Goal: Task Accomplishment & Management: Use online tool/utility

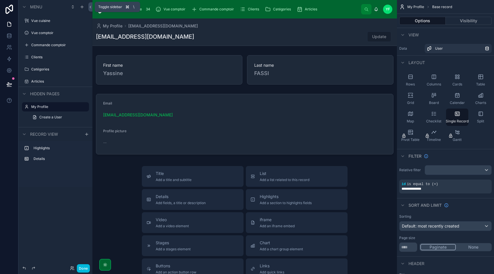
click at [89, 8] on icon at bounding box center [90, 7] width 4 height 4
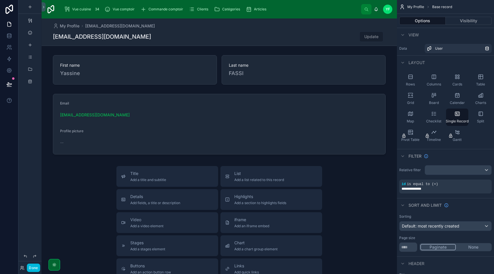
click at [34, 269] on button "Done" at bounding box center [33, 268] width 13 height 8
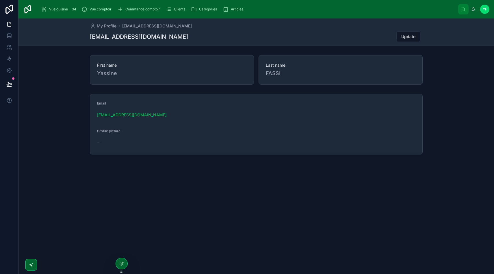
click at [57, 9] on span "Vue cuisine" at bounding box center [58, 9] width 19 height 5
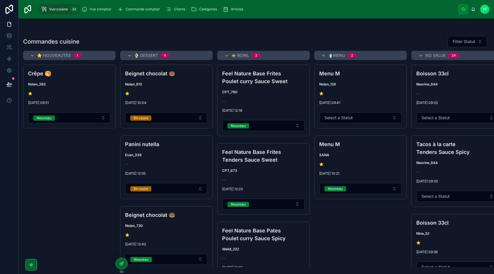
click at [428, 55] on span "No value" at bounding box center [436, 56] width 21 height 6
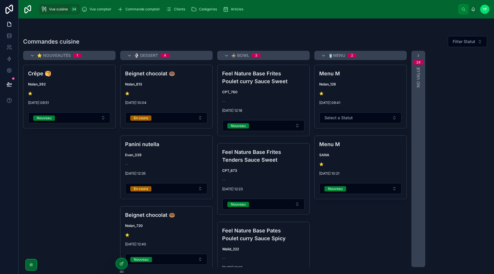
click at [417, 56] on icon at bounding box center [418, 55] width 5 height 5
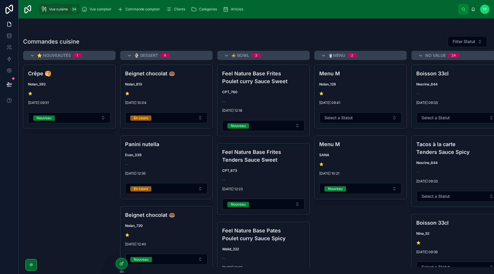
scroll to position [0, 14]
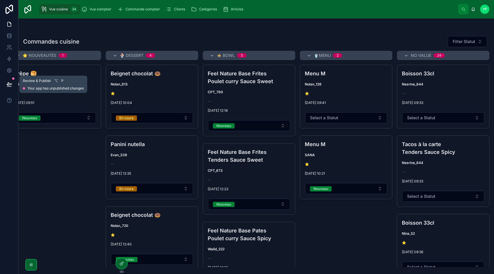
click at [10, 83] on icon at bounding box center [9, 85] width 6 height 6
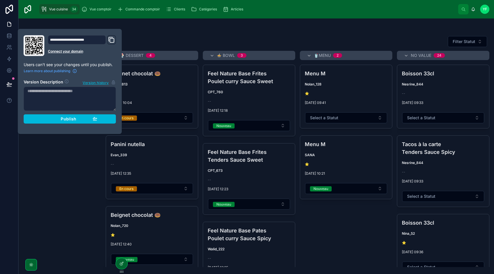
click at [99, 117] on button "Publish" at bounding box center [70, 119] width 93 height 9
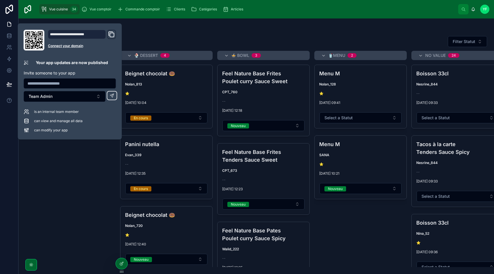
click at [112, 33] on icon "Domain and Custom Link" at bounding box center [111, 34] width 7 height 7
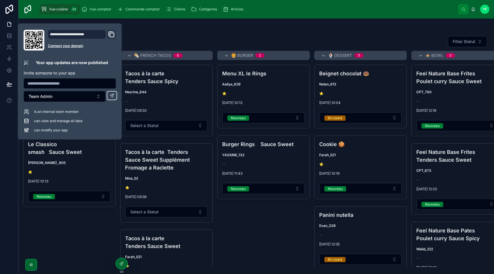
click at [231, 10] on span "Articles" at bounding box center [237, 9] width 12 height 5
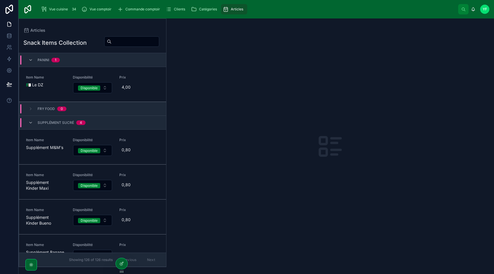
click at [40, 59] on span "Panini" at bounding box center [44, 60] width 12 height 5
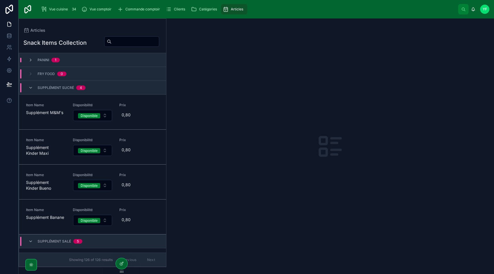
click at [51, 88] on span "Supplément sucré" at bounding box center [56, 88] width 36 height 5
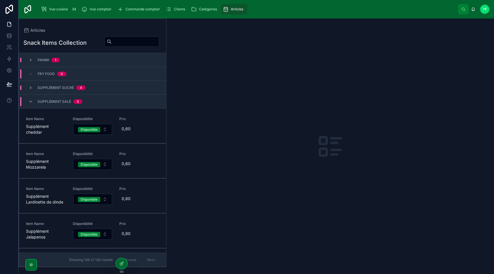
click at [45, 99] on div "Supplément salé 5" at bounding box center [60, 101] width 45 height 9
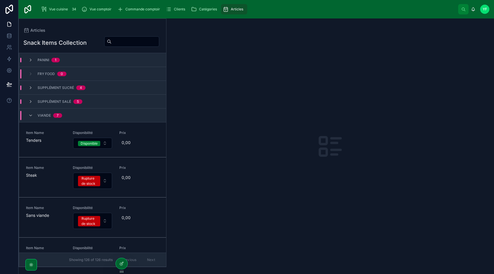
click at [48, 115] on span "Viande" at bounding box center [44, 115] width 13 height 5
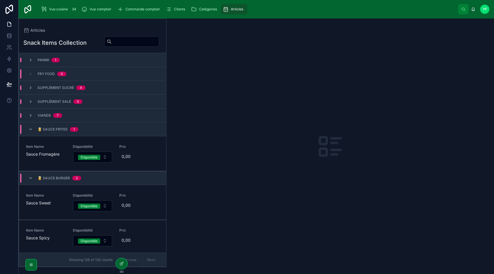
click at [38, 72] on span "Fry Food" at bounding box center [46, 74] width 17 height 5
click at [36, 74] on div "Fry Food 0" at bounding box center [47, 74] width 38 height 5
click at [47, 74] on span "Fry Food" at bounding box center [46, 74] width 17 height 5
click at [32, 57] on div "Panini 1" at bounding box center [92, 60] width 147 height 14
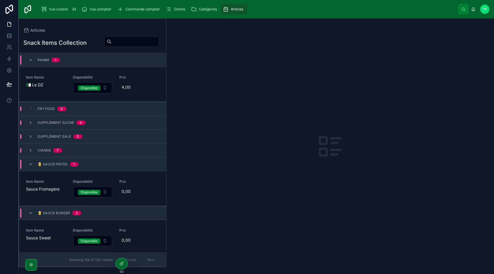
click at [46, 86] on span "🇩🇿 Le DZ" at bounding box center [46, 85] width 40 height 6
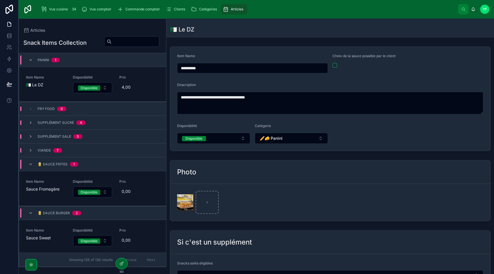
click at [203, 7] on span "Catégories" at bounding box center [208, 9] width 18 height 5
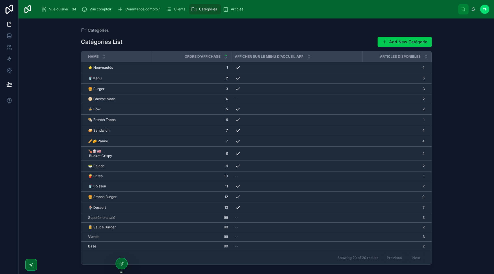
click at [123, 263] on icon at bounding box center [123, 263] width 1 height 1
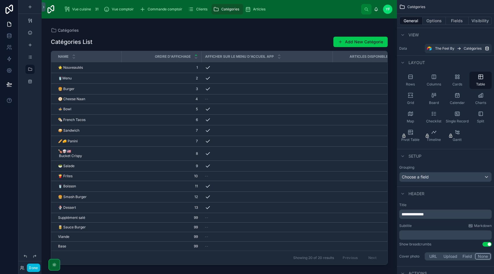
click at [261, 12] on div "Articles" at bounding box center [256, 9] width 23 height 9
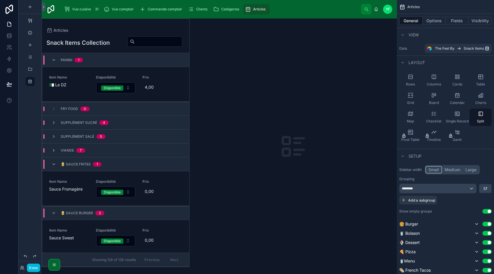
click at [478, 79] on div "Table" at bounding box center [481, 80] width 22 height 17
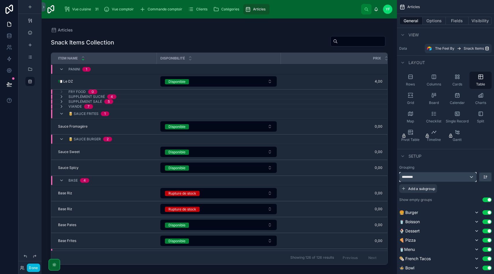
click at [468, 179] on div "********" at bounding box center [438, 177] width 77 height 9
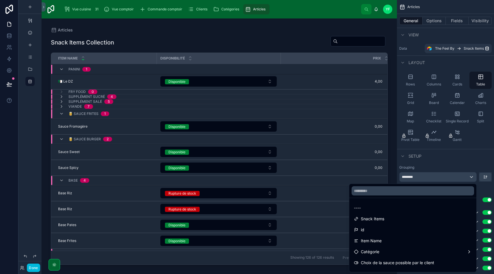
click at [398, 205] on div "----" at bounding box center [413, 208] width 118 height 7
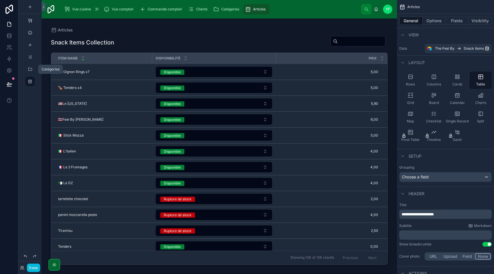
click at [28, 68] on icon "scrollable content" at bounding box center [30, 69] width 5 height 5
click at [30, 70] on icon "scrollable content" at bounding box center [30, 69] width 5 height 5
click at [229, 5] on div "Catégories" at bounding box center [227, 9] width 28 height 9
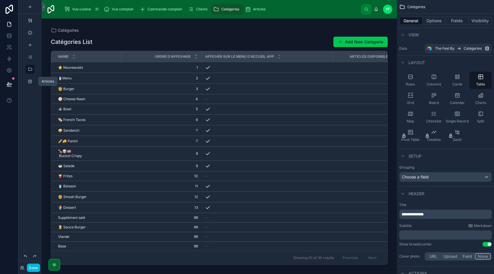
click at [32, 79] on icon "scrollable content" at bounding box center [30, 81] width 5 height 5
click at [257, 7] on div "Articles" at bounding box center [256, 9] width 23 height 9
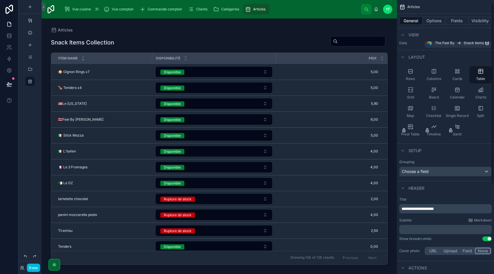
scroll to position [6, 0]
click at [429, 208] on span "**********" at bounding box center [418, 208] width 32 height 4
click at [429, 220] on div "Subtitle Markdown" at bounding box center [446, 220] width 93 height 5
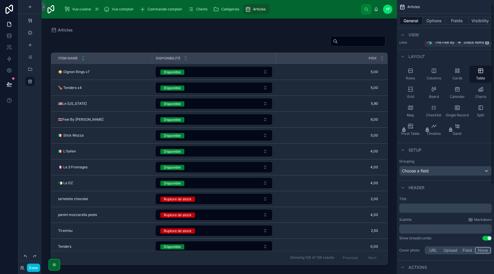
scroll to position [0, 0]
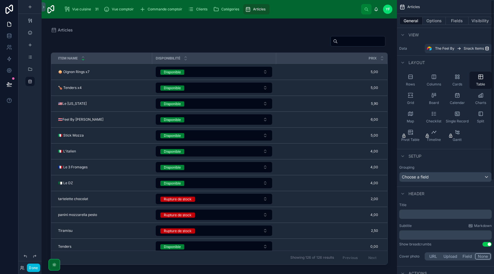
click at [458, 21] on button "Fields" at bounding box center [457, 21] width 23 height 8
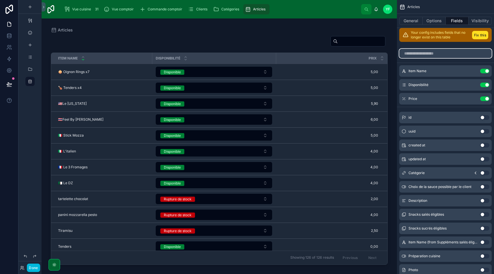
click at [430, 54] on input "scrollable content" at bounding box center [446, 53] width 93 height 9
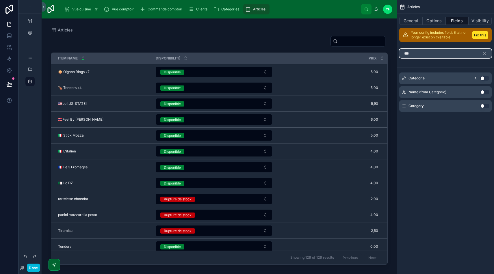
type input "***"
click at [482, 79] on button "Use setting" at bounding box center [485, 78] width 9 height 5
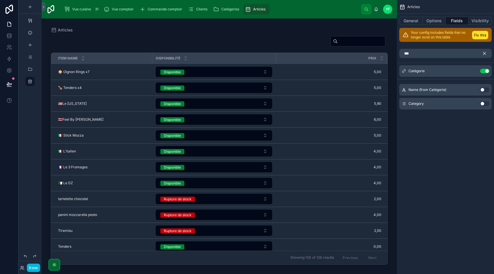
click at [484, 55] on icon "scrollable content" at bounding box center [484, 53] width 5 height 5
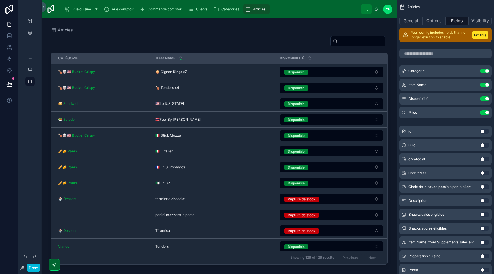
click at [150, 59] on div "Catégorie" at bounding box center [101, 58] width 101 height 9
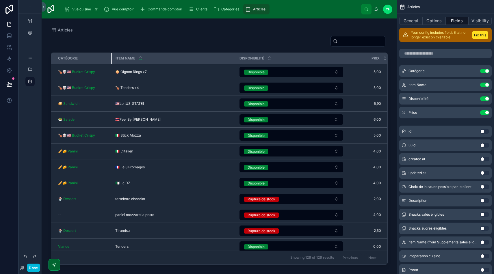
drag, startPoint x: 152, startPoint y: 59, endPoint x: 112, endPoint y: 63, distance: 40.1
click at [112, 63] on div at bounding box center [112, 58] width 2 height 11
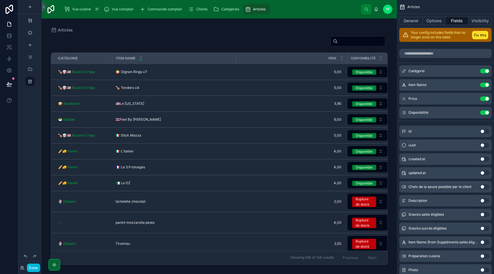
click at [374, 71] on span "Disponible" at bounding box center [365, 72] width 24 height 5
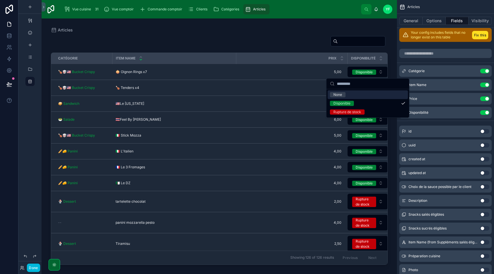
click at [374, 71] on span "Disponible" at bounding box center [365, 72] width 24 height 5
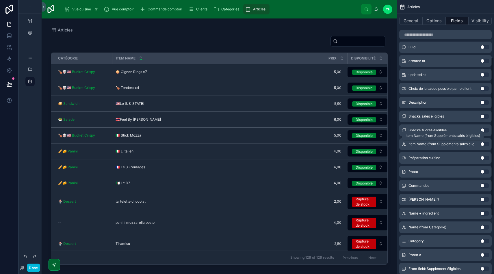
scroll to position [99, 0]
click at [482, 157] on button "Use setting" at bounding box center [485, 157] width 9 height 5
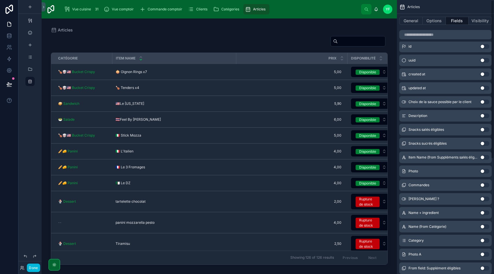
scroll to position [0, 0]
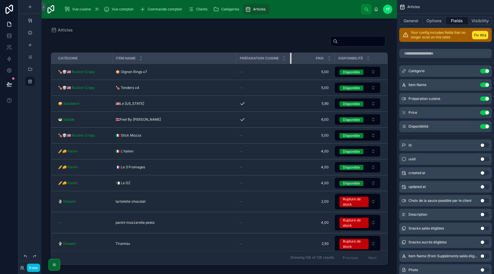
drag, startPoint x: 347, startPoint y: 59, endPoint x: 291, endPoint y: 62, distance: 56.2
click at [291, 62] on div at bounding box center [291, 58] width 2 height 11
click at [436, 22] on button "Options" at bounding box center [434, 21] width 23 height 8
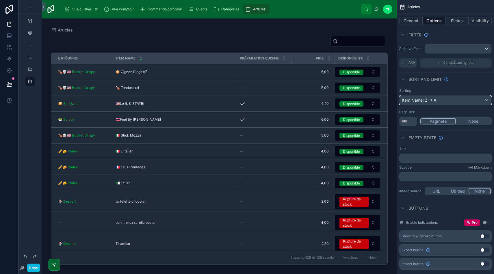
click at [438, 101] on div "Item Name: Z -> A" at bounding box center [446, 100] width 92 height 9
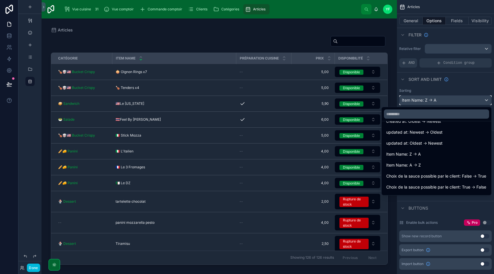
scroll to position [39, 0]
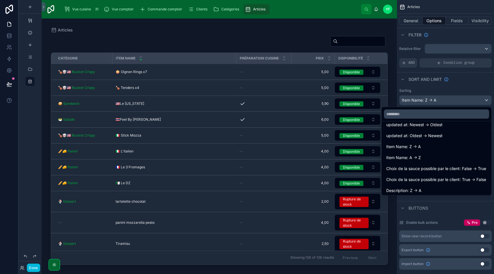
click at [425, 159] on div "Item Name: A -> Z" at bounding box center [437, 157] width 101 height 7
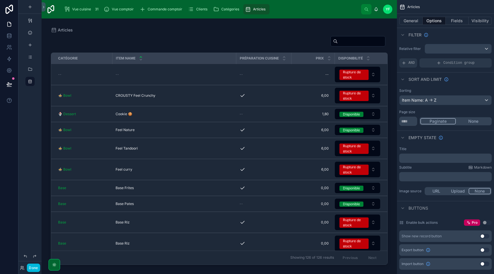
click at [269, 74] on div "--" at bounding box center [264, 74] width 48 height 5
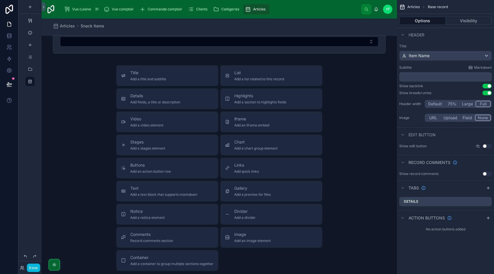
scroll to position [256, 0]
click at [163, 167] on span "Buttons" at bounding box center [150, 165] width 41 height 6
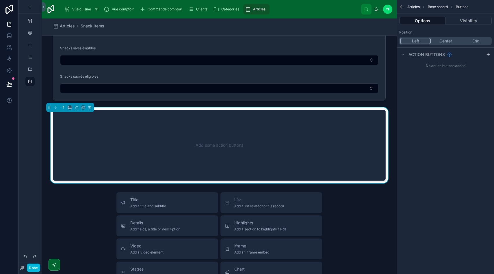
scroll to position [207, 0]
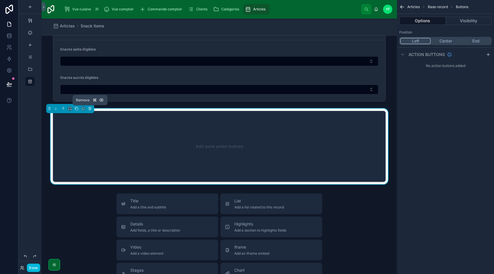
click at [89, 108] on icon at bounding box center [90, 109] width 2 height 2
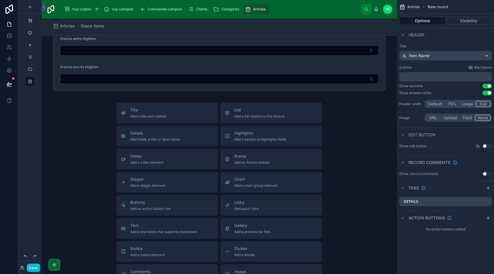
scroll to position [225, 0]
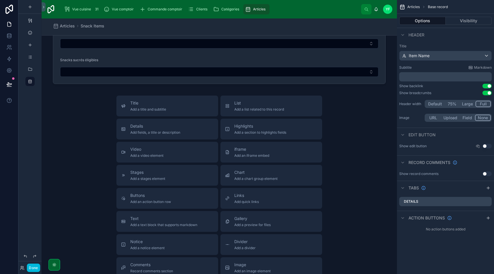
click at [163, 200] on span "Add an action button row" at bounding box center [150, 202] width 41 height 5
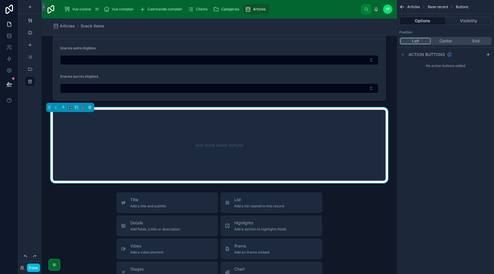
scroll to position [207, 0]
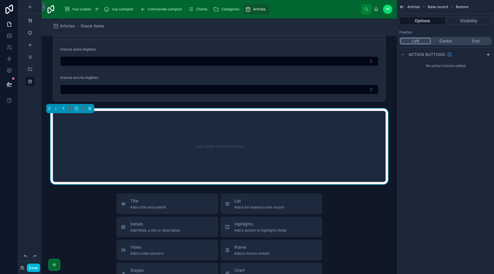
click at [326, 123] on div "Add some action buttons" at bounding box center [219, 147] width 314 height 52
click at [486, 55] on icon "scrollable content" at bounding box center [488, 54] width 5 height 5
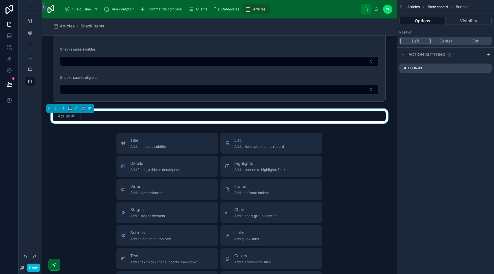
click at [431, 69] on div "Action #1" at bounding box center [446, 68] width 93 height 9
click at [428, 69] on div "Action #1" at bounding box center [446, 68] width 93 height 9
click at [0, 0] on icon "scrollable content" at bounding box center [0, 0] width 0 height 0
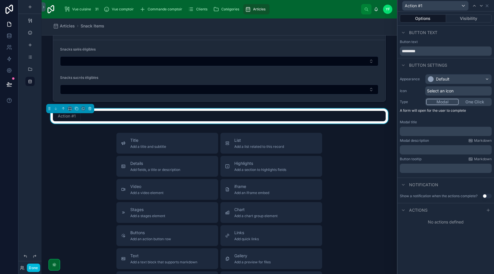
click at [489, 210] on icon at bounding box center [489, 210] width 0 height 3
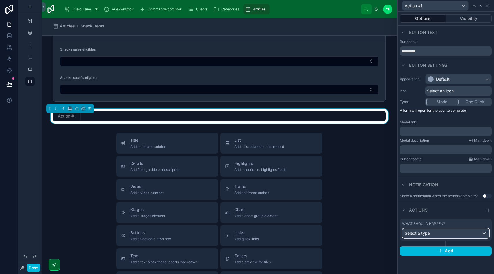
click at [446, 235] on div "Select a type" at bounding box center [446, 233] width 87 height 9
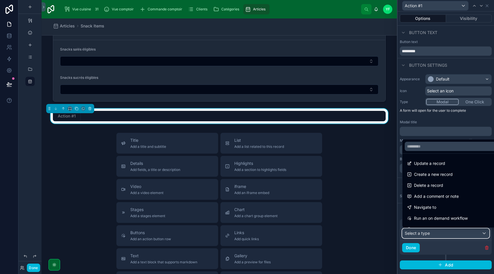
scroll to position [5, 0]
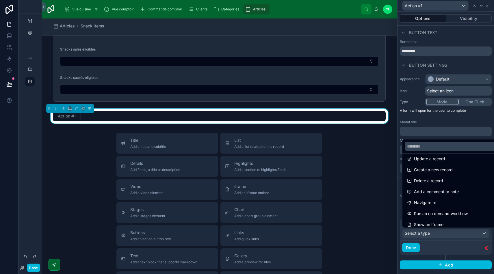
click at [445, 181] on div "Delete a record" at bounding box center [452, 181] width 91 height 7
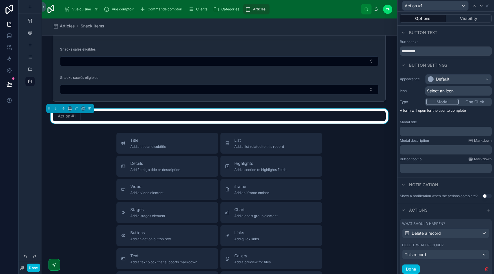
scroll to position [19, 0]
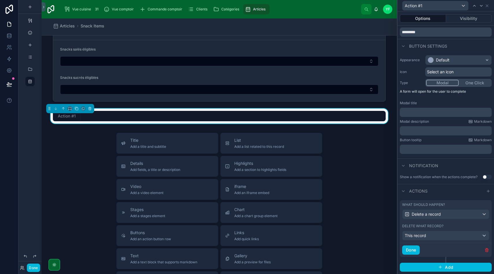
click at [414, 250] on button "Done" at bounding box center [412, 250] width 18 height 9
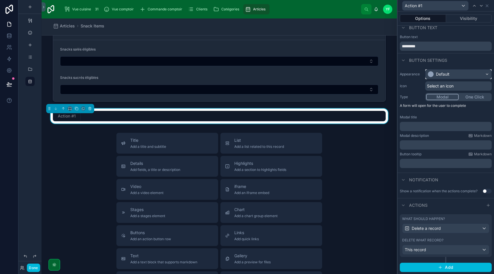
click at [441, 76] on div "Default" at bounding box center [443, 74] width 14 height 6
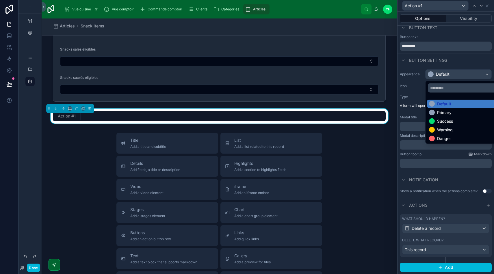
click at [439, 139] on div "Danger" at bounding box center [445, 139] width 14 height 6
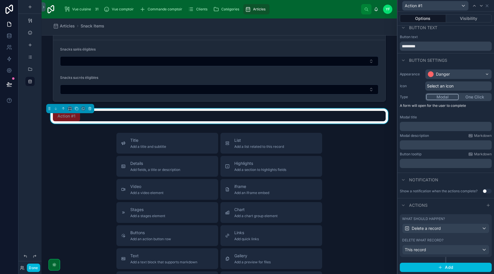
click at [446, 88] on span "Select an icon" at bounding box center [440, 86] width 27 height 6
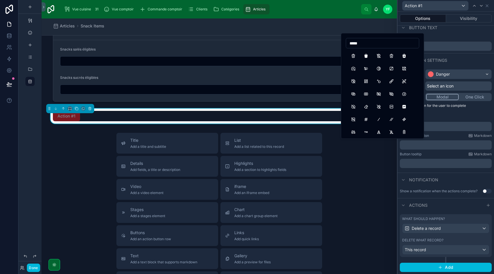
type input "*****"
click at [355, 58] on button "Trash" at bounding box center [353, 56] width 10 height 10
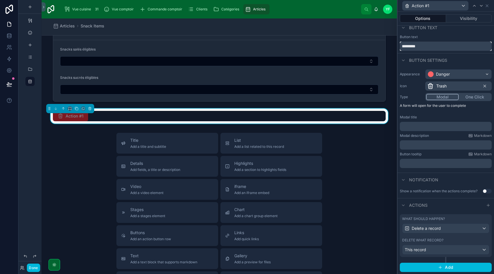
click at [429, 43] on input "*********" at bounding box center [446, 46] width 92 height 9
click at [425, 46] on input "*********" at bounding box center [446, 46] width 92 height 9
type input "**********"
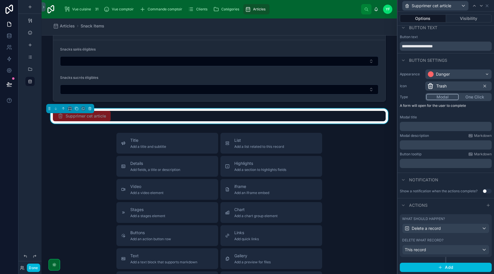
click at [463, 61] on div "Button settings" at bounding box center [446, 60] width 97 height 14
click at [449, 96] on button "Modal" at bounding box center [443, 97] width 33 height 6
click at [489, 6] on icon at bounding box center [487, 5] width 5 height 5
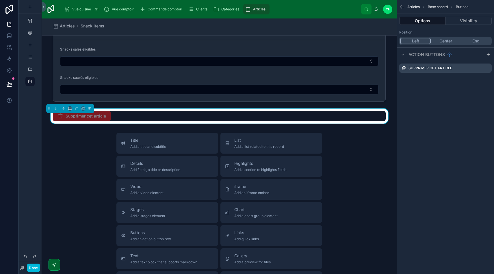
click at [100, 116] on span "Supprimer cet article" at bounding box center [82, 116] width 58 height 10
click at [88, 145] on div "Title Add a title and subtitle List Add a list related to this record Details A…" at bounding box center [220, 236] width 356 height 206
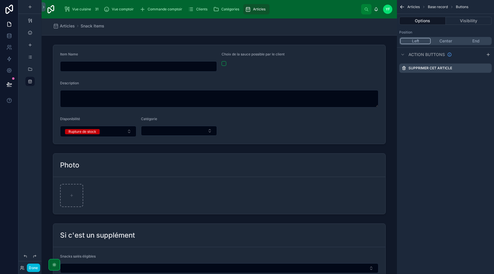
click at [252, 6] on div "Articles" at bounding box center [256, 9] width 23 height 9
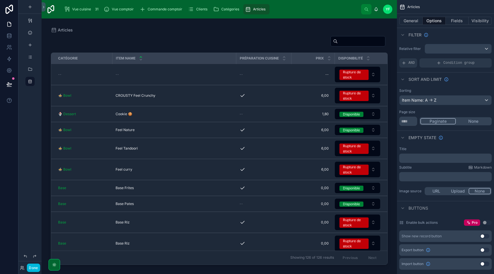
click at [231, 9] on span "Catégories" at bounding box center [231, 9] width 18 height 5
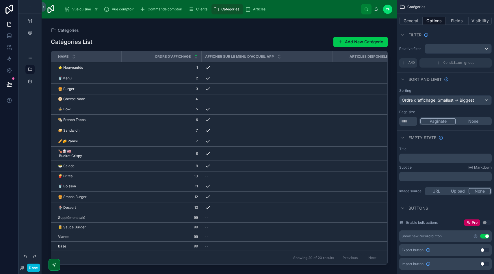
click at [194, 12] on div "Clients" at bounding box center [199, 9] width 22 height 9
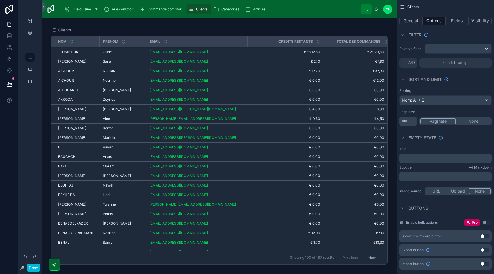
click at [163, 9] on span "Commande comptoir" at bounding box center [165, 9] width 35 height 5
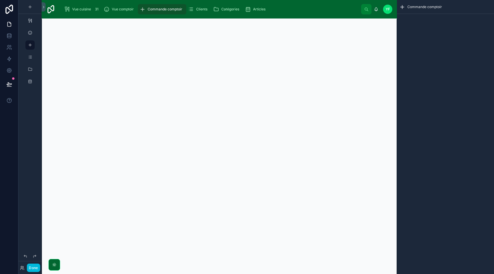
click at [122, 8] on span "Vue comptoir" at bounding box center [123, 9] width 22 height 5
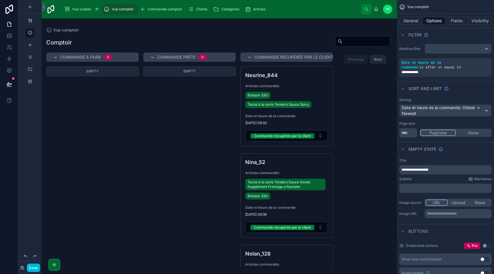
click at [85, 8] on span "Vue cuisine" at bounding box center [81, 9] width 19 height 5
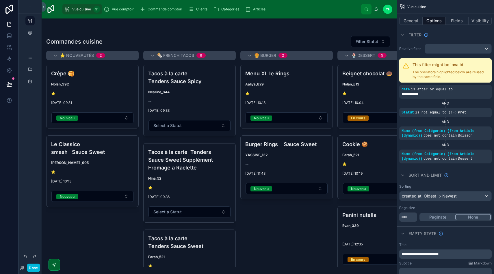
click at [167, 8] on span "Commande comptoir" at bounding box center [165, 9] width 35 height 5
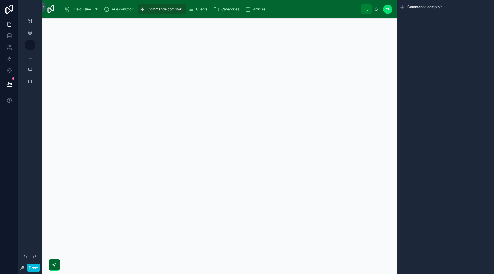
click at [124, 6] on div "Vue comptoir" at bounding box center [120, 9] width 32 height 9
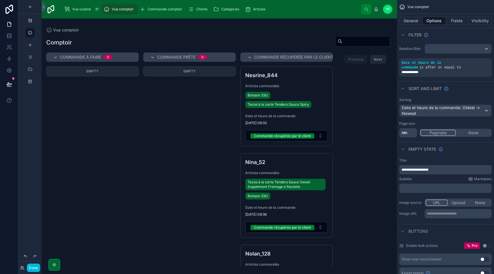
click at [91, 8] on span "Vue cuisine" at bounding box center [81, 9] width 19 height 5
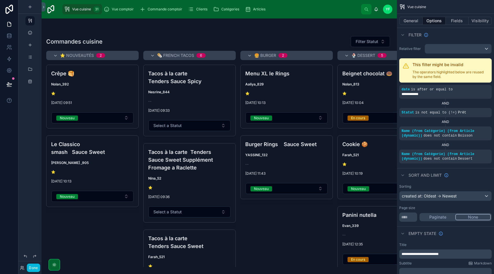
click at [310, 31] on div at bounding box center [220, 147] width 356 height 256
click at [353, 28] on div at bounding box center [219, 30] width 346 height 5
click at [270, 233] on div "Menu XL le Rings Aaliya_829 ⭐️ 07/10/2025 10:13 Nouveau Prête Burger Rings Sauc…" at bounding box center [287, 166] width 93 height 203
click at [411, 21] on button "General" at bounding box center [411, 21] width 23 height 8
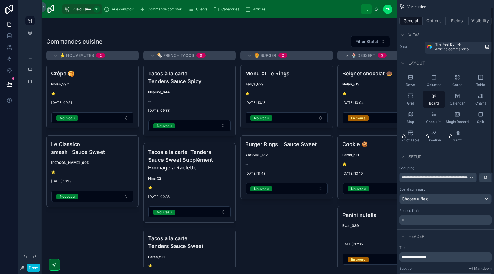
scroll to position [20, 0]
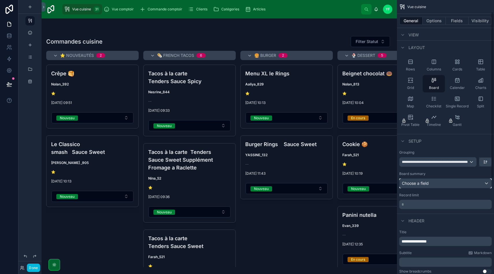
click at [440, 181] on div "Choose a field" at bounding box center [446, 183] width 92 height 9
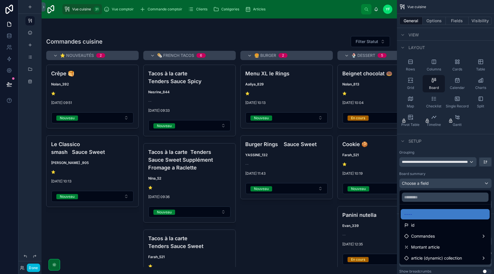
click at [440, 181] on div "scrollable content" at bounding box center [247, 137] width 494 height 274
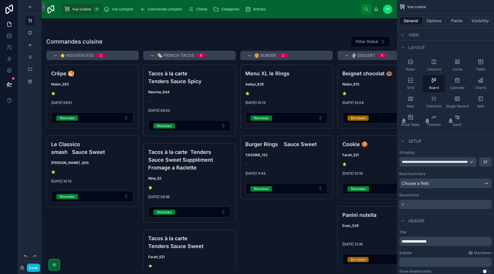
click at [227, 11] on span "Catégories" at bounding box center [231, 9] width 18 height 5
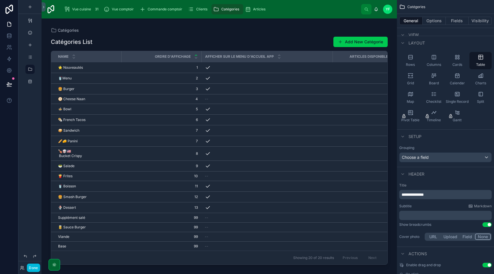
click at [261, 10] on span "Articles" at bounding box center [259, 9] width 12 height 5
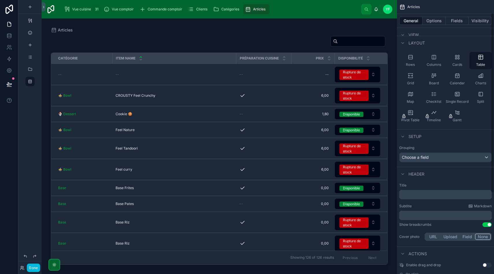
click at [431, 19] on button "Options" at bounding box center [434, 21] width 23 height 8
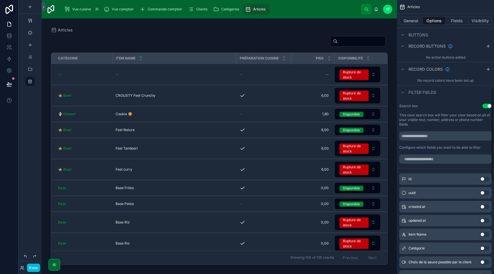
scroll to position [284, 0]
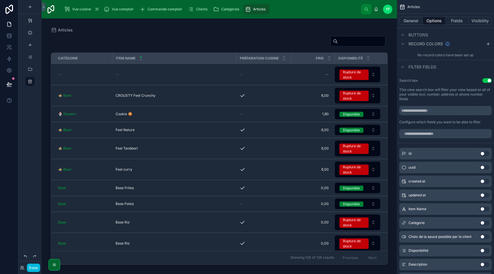
click at [486, 224] on button "Use setting" at bounding box center [485, 223] width 9 height 5
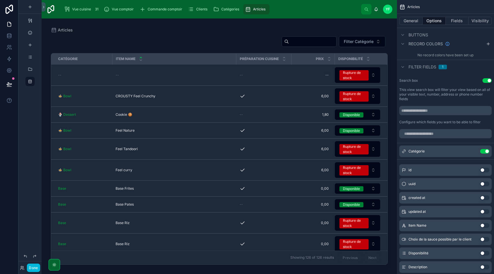
click at [372, 42] on div at bounding box center [220, 143] width 356 height 249
click at [372, 42] on span "Filter Catégorie" at bounding box center [359, 42] width 30 height 6
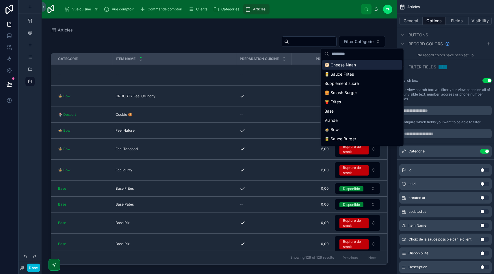
click at [358, 67] on div "🫓 Cheese Naan" at bounding box center [362, 64] width 80 height 9
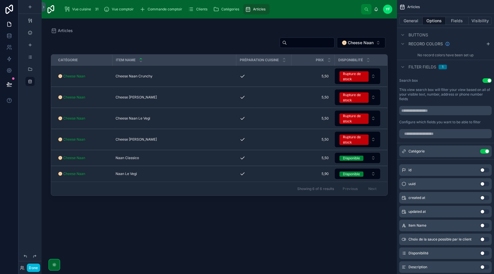
click at [369, 43] on span "🫓 Cheese Naan" at bounding box center [358, 43] width 32 height 6
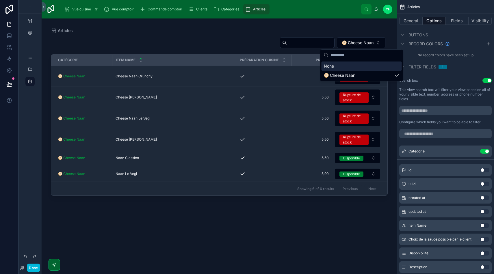
click at [212, 40] on div "🫓 Cheese Naan" at bounding box center [219, 44] width 337 height 14
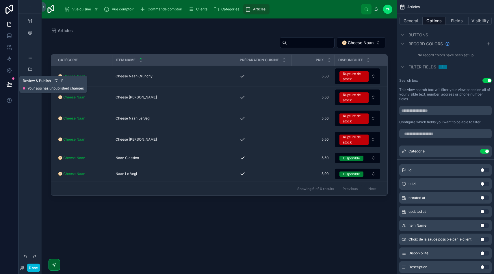
click at [6, 83] on button at bounding box center [9, 84] width 13 height 16
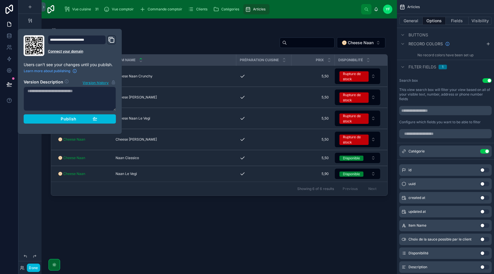
click at [85, 121] on div "Publish" at bounding box center [70, 119] width 55 height 5
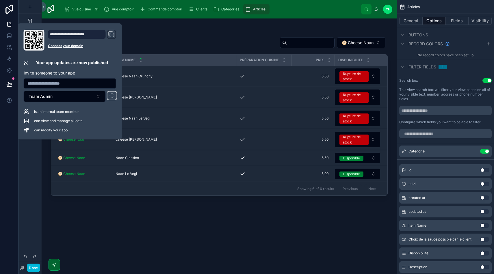
click at [186, 34] on div "🫓 Cheese Naan Catégorie Item Name Préparation cuisine Prix Disponibilité 🫓 Chee…" at bounding box center [219, 151] width 337 height 234
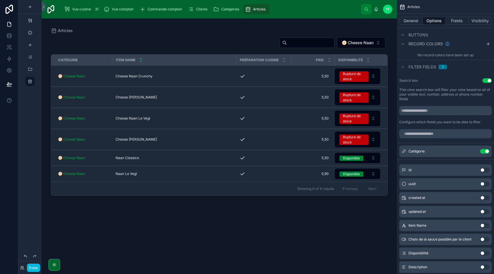
click at [387, 8] on span "YF" at bounding box center [388, 9] width 4 height 5
click at [10, 27] on link at bounding box center [9, 25] width 18 height 12
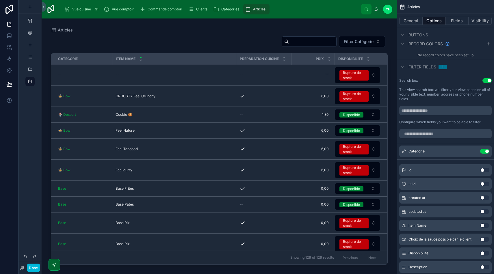
click at [387, 11] on span "YF" at bounding box center [388, 9] width 4 height 5
click at [390, 9] on span "YF" at bounding box center [388, 9] width 4 height 5
click at [35, 272] on button "Done" at bounding box center [33, 268] width 13 height 8
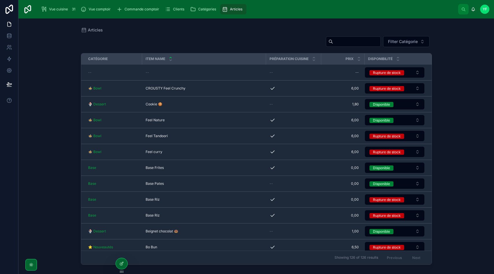
click at [484, 8] on span "YF" at bounding box center [485, 9] width 4 height 5
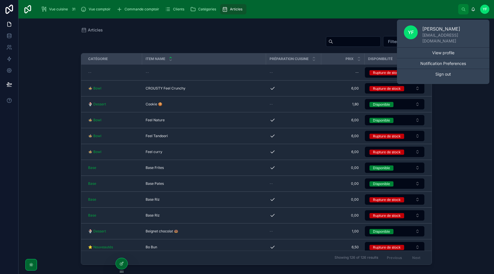
click at [455, 51] on link "View profile" at bounding box center [443, 53] width 93 height 10
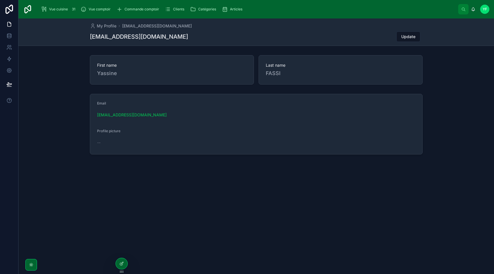
click at [120, 263] on icon at bounding box center [121, 264] width 5 height 5
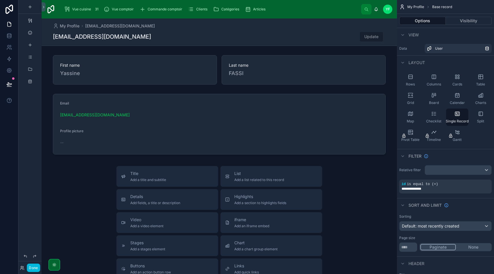
click at [99, 69] on div at bounding box center [220, 219] width 356 height 400
click at [72, 68] on div at bounding box center [220, 70] width 356 height 34
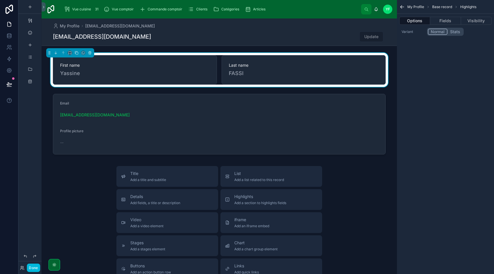
click at [455, 33] on button "Stats" at bounding box center [455, 32] width 15 height 6
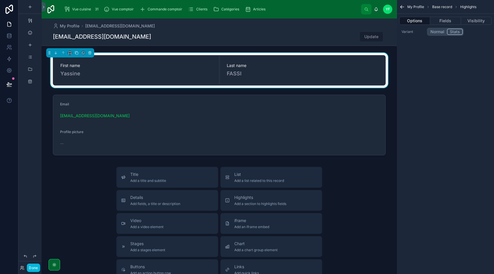
click at [440, 33] on button "Normal" at bounding box center [437, 32] width 19 height 6
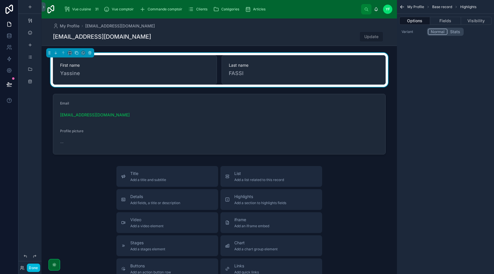
click at [440, 18] on button "Fields" at bounding box center [446, 21] width 31 height 8
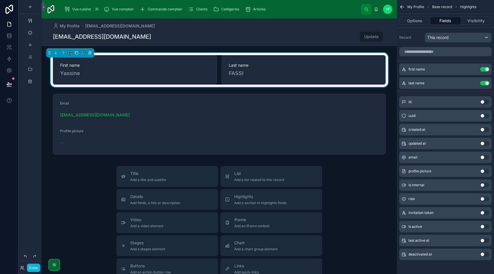
click at [0, 0] on icon "scrollable content" at bounding box center [0, 0] width 0 height 0
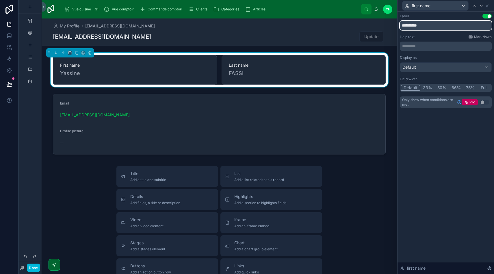
click at [417, 26] on input "**********" at bounding box center [446, 25] width 92 height 9
type input "******"
click at [488, 5] on icon at bounding box center [487, 5] width 5 height 5
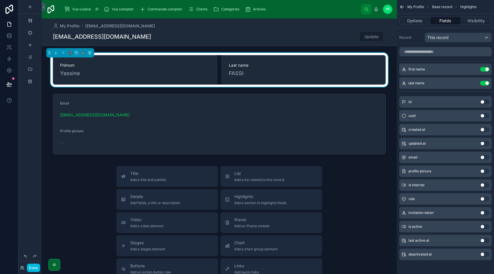
click at [0, 0] on icon "scrollable content" at bounding box center [0, 0] width 0 height 0
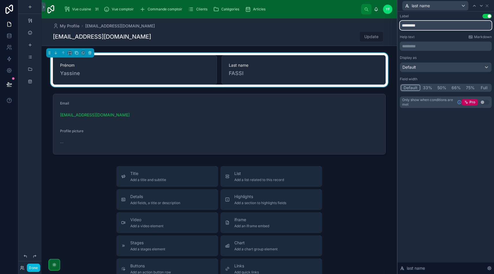
click at [435, 25] on input "*********" at bounding box center [446, 25] width 92 height 9
type input "***"
click at [487, 5] on icon at bounding box center [487, 5] width 5 height 5
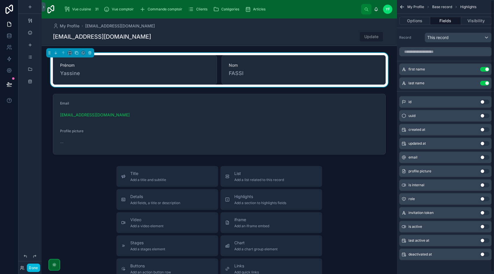
click at [197, 107] on div at bounding box center [220, 124] width 356 height 65
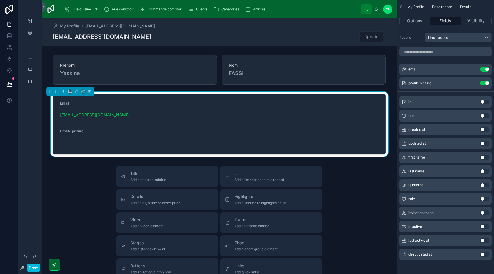
click at [487, 84] on button "Use setting" at bounding box center [485, 83] width 9 height 5
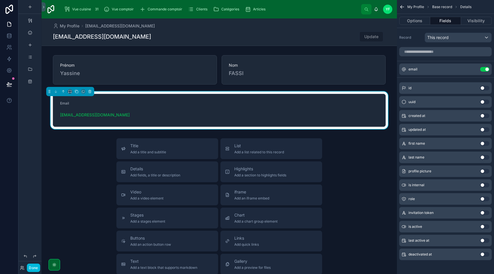
click at [96, 169] on div "Title Add a title and subtitle List Add a list related to this record Details A…" at bounding box center [220, 242] width 356 height 206
click at [32, 21] on div "scrollable content" at bounding box center [30, 20] width 7 height 9
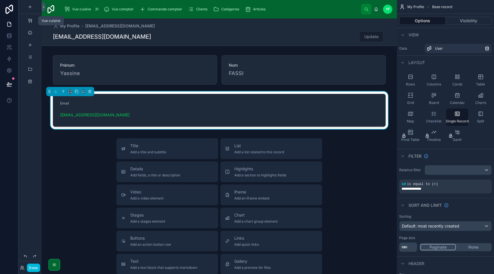
click at [30, 21] on icon "scrollable content" at bounding box center [30, 21] width 5 height 5
click at [30, 23] on icon "scrollable content" at bounding box center [30, 21] width 5 height 5
click at [34, 265] on button "Done" at bounding box center [33, 268] width 13 height 8
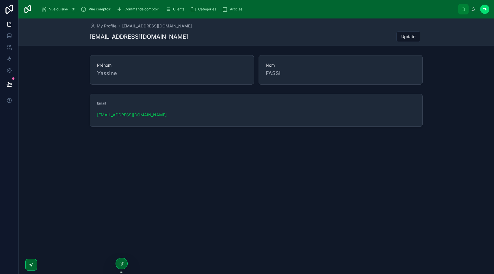
click at [63, 9] on span "Vue cuisine" at bounding box center [58, 9] width 19 height 5
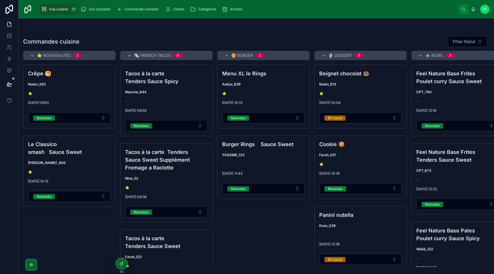
click at [122, 263] on icon at bounding box center [122, 263] width 2 height 2
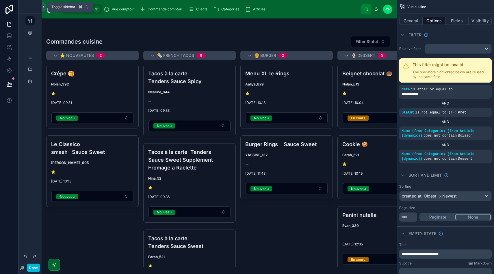
click at [43, 7] on icon at bounding box center [44, 7] width 4 height 4
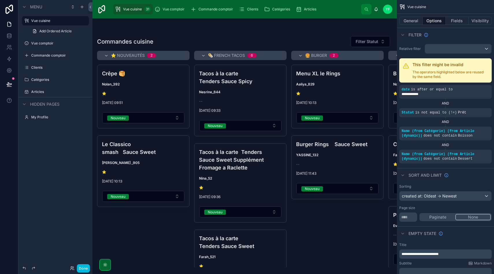
click at [0, 0] on icon "scrollable content" at bounding box center [0, 0] width 0 height 0
click at [52, 21] on input "**********" at bounding box center [50, 20] width 39 height 7
type input "*******"
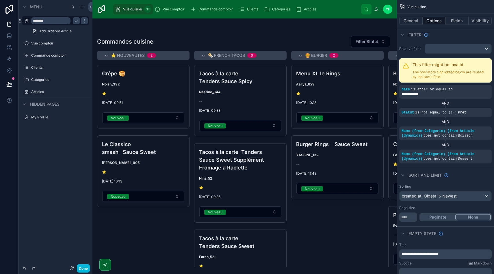
click at [77, 21] on icon "scrollable content" at bounding box center [76, 21] width 3 height 2
click at [0, 0] on icon "scrollable content" at bounding box center [0, 0] width 0 height 0
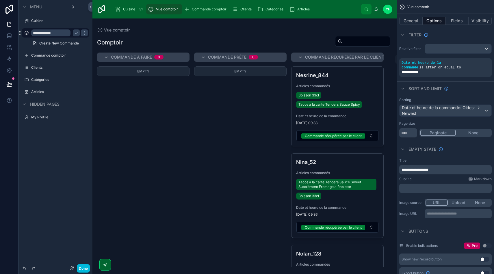
click at [56, 32] on input "**********" at bounding box center [50, 32] width 39 height 7
type input "********"
click at [75, 33] on icon "scrollable content" at bounding box center [76, 33] width 5 height 5
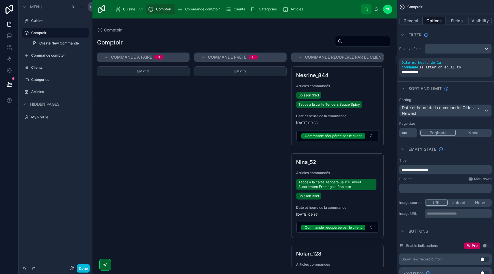
click at [53, 54] on label "Commande comptoir" at bounding box center [58, 55] width 54 height 5
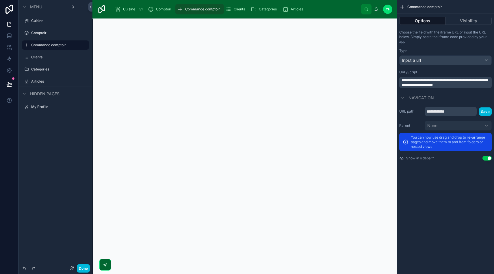
click at [0, 0] on button "scrollable content" at bounding box center [0, 0] width 0 height 0
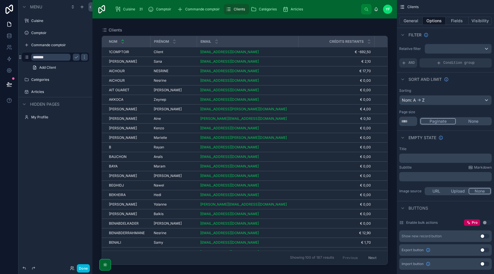
click at [77, 57] on icon "scrollable content" at bounding box center [76, 57] width 3 height 2
click at [0, 0] on icon "scrollable content" at bounding box center [0, 0] width 0 height 0
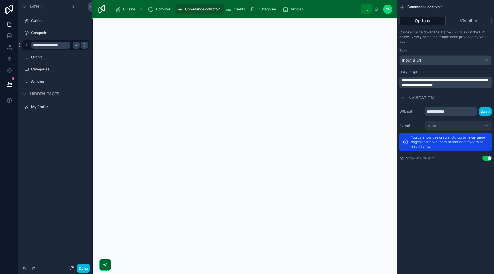
click at [62, 45] on input "**********" at bounding box center [50, 45] width 39 height 7
type input "**********"
click at [76, 45] on icon "scrollable content" at bounding box center [76, 45] width 5 height 5
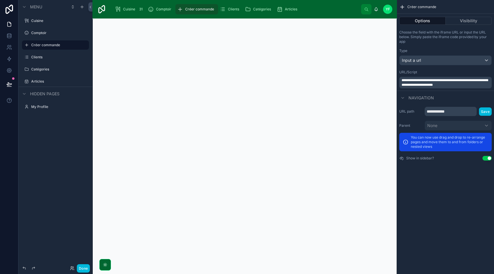
click at [51, 58] on label "Clients" at bounding box center [58, 57] width 54 height 5
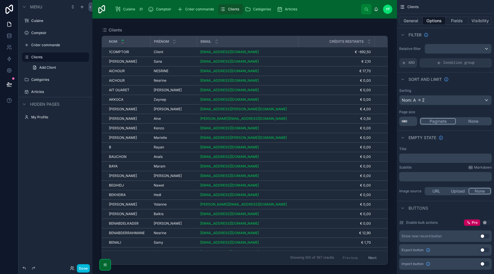
click at [51, 71] on link "Add Client" at bounding box center [59, 67] width 60 height 9
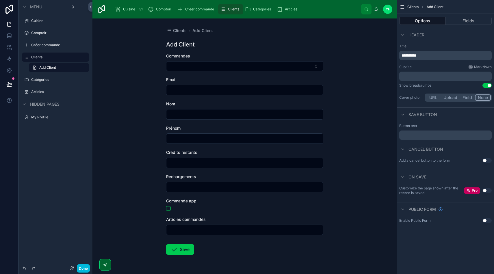
click at [47, 82] on div "Catégories" at bounding box center [59, 79] width 57 height 5
click at [49, 80] on label "Catégories" at bounding box center [58, 79] width 54 height 5
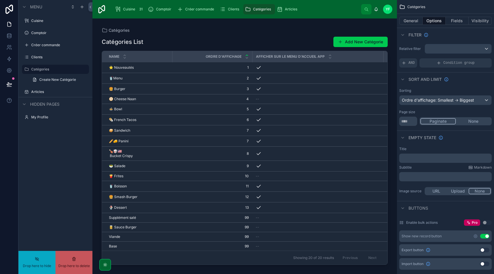
drag, startPoint x: 36, startPoint y: 69, endPoint x: 35, endPoint y: 78, distance: 9.6
drag, startPoint x: 21, startPoint y: 69, endPoint x: 21, endPoint y: 93, distance: 24.0
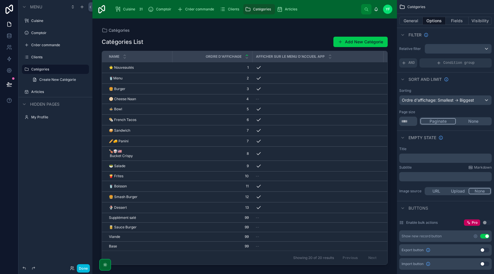
click at [21, 93] on div "Articles" at bounding box center [56, 92] width 74 height 10
click at [31, 92] on label "Articles" at bounding box center [58, 92] width 54 height 5
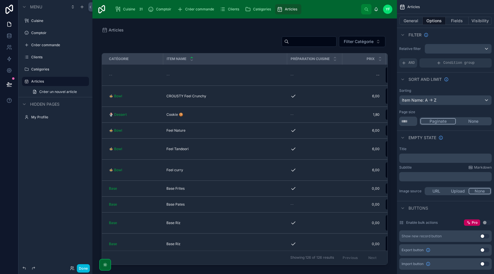
click at [0, 0] on icon "scrollable content" at bounding box center [0, 0] width 0 height 0
click at [381, 3] on div "Cuisine 31 Comptoir Créer commande Clients Articles Catégories YF Yassine FASSI" at bounding box center [245, 9] width 305 height 19
click at [378, 9] on icon at bounding box center [376, 9] width 5 height 5
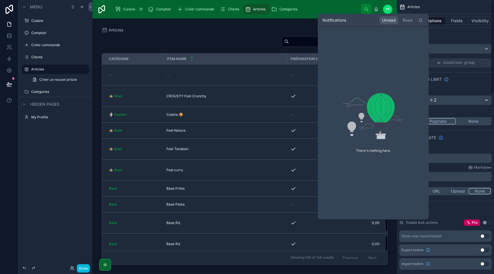
click at [333, 12] on div "Cuisine 31 Comptoir Créer commande Clients Articles Catégories" at bounding box center [236, 9] width 250 height 13
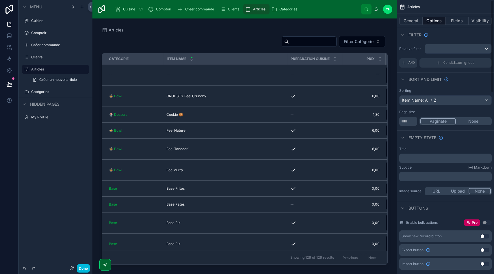
click at [82, 270] on button "Done" at bounding box center [83, 269] width 13 height 8
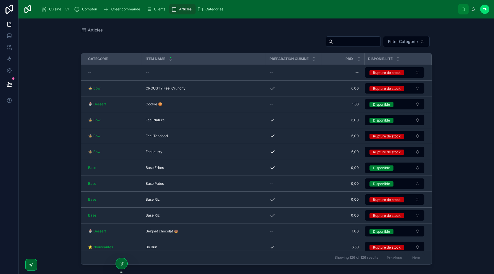
click at [223, 9] on div "Catégories" at bounding box center [212, 9] width 28 height 9
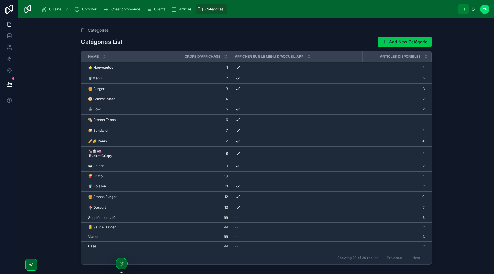
click at [122, 265] on icon at bounding box center [121, 264] width 3 height 3
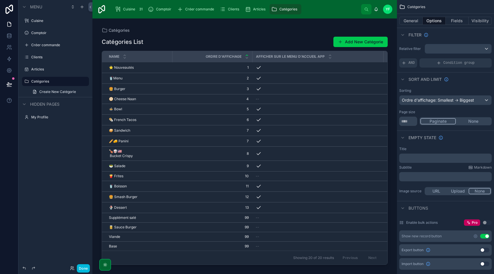
click at [145, 43] on div at bounding box center [245, 143] width 305 height 249
click at [460, 22] on button "Fields" at bounding box center [457, 21] width 23 height 8
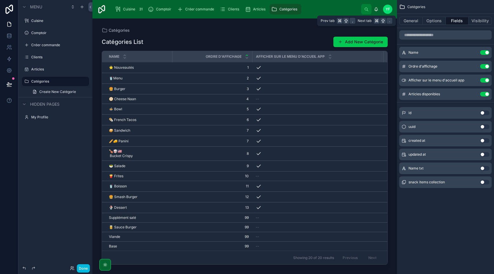
click at [417, 20] on button "General" at bounding box center [411, 21] width 23 height 8
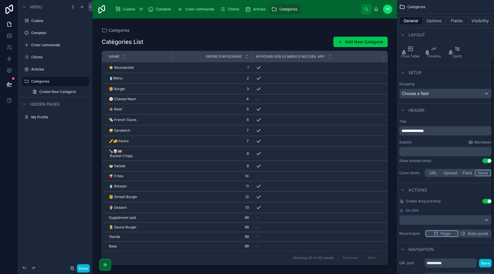
scroll to position [88, 0]
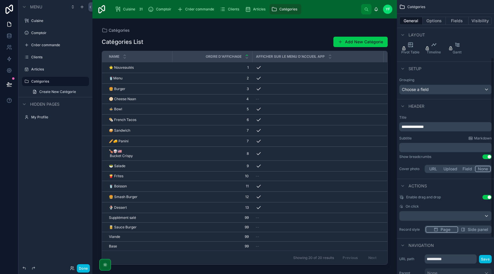
click at [424, 128] on span "**********" at bounding box center [413, 127] width 22 height 4
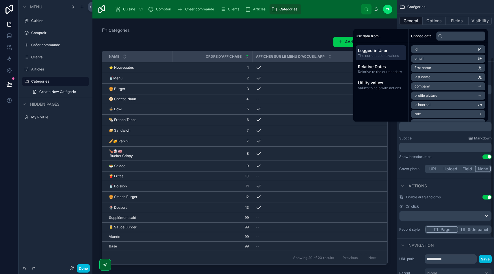
click at [427, 136] on div "Title ﻿ Subtitle Markdown ﻿ Show breadcrumbs Use setting Cover photo URL Upload…" at bounding box center [445, 145] width 97 height 64
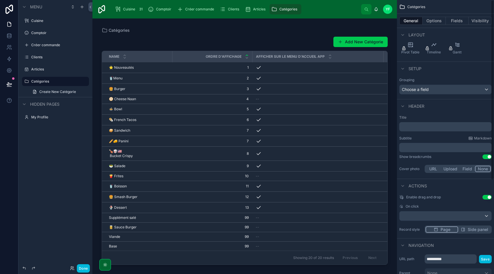
scroll to position [0, 0]
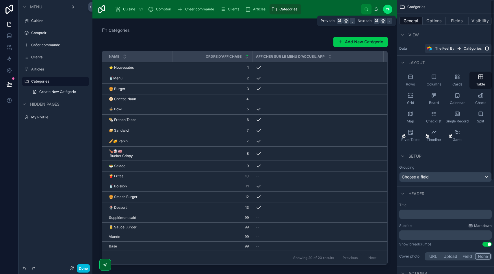
click at [441, 21] on button "Options" at bounding box center [434, 21] width 23 height 8
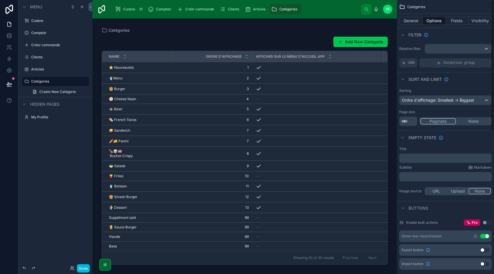
click at [460, 20] on button "Fields" at bounding box center [457, 21] width 23 height 8
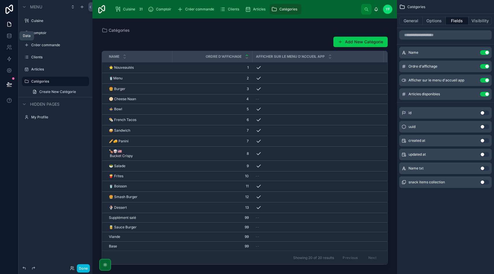
click at [8, 38] on icon at bounding box center [9, 37] width 4 height 2
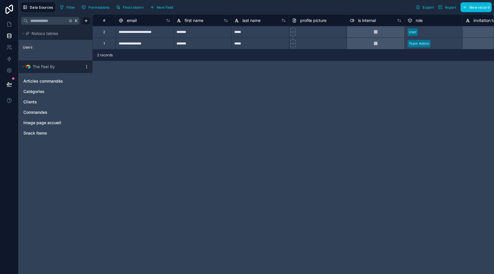
click at [11, 48] on icon at bounding box center [11, 48] width 1 height 1
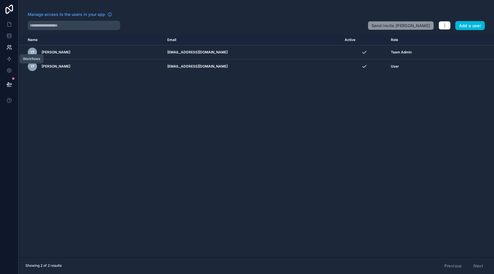
click at [11, 57] on icon at bounding box center [9, 59] width 6 height 6
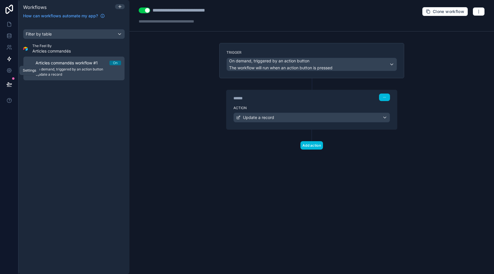
click at [8, 66] on link at bounding box center [9, 71] width 18 height 12
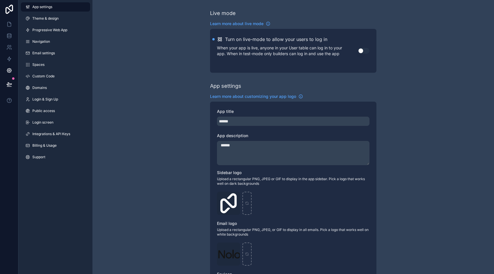
click at [43, 40] on span "Navigation" at bounding box center [41, 41] width 18 height 5
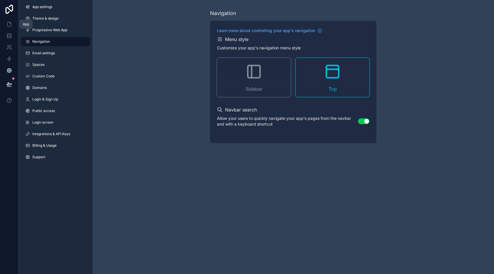
click at [10, 24] on icon at bounding box center [9, 24] width 6 height 6
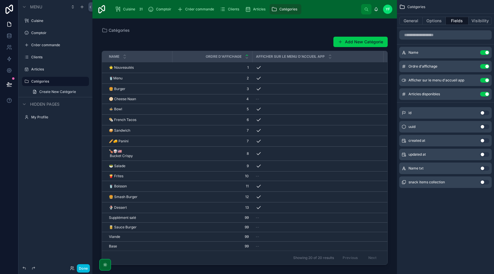
click at [48, 21] on label "Cuisine" at bounding box center [58, 21] width 54 height 5
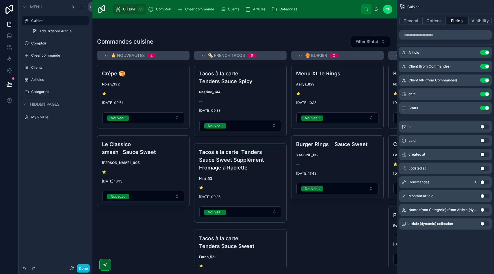
click at [83, 268] on button "Done" at bounding box center [83, 269] width 13 height 8
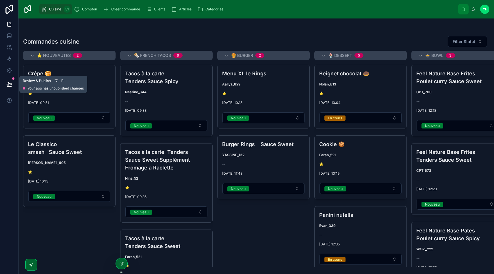
click at [10, 83] on icon at bounding box center [9, 85] width 6 height 6
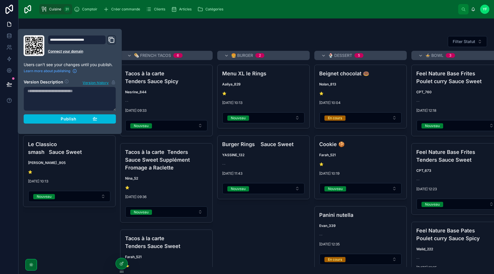
click at [79, 118] on div "Publish" at bounding box center [70, 119] width 55 height 5
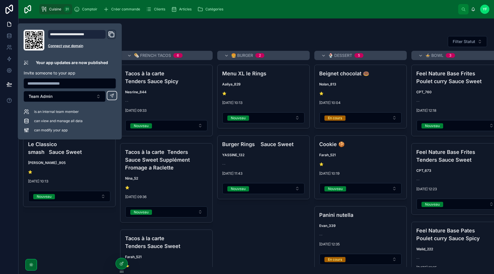
click at [72, 99] on button "Team Admin" at bounding box center [65, 96] width 82 height 11
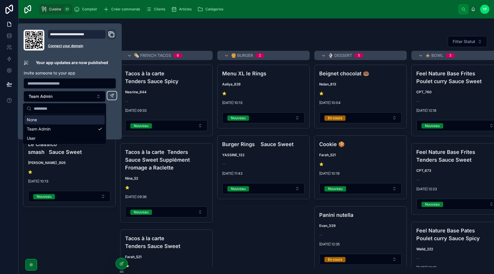
click at [72, 99] on button "Team Admin" at bounding box center [65, 96] width 82 height 11
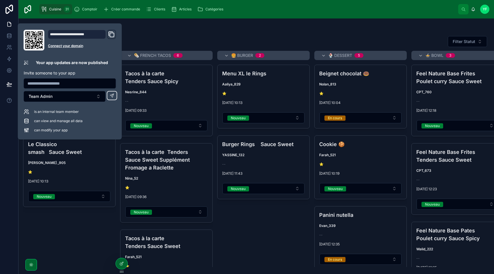
click at [149, 25] on div "Commandes cuisine Filter Statut ⭐️ Nouveautés 2 Crêpe 🥞 Nolan_392 ⭐️ 07/10/2025…" at bounding box center [257, 143] width 476 height 249
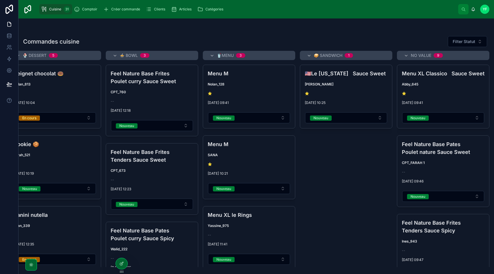
scroll to position [8, 0]
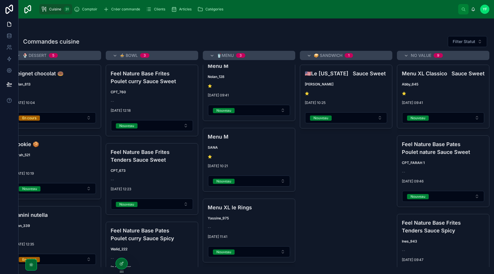
click at [422, 55] on span "No value" at bounding box center [421, 56] width 21 height 6
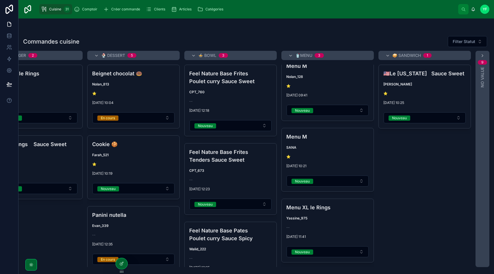
click at [408, 53] on span "🥪 Sandwich" at bounding box center [407, 56] width 29 height 6
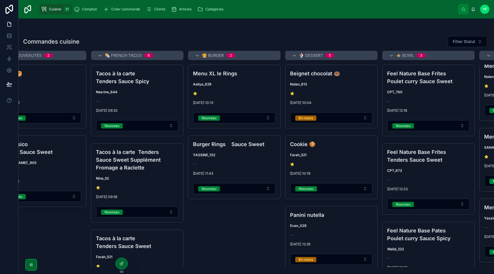
scroll to position [0, 0]
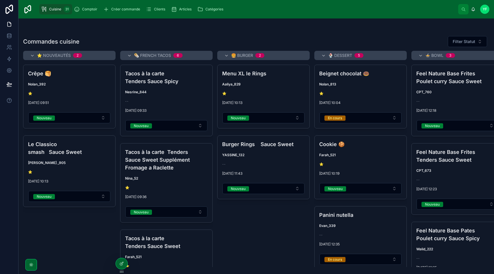
click at [121, 265] on icon at bounding box center [121, 264] width 5 height 5
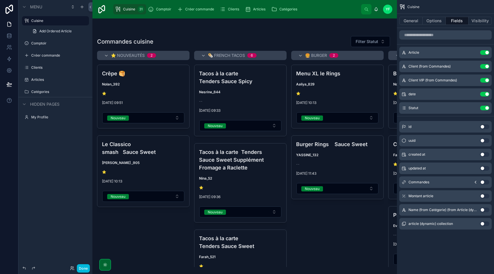
click at [132, 252] on div at bounding box center [245, 147] width 305 height 256
click at [414, 22] on button "General" at bounding box center [411, 21] width 23 height 8
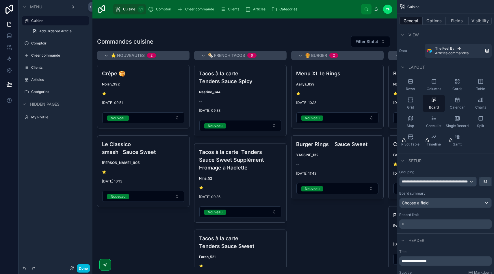
click at [0, 0] on icon "scrollable content" at bounding box center [0, 0] width 0 height 0
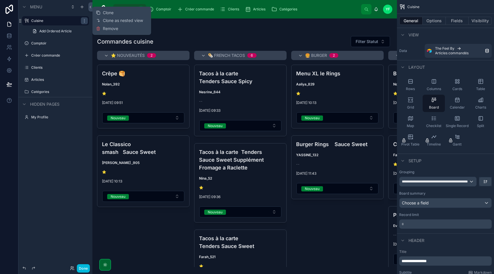
click at [115, 13] on button "Clone" at bounding box center [107, 13] width 22 height 6
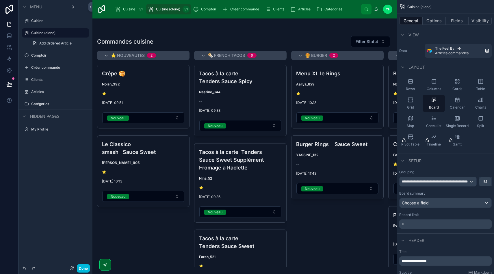
click at [58, 33] on label "Cuisine (clone)" at bounding box center [58, 33] width 54 height 5
click at [458, 82] on icon "scrollable content" at bounding box center [458, 82] width 6 height 6
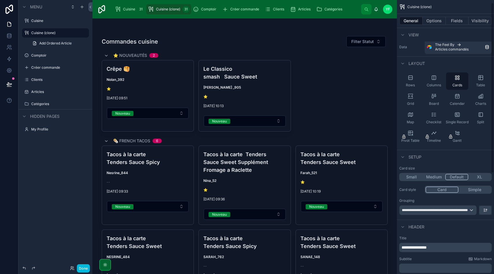
scroll to position [4, 0]
click at [418, 178] on button "Small" at bounding box center [412, 177] width 23 height 6
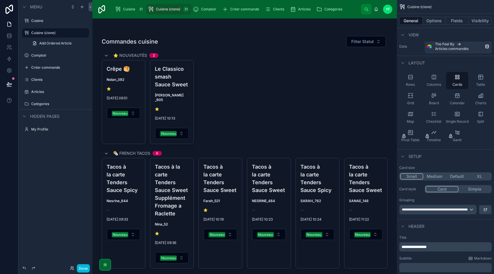
click at [434, 177] on button "Medium" at bounding box center [435, 177] width 23 height 6
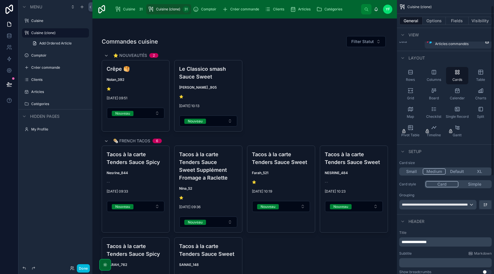
scroll to position [10, 0]
click at [473, 187] on button "Simple" at bounding box center [475, 184] width 32 height 6
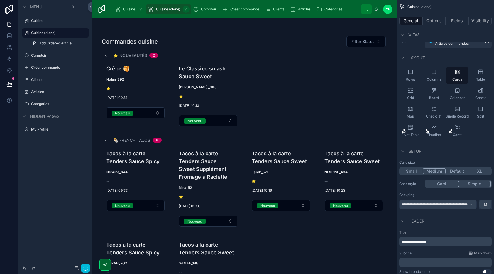
click at [451, 186] on button "Card" at bounding box center [442, 184] width 32 height 6
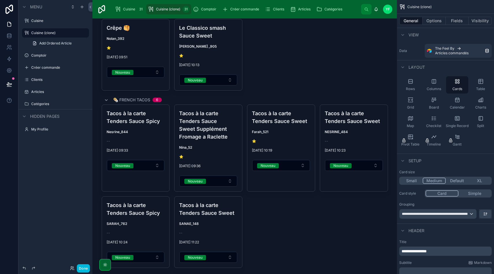
scroll to position [0, 0]
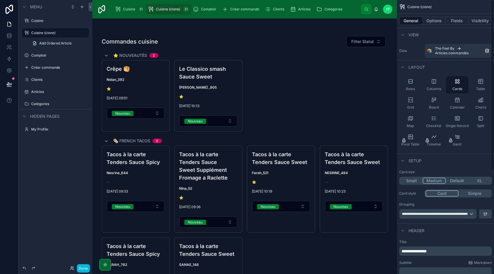
click at [436, 79] on icon "scrollable content" at bounding box center [434, 82] width 6 height 6
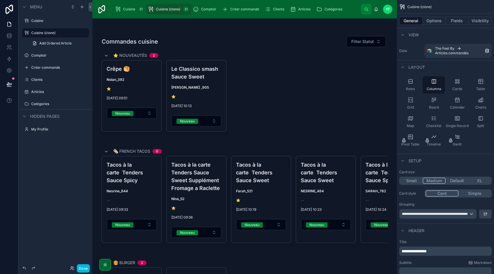
click at [412, 180] on button "Small" at bounding box center [412, 181] width 23 height 6
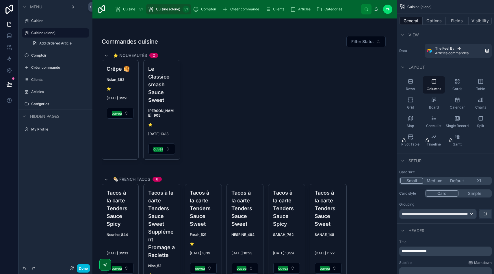
click at [430, 182] on button "Medium" at bounding box center [435, 181] width 23 height 6
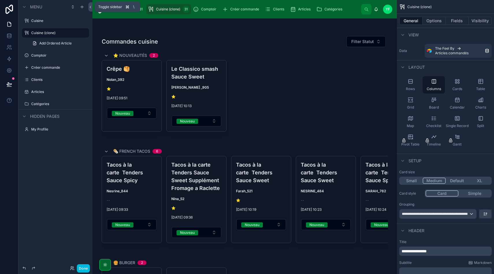
click at [91, 6] on icon at bounding box center [90, 7] width 1 height 2
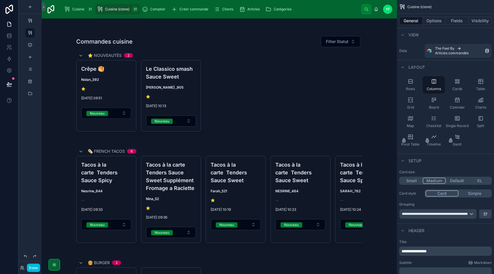
click at [31, 21] on icon "scrollable content" at bounding box center [30, 21] width 5 height 5
click at [31, 23] on div "scrollable content" at bounding box center [30, 20] width 7 height 9
click at [34, 267] on button "Done" at bounding box center [33, 268] width 13 height 8
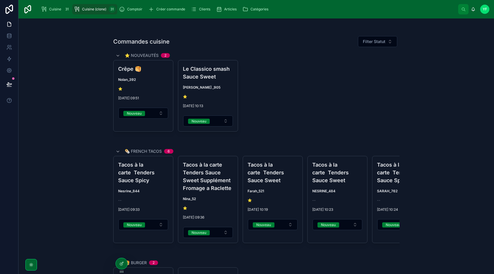
click at [62, 9] on div "Cuisine 31" at bounding box center [55, 9] width 29 height 9
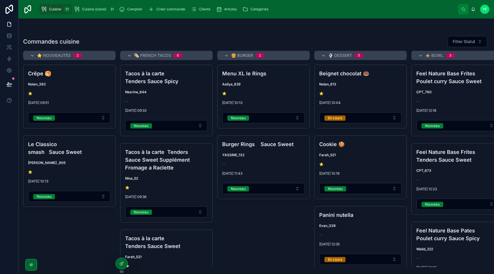
click at [83, 8] on span "Cuisine (clone)" at bounding box center [94, 9] width 24 height 5
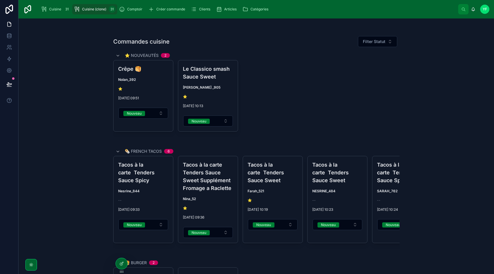
click at [123, 263] on icon at bounding box center [121, 264] width 5 height 5
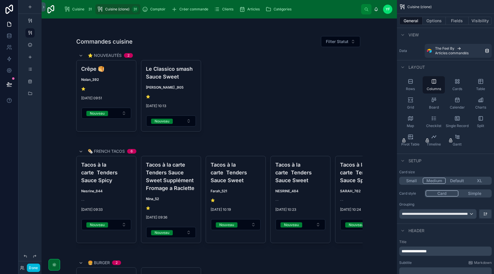
click at [411, 181] on button "Small" at bounding box center [412, 181] width 23 height 6
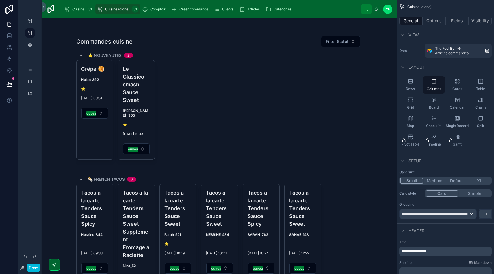
click at [438, 181] on button "Medium" at bounding box center [435, 181] width 23 height 6
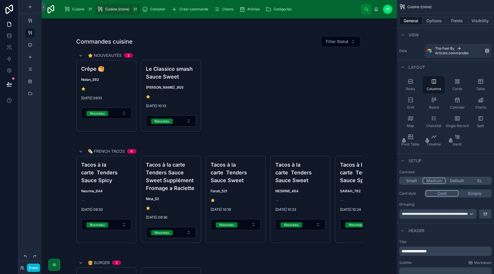
click at [484, 180] on button "XL" at bounding box center [480, 181] width 23 height 6
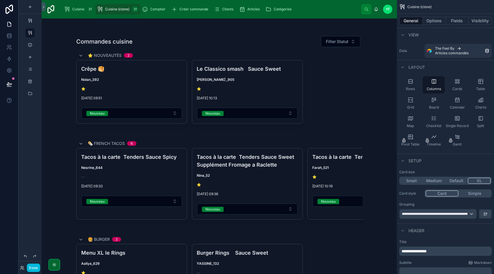
click at [437, 179] on button "Medium" at bounding box center [434, 181] width 23 height 6
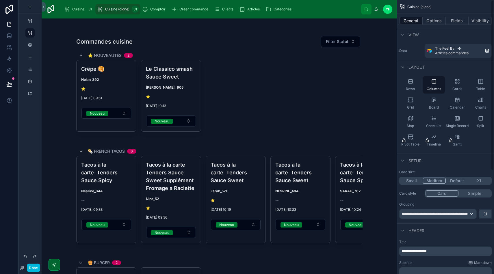
click at [437, 24] on button "Options" at bounding box center [434, 21] width 23 height 8
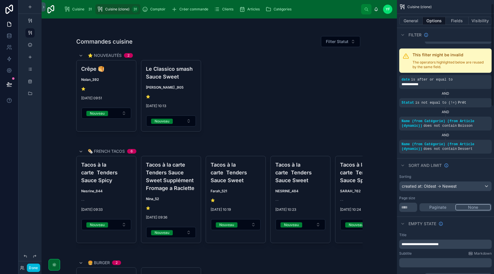
scroll to position [10, 0]
click at [448, 56] on h2 "This filter might be invalid" at bounding box center [451, 55] width 76 height 6
click at [454, 20] on button "Fields" at bounding box center [457, 21] width 23 height 8
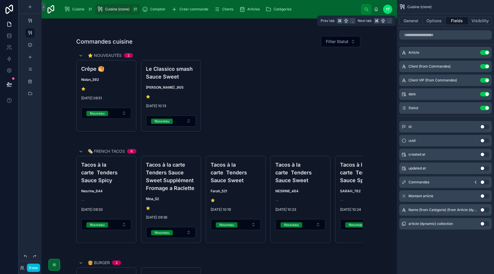
click at [437, 19] on button "Options" at bounding box center [434, 21] width 23 height 8
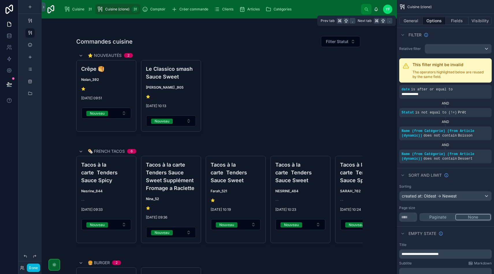
click at [457, 21] on button "Fields" at bounding box center [457, 21] width 23 height 8
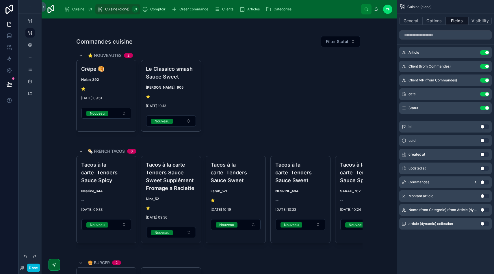
click at [412, 20] on button "General" at bounding box center [411, 21] width 23 height 8
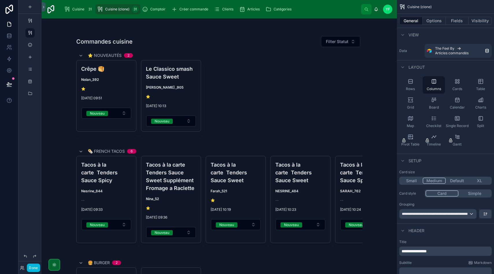
click at [410, 104] on div "Grid" at bounding box center [411, 103] width 22 height 17
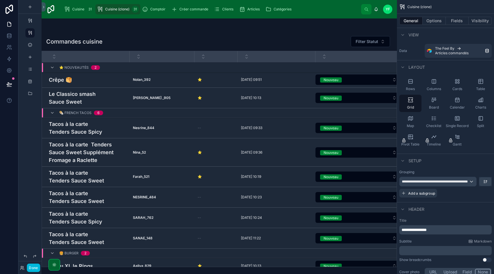
click at [428, 103] on div "Board" at bounding box center [434, 103] width 22 height 17
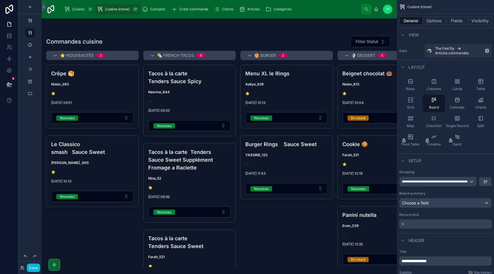
click at [479, 105] on div "Charts" at bounding box center [481, 103] width 22 height 17
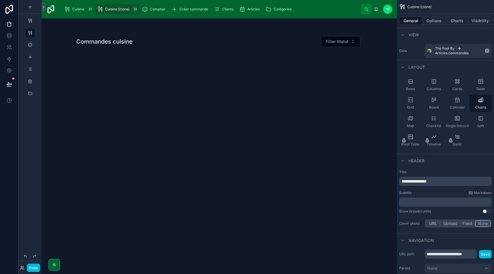
click at [438, 102] on div "Board" at bounding box center [434, 103] width 22 height 17
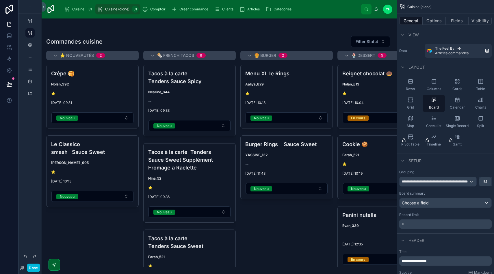
click at [414, 121] on div "Map" at bounding box center [411, 121] width 22 height 17
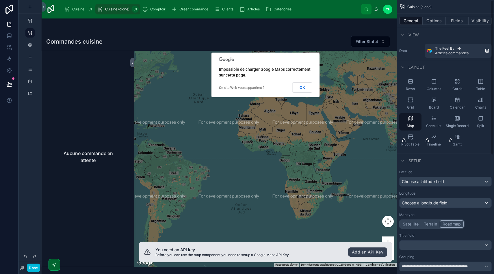
click at [432, 116] on icon "scrollable content" at bounding box center [434, 119] width 6 height 6
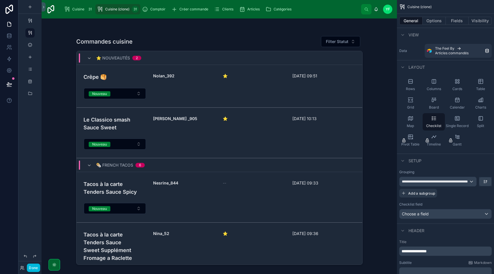
click at [461, 119] on div "Single Record" at bounding box center [457, 121] width 22 height 17
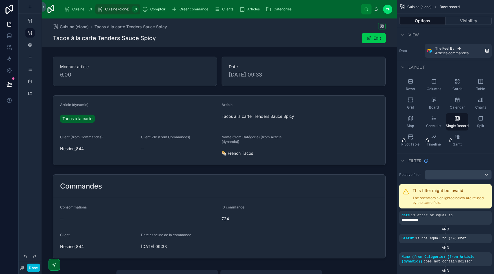
click at [478, 119] on div "Split" at bounding box center [481, 121] width 22 height 17
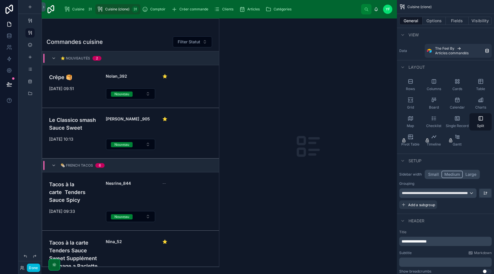
click at [413, 99] on icon "scrollable content" at bounding box center [411, 100] width 6 height 6
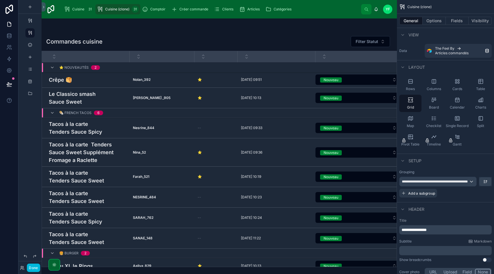
click at [435, 103] on div "Board" at bounding box center [434, 103] width 22 height 17
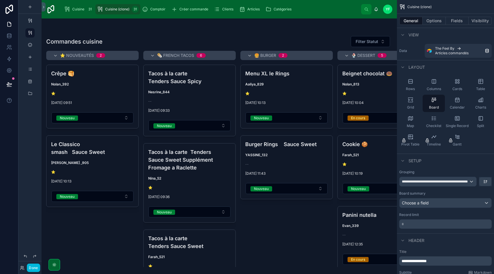
click at [436, 79] on icon "scrollable content" at bounding box center [434, 82] width 6 height 6
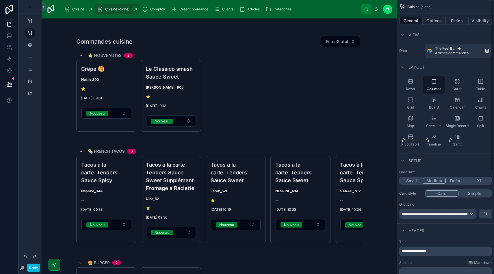
click at [415, 87] on div "Rows" at bounding box center [411, 84] width 22 height 17
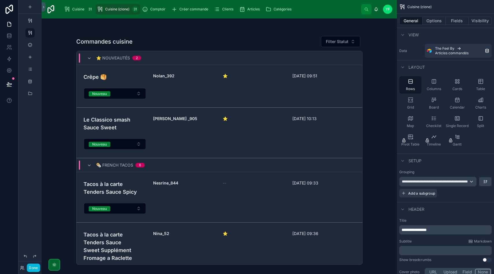
click at [431, 87] on span "Columns" at bounding box center [434, 89] width 14 height 5
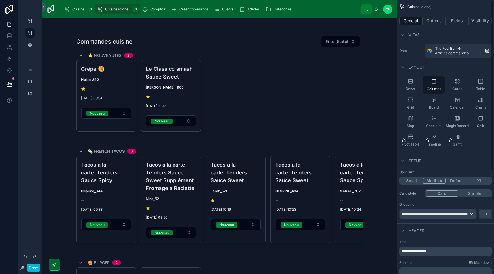
click at [461, 86] on div "Cards" at bounding box center [457, 84] width 22 height 17
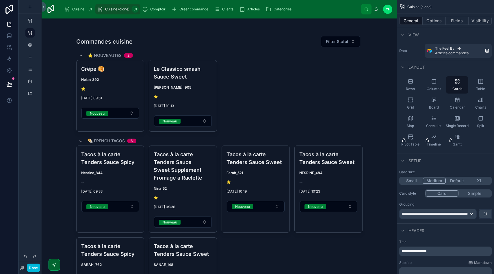
click at [418, 184] on div "Small Medium Default XL" at bounding box center [446, 181] width 93 height 8
click at [416, 181] on button "Small" at bounding box center [412, 181] width 23 height 6
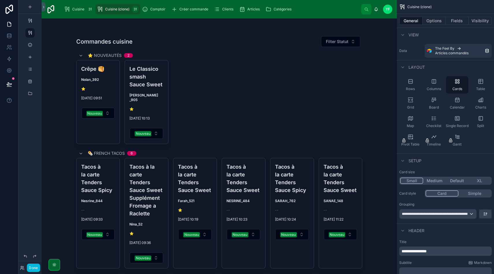
click at [427, 180] on button "Medium" at bounding box center [435, 181] width 23 height 6
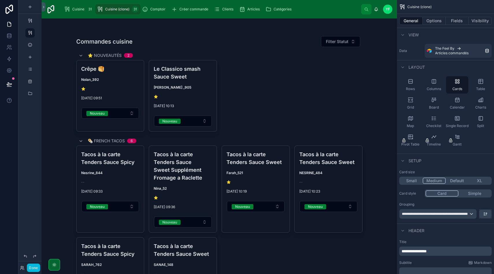
click at [481, 82] on icon "scrollable content" at bounding box center [481, 82] width 6 height 6
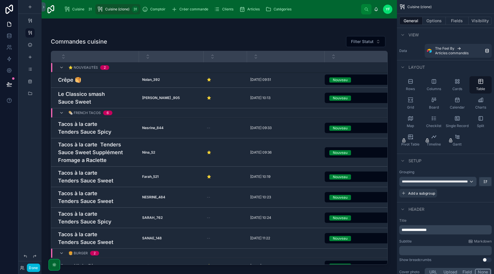
click at [414, 103] on div "Grid" at bounding box center [411, 103] width 22 height 17
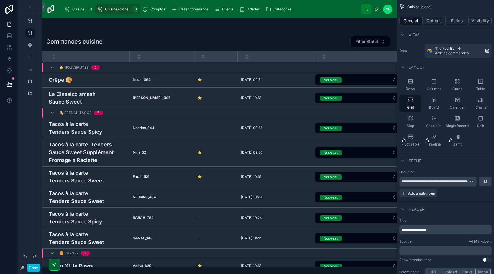
click at [434, 104] on div "Board" at bounding box center [434, 103] width 22 height 17
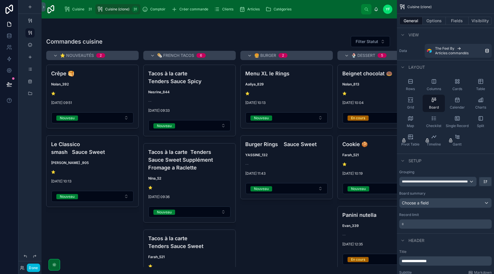
click at [416, 103] on div "Grid" at bounding box center [411, 103] width 22 height 17
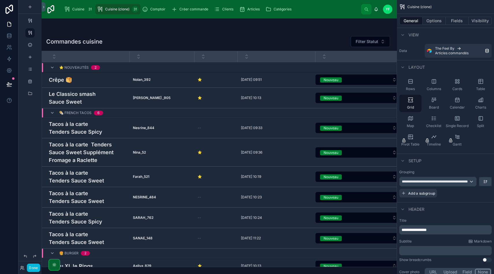
click at [455, 84] on icon "scrollable content" at bounding box center [458, 82] width 6 height 6
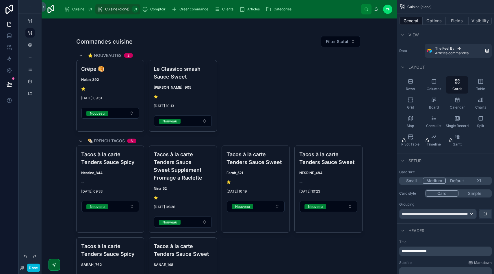
click at [417, 183] on button "Small" at bounding box center [412, 181] width 23 height 6
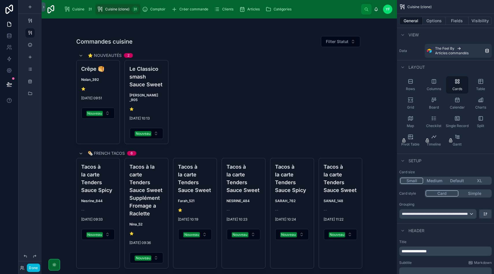
click at [431, 182] on button "Medium" at bounding box center [435, 181] width 23 height 6
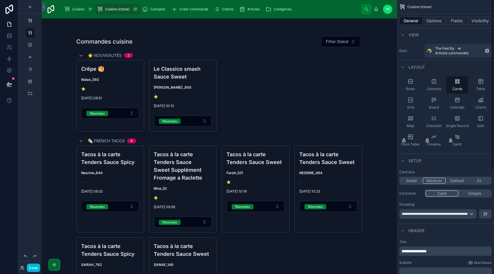
click at [407, 102] on div "Grid" at bounding box center [411, 103] width 22 height 17
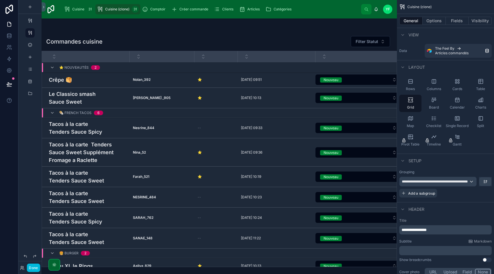
click at [477, 81] on div "Table" at bounding box center [481, 84] width 22 height 17
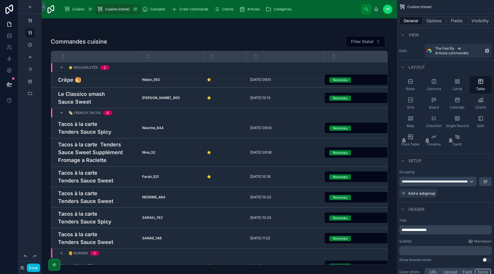
click at [458, 84] on icon "scrollable content" at bounding box center [458, 82] width 6 height 6
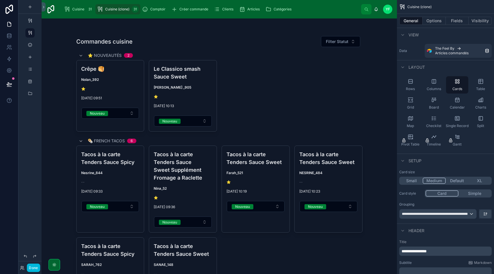
click at [429, 92] on div "Columns" at bounding box center [434, 84] width 22 height 17
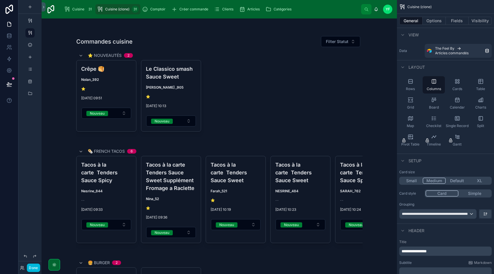
click at [457, 90] on span "Cards" at bounding box center [458, 89] width 10 height 5
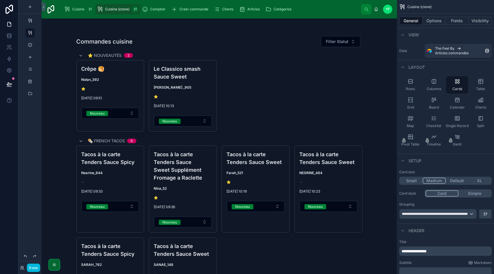
click at [445, 91] on div "Columns" at bounding box center [434, 84] width 22 height 17
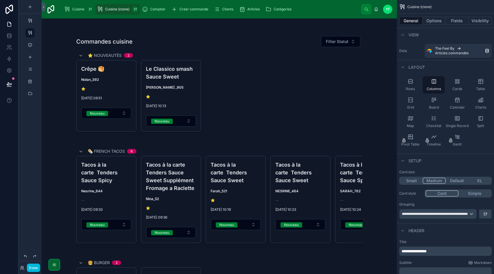
click at [413, 88] on span "Rows" at bounding box center [410, 89] width 9 height 5
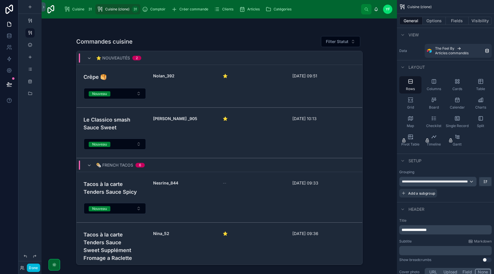
click at [436, 89] on span "Columns" at bounding box center [434, 89] width 14 height 5
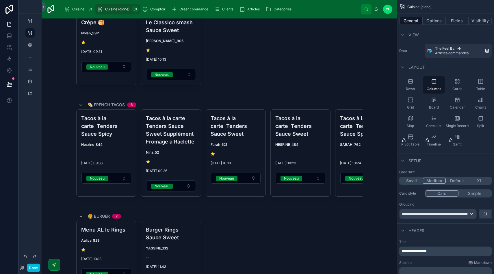
scroll to position [57, 0]
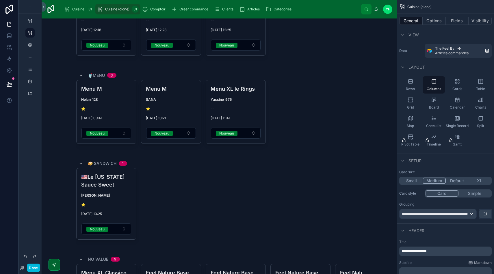
scroll to position [0, 0]
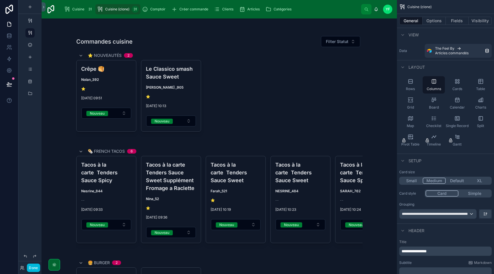
click at [75, 7] on span "Cuisine" at bounding box center [78, 9] width 12 height 5
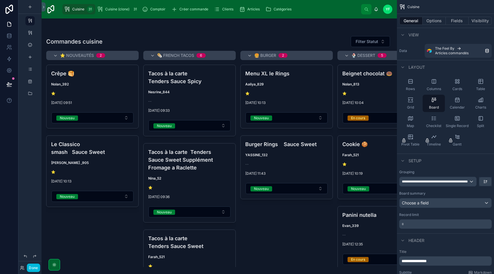
click at [105, 6] on div "Cuisine (clone) 31" at bounding box center [118, 9] width 42 height 9
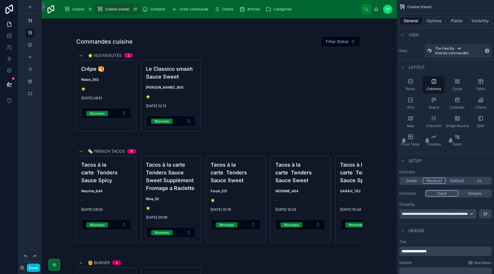
click at [78, 8] on span "Cuisine" at bounding box center [78, 9] width 12 height 5
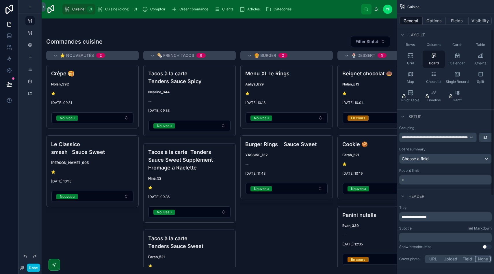
scroll to position [48, 0]
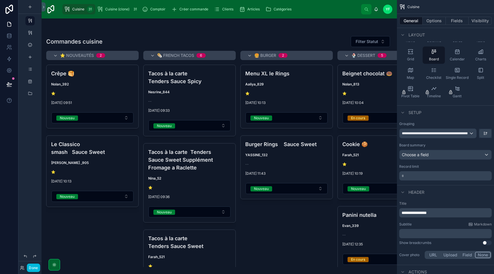
click at [423, 174] on p "* ﻿" at bounding box center [446, 176] width 89 height 6
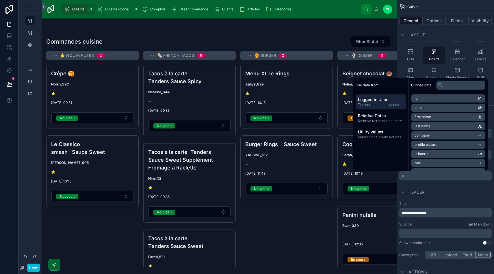
click at [444, 189] on div "Header" at bounding box center [445, 192] width 97 height 14
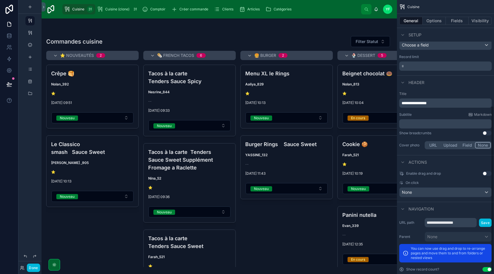
scroll to position [177, 0]
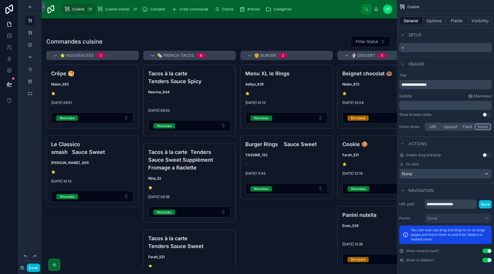
click at [488, 252] on button "Use setting" at bounding box center [487, 251] width 9 height 5
click at [117, 13] on div "Cuisine (clone) 31" at bounding box center [118, 9] width 42 height 9
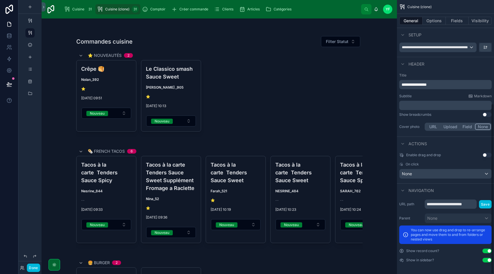
scroll to position [167, 0]
click at [36, 267] on button "Done" at bounding box center [33, 268] width 13 height 8
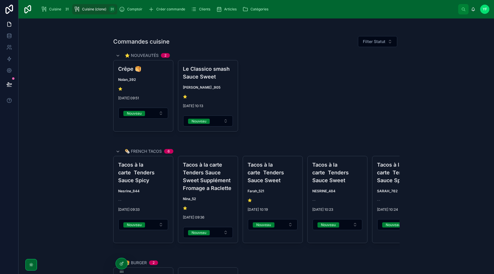
click at [119, 262] on div at bounding box center [122, 264] width 12 height 11
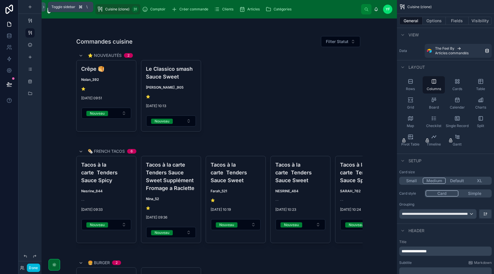
click at [43, 8] on icon at bounding box center [44, 7] width 4 height 4
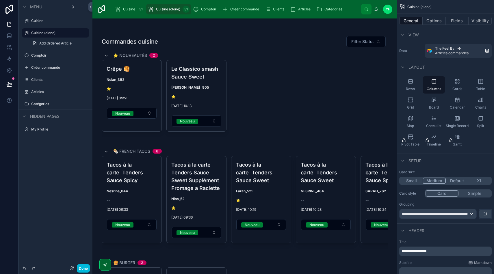
click at [0, 0] on icon "scrollable content" at bounding box center [0, 0] width 0 height 0
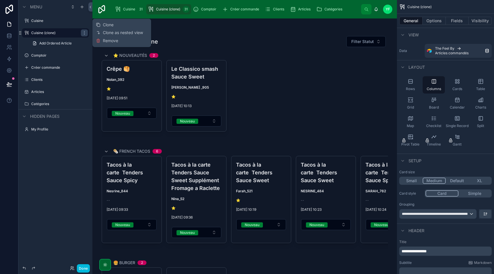
click at [113, 42] on span "Remove" at bounding box center [110, 41] width 15 height 6
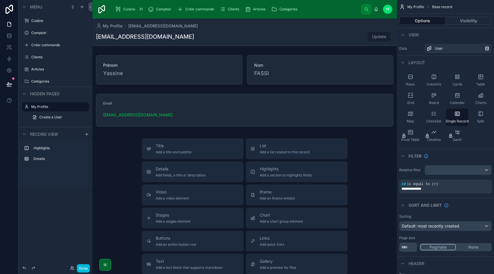
click at [51, 19] on div "Cuisine" at bounding box center [59, 21] width 57 height 5
click at [228, 10] on span "Clients" at bounding box center [233, 9] width 11 height 5
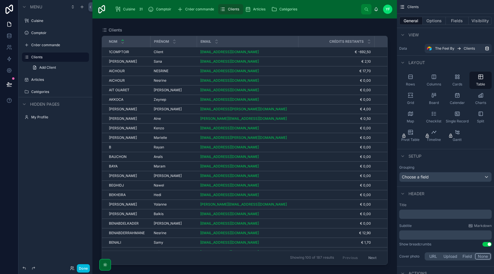
click at [260, 9] on span "Articles" at bounding box center [259, 9] width 12 height 5
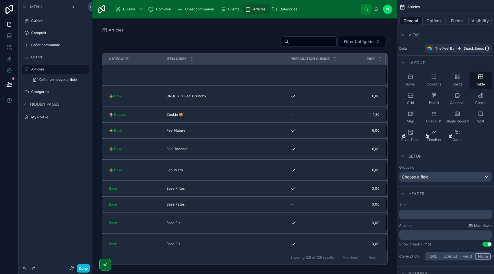
click at [438, 22] on button "Options" at bounding box center [434, 21] width 23 height 8
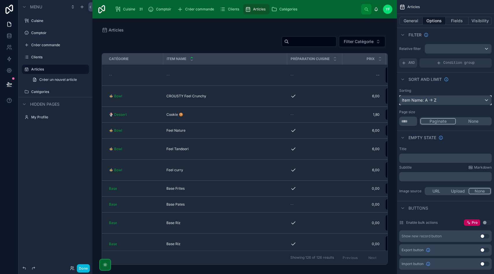
click at [444, 100] on div "Item Name: A -> Z" at bounding box center [446, 100] width 92 height 9
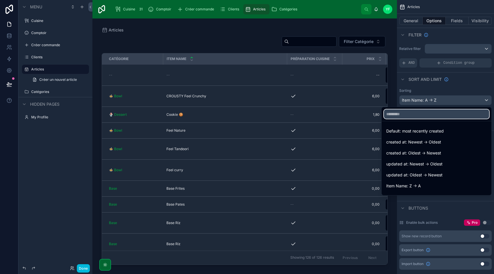
click at [418, 115] on input "text" at bounding box center [436, 114] width 105 height 9
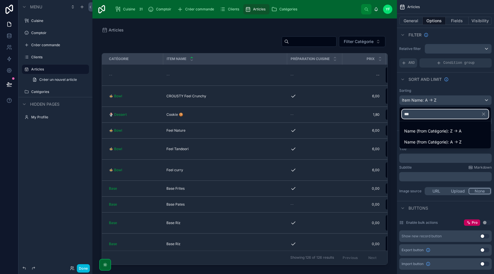
type input "***"
click at [442, 144] on span "Name (from Catégorie): A -> Z" at bounding box center [434, 142] width 58 height 7
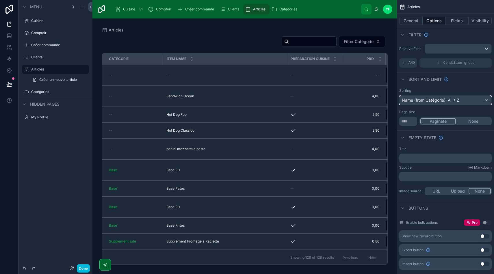
click at [450, 103] on div "Name (from Catégorie): A -> Z" at bounding box center [446, 100] width 92 height 9
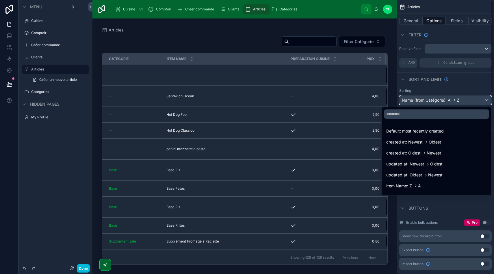
scroll to position [184, 0]
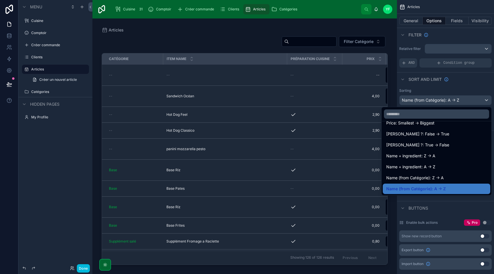
click at [448, 177] on div "Name (from Catégorie): Z -> A" at bounding box center [437, 178] width 101 height 7
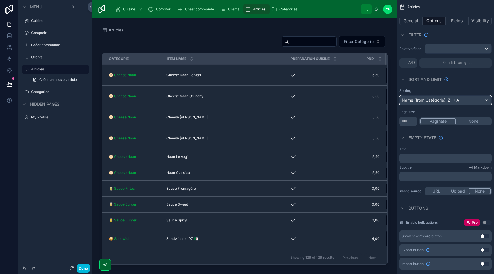
click at [453, 102] on div "Name (from Catégorie): Z -> A" at bounding box center [446, 100] width 92 height 9
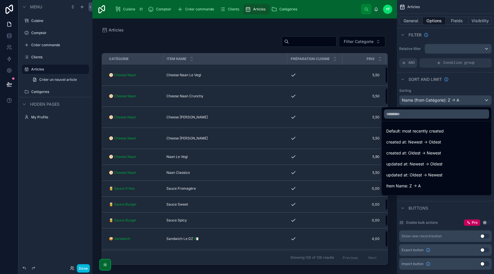
click at [454, 100] on div "scrollable content" at bounding box center [247, 137] width 494 height 274
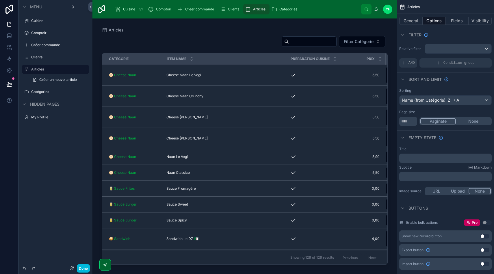
click at [291, 179] on div at bounding box center [245, 143] width 305 height 249
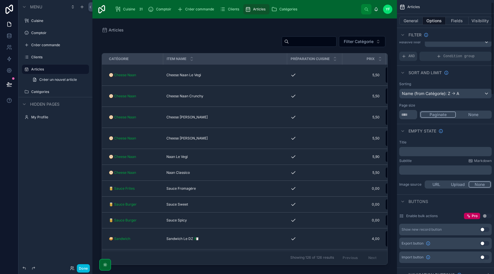
scroll to position [8, 0]
click at [55, 79] on span "Créer un nouvel article" at bounding box center [58, 79] width 38 height 5
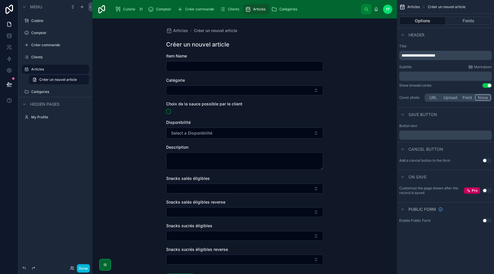
click at [55, 70] on label "Articles" at bounding box center [58, 69] width 54 height 5
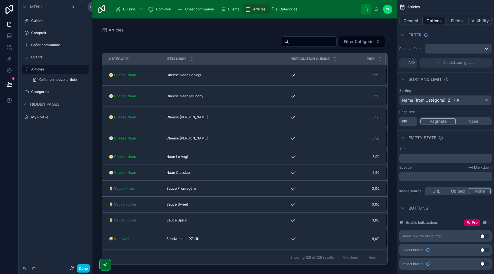
click at [230, 30] on div "Articles" at bounding box center [245, 30] width 286 height 5
click at [0, 0] on icon "scrollable content" at bounding box center [0, 0] width 0 height 0
click at [76, 69] on icon "scrollable content" at bounding box center [76, 69] width 5 height 5
click at [235, 29] on div "Articles" at bounding box center [245, 30] width 286 height 5
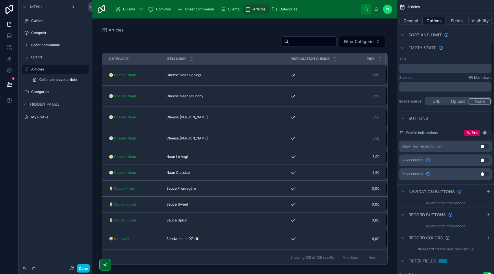
scroll to position [167, 0]
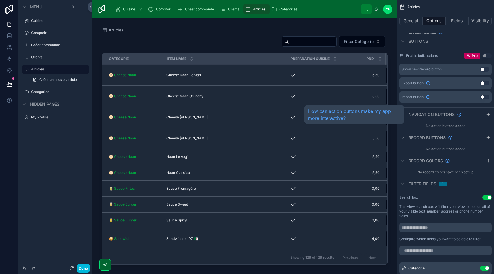
click at [460, 116] on icon "scrollable content" at bounding box center [459, 114] width 3 height 3
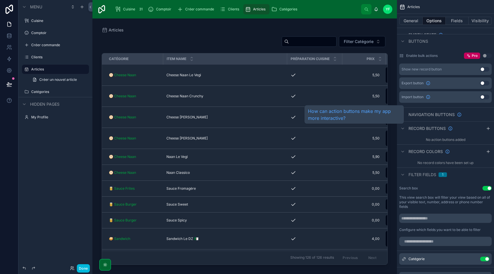
click at [438, 116] on span "Navigation buttons" at bounding box center [432, 115] width 46 height 6
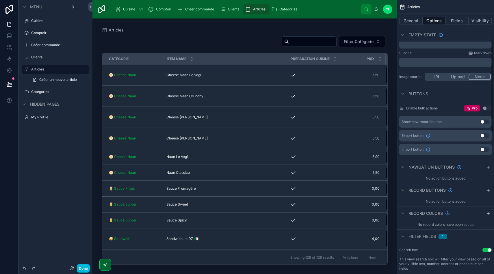
scroll to position [119, 0]
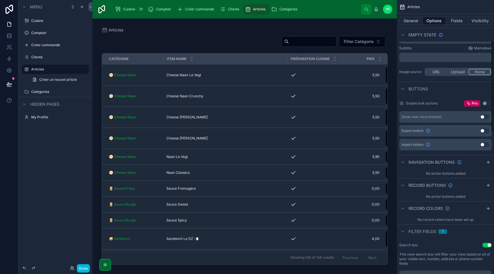
click at [490, 163] on icon "scrollable content" at bounding box center [488, 162] width 5 height 5
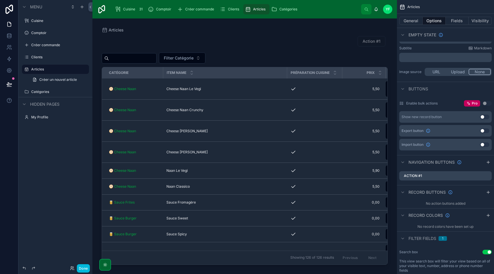
click at [428, 174] on div "Action #1" at bounding box center [446, 175] width 93 height 9
click at [0, 0] on icon "scrollable content" at bounding box center [0, 0] width 0 height 0
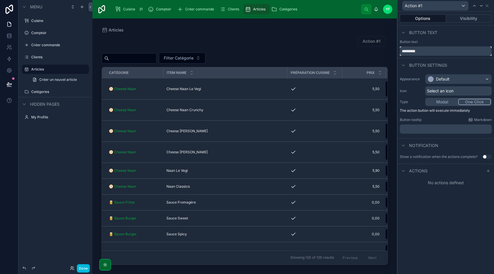
click at [416, 52] on input "*********" at bounding box center [446, 51] width 92 height 9
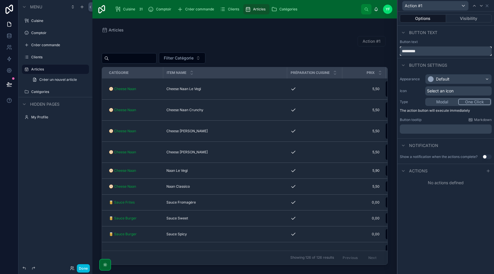
click at [416, 52] on input "*********" at bounding box center [446, 51] width 92 height 9
type input "**********"
click at [438, 79] on div "Default" at bounding box center [443, 79] width 14 height 6
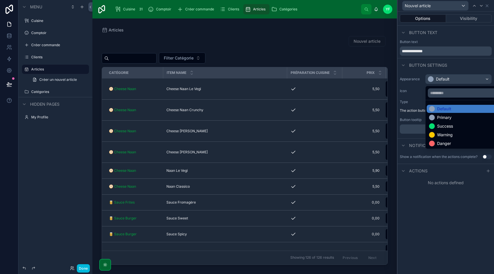
click at [451, 127] on div "Success" at bounding box center [446, 126] width 16 height 6
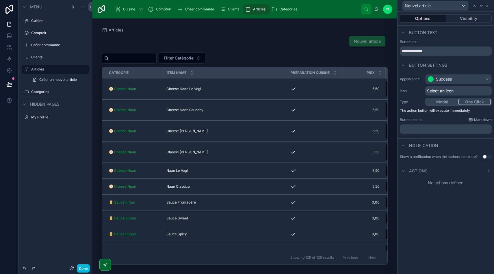
click at [443, 92] on span "Select an icon" at bounding box center [440, 91] width 27 height 6
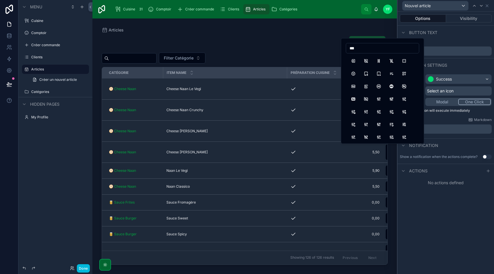
click at [365, 48] on input "***" at bounding box center [382, 48] width 73 height 8
type input "****"
click at [351, 60] on button "Plus" at bounding box center [353, 61] width 10 height 10
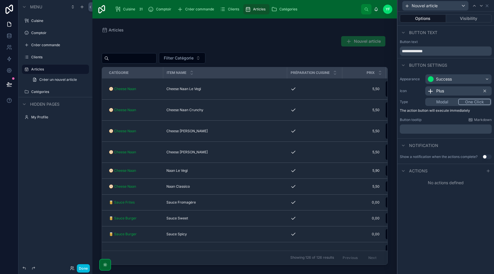
click at [447, 104] on button "Modal" at bounding box center [443, 102] width 32 height 6
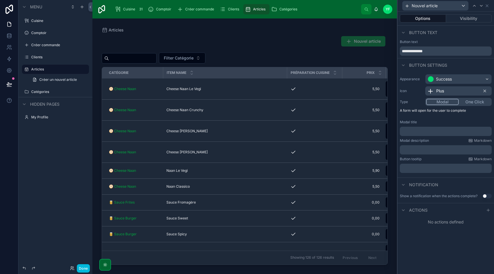
click at [430, 133] on p "﻿" at bounding box center [447, 132] width 88 height 6
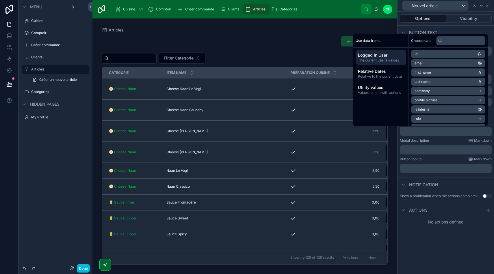
click at [430, 133] on p "﻿" at bounding box center [447, 132] width 88 height 6
click at [460, 257] on div "**********" at bounding box center [446, 143] width 97 height 263
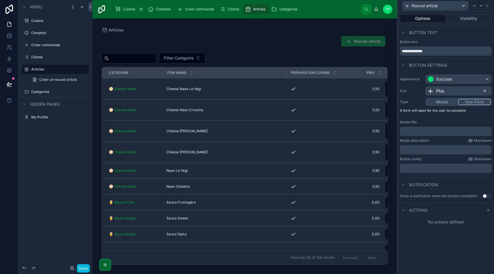
click at [478, 103] on button "One Click" at bounding box center [475, 102] width 33 height 6
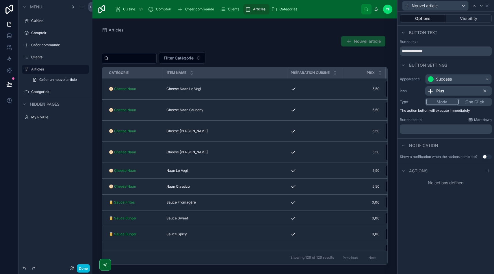
click at [450, 102] on button "Modal" at bounding box center [443, 102] width 33 height 6
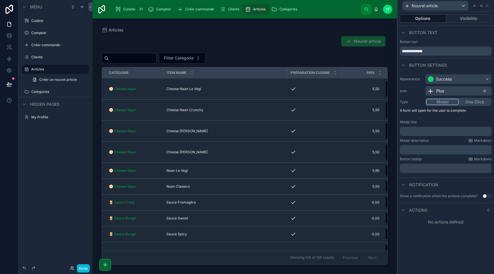
click at [455, 225] on div "No actions defined" at bounding box center [446, 222] width 97 height 10
click at [488, 213] on div at bounding box center [488, 210] width 7 height 7
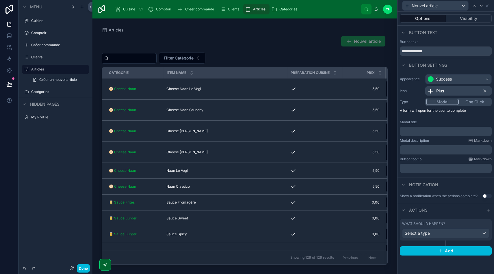
click at [473, 104] on button "One Click" at bounding box center [475, 102] width 32 height 6
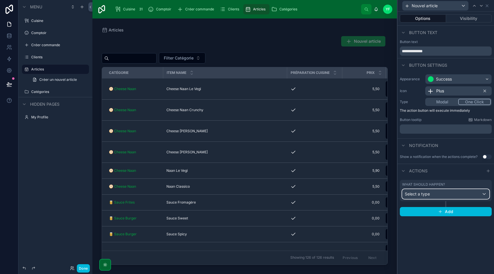
click at [462, 192] on div "Select a type" at bounding box center [446, 194] width 87 height 9
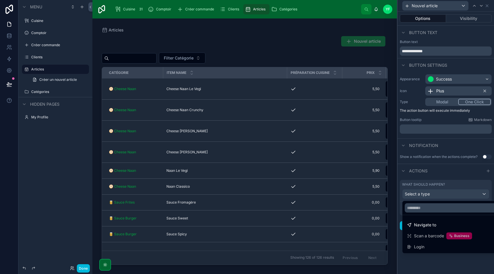
click at [434, 224] on span "Navigate to" at bounding box center [425, 225] width 22 height 7
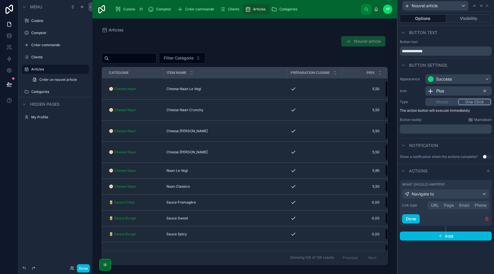
click at [438, 206] on button "URL" at bounding box center [435, 205] width 13 height 6
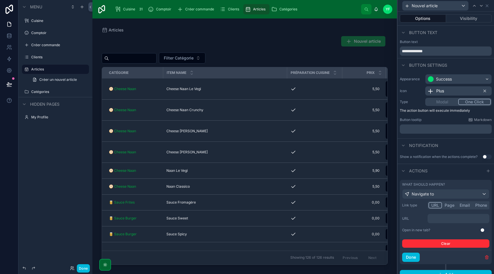
click at [484, 230] on button "Use setting" at bounding box center [485, 230] width 9 height 5
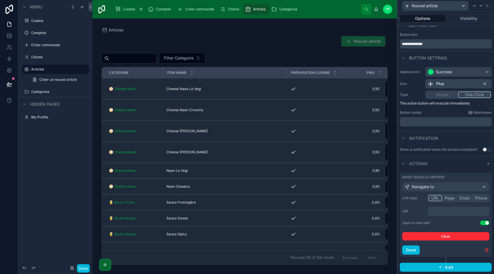
click at [445, 211] on p "﻿" at bounding box center [459, 212] width 58 height 6
click at [419, 96] on label "Type" at bounding box center [411, 95] width 23 height 5
click at [444, 211] on p "﻿" at bounding box center [459, 212] width 58 height 6
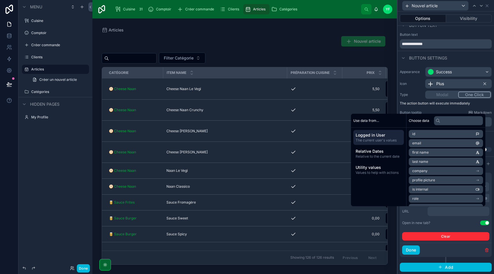
scroll to position [11, 0]
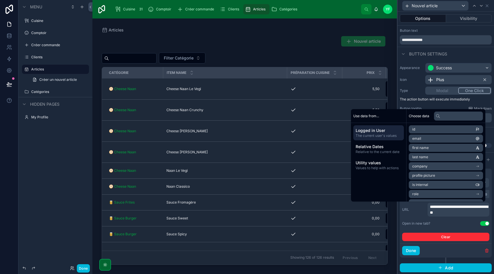
click at [424, 214] on div "**********" at bounding box center [446, 210] width 87 height 14
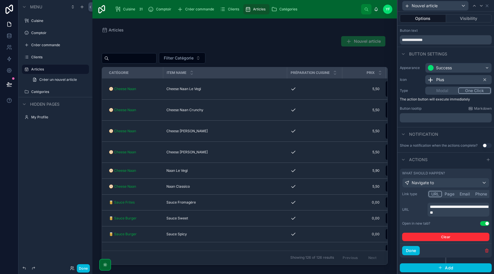
scroll to position [12, 0]
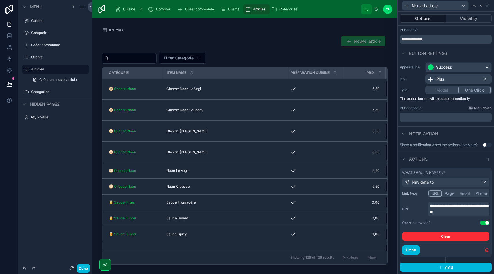
click at [416, 250] on button "Done" at bounding box center [412, 250] width 18 height 9
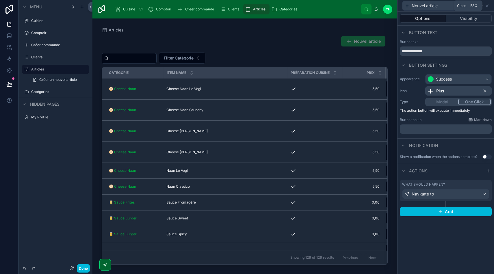
click at [488, 5] on icon at bounding box center [487, 5] width 5 height 5
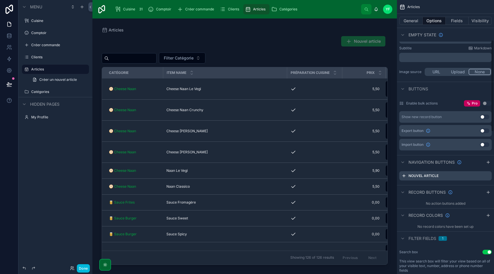
click at [319, 48] on div "Nouvel article" at bounding box center [245, 42] width 286 height 13
click at [84, 268] on button "Done" at bounding box center [83, 269] width 13 height 8
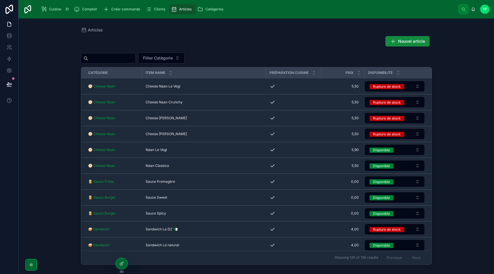
click at [406, 36] on button "Nouvel article" at bounding box center [408, 41] width 44 height 10
click at [217, 8] on span "Catégories" at bounding box center [215, 9] width 18 height 5
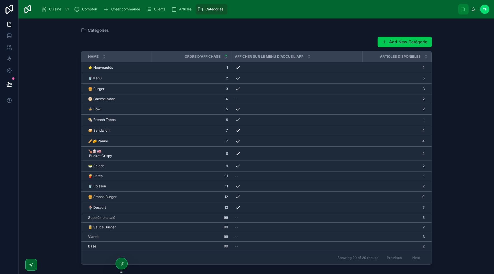
click at [116, 264] on div at bounding box center [122, 264] width 12 height 11
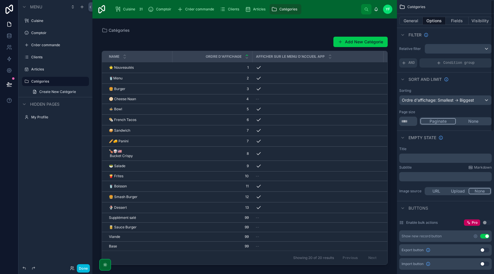
click at [476, 237] on icon "scrollable content" at bounding box center [476, 236] width 5 height 5
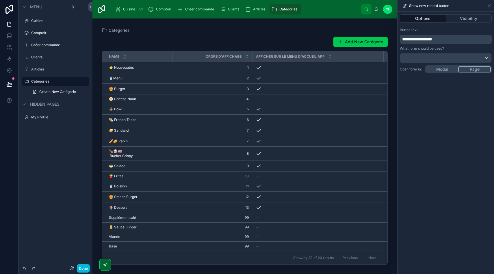
click at [433, 41] on span "**********" at bounding box center [418, 39] width 30 height 4
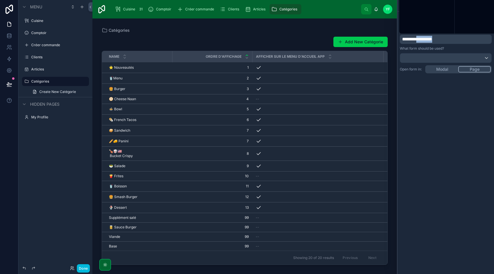
click at [433, 41] on span "**********" at bounding box center [418, 39] width 30 height 4
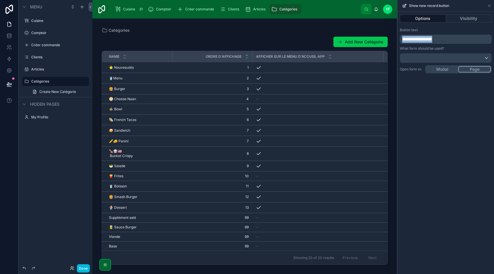
click at [433, 41] on span "**********" at bounding box center [418, 39] width 30 height 4
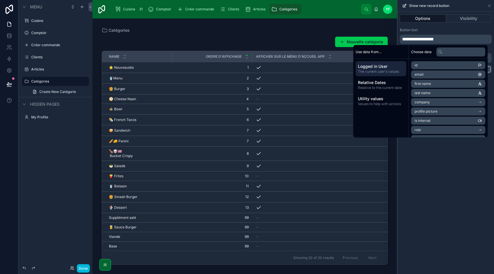
click at [436, 31] on div "Button text" at bounding box center [446, 30] width 92 height 5
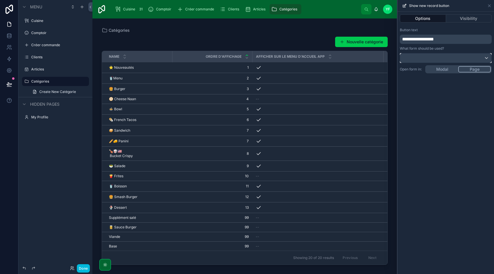
click at [448, 60] on div at bounding box center [446, 57] width 91 height 9
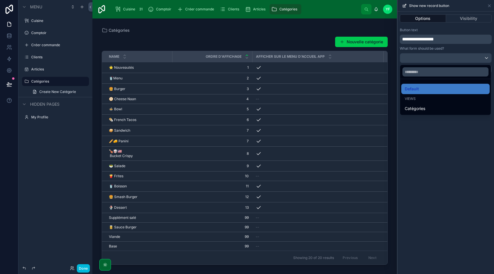
click at [420, 108] on span "Catégories" at bounding box center [415, 108] width 21 height 7
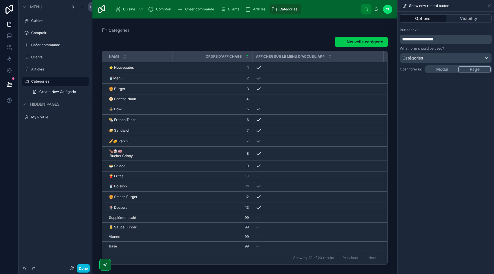
click at [449, 69] on div "**********" at bounding box center [446, 143] width 97 height 263
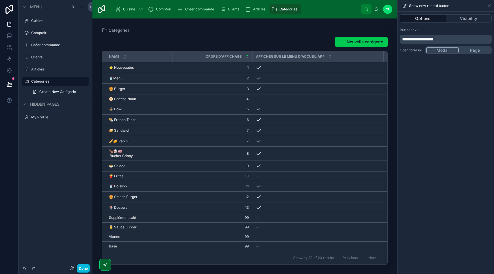
click at [63, 92] on span "Create New Catégorie" at bounding box center [57, 92] width 37 height 5
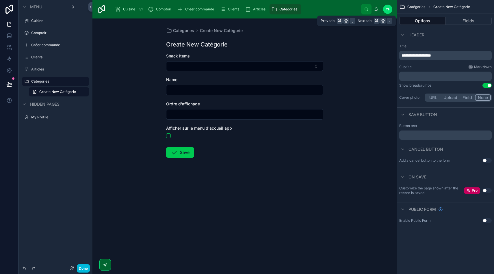
click at [458, 21] on button "Fields" at bounding box center [469, 21] width 46 height 8
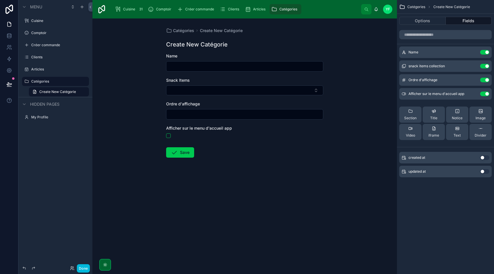
click at [285, 89] on button "Select Button" at bounding box center [244, 91] width 157 height 10
click at [324, 78] on div "Catégories Create New Catégorie Create New Catégorie Name Snack Items Ordre d'a…" at bounding box center [245, 107] width 167 height 176
click at [272, 79] on div "Snack Items" at bounding box center [244, 80] width 157 height 6
click at [173, 80] on span "Snack Items" at bounding box center [178, 80] width 24 height 5
click at [190, 82] on div "Snack Items" at bounding box center [244, 80] width 157 height 6
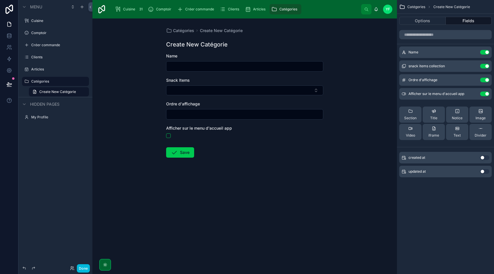
click at [0, 0] on icon "scrollable content" at bounding box center [0, 0] width 0 height 0
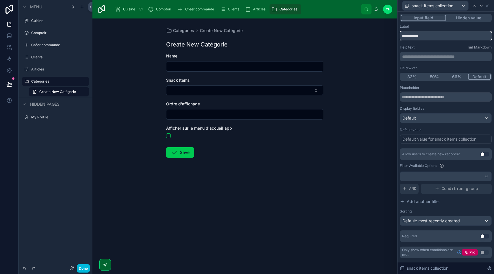
click at [425, 40] on input "**********" at bounding box center [446, 35] width 92 height 9
type input "**********"
click at [343, 129] on div "Catégories Create New Catégorie Create New Catégorie Name Articles éligibles Or…" at bounding box center [245, 147] width 305 height 256
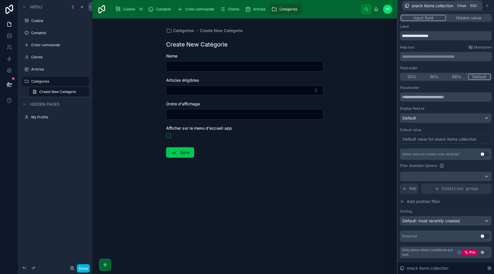
click at [486, 4] on icon at bounding box center [487, 5] width 5 height 5
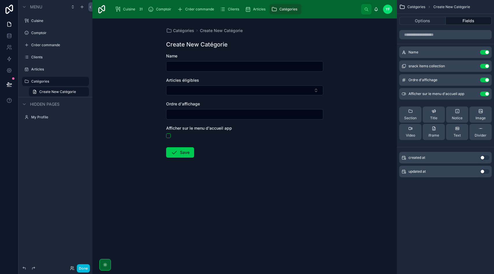
click at [192, 82] on span "Articles éligibles" at bounding box center [182, 80] width 33 height 5
click at [198, 105] on span "Ordre d'affichage" at bounding box center [183, 104] width 34 height 5
click at [183, 102] on span "Ordre d'affichage" at bounding box center [183, 104] width 34 height 5
click at [0, 0] on icon "scrollable content" at bounding box center [0, 0] width 0 height 0
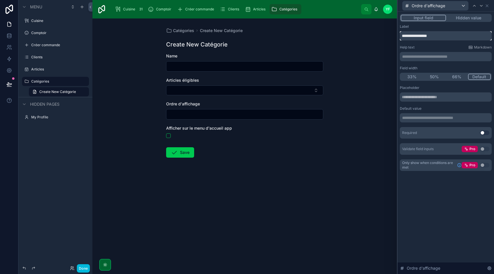
click at [448, 38] on input "**********" at bounding box center [446, 35] width 92 height 9
type input "**********"
click at [322, 163] on form "Name Articles éligibles Ordre d'affichage sur l'app Afficher sur le menu d'accu…" at bounding box center [244, 124] width 157 height 142
click at [262, 130] on div "Afficher sur le menu d'accueil app" at bounding box center [244, 129] width 157 height 6
click at [489, 3] on icon at bounding box center [487, 5] width 5 height 5
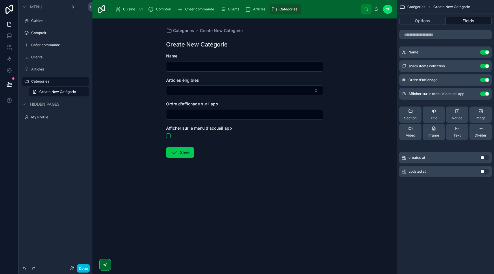
click at [289, 60] on div "Name" at bounding box center [244, 62] width 157 height 19
click at [0, 0] on icon "scrollable content" at bounding box center [0, 0] width 0 height 0
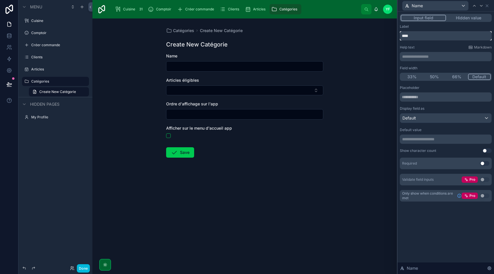
click at [420, 36] on input "****" at bounding box center [446, 35] width 92 height 9
type input "***"
click at [486, 165] on button "Use setting" at bounding box center [485, 163] width 9 height 5
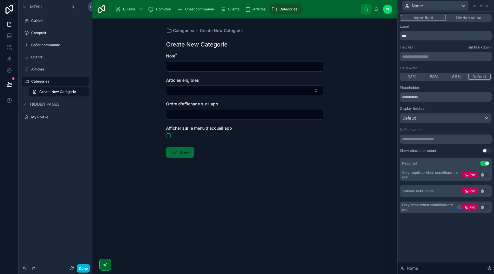
click at [488, 152] on button "Use setting" at bounding box center [487, 151] width 9 height 5
click at [489, 5] on icon at bounding box center [487, 5] width 5 height 5
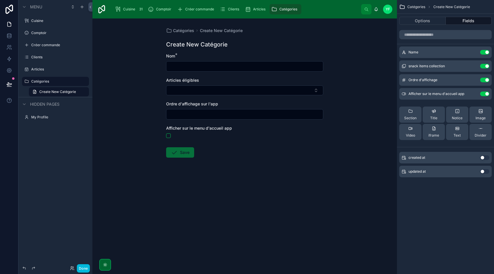
click at [431, 201] on div "Catégories Create New Catégorie Options Fields Name Use setting snack items col…" at bounding box center [445, 137] width 97 height 274
click at [463, 18] on button "Fields" at bounding box center [469, 21] width 46 height 8
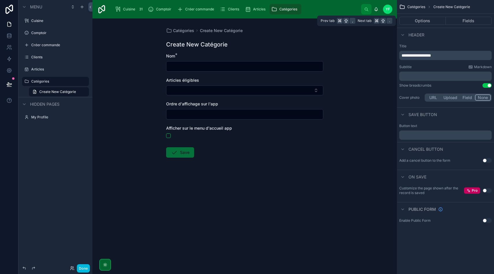
click at [433, 18] on button "Options" at bounding box center [423, 21] width 47 height 8
click at [73, 90] on span "Create New Catégorie" at bounding box center [57, 92] width 37 height 5
click at [71, 91] on span "Create New Catégorie" at bounding box center [57, 92] width 37 height 5
click at [121, 108] on div "Catégories Create New Catégorie Create New Catégorie Nom * Articles éligibles O…" at bounding box center [245, 147] width 305 height 256
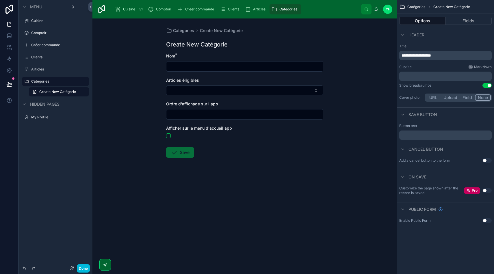
click at [420, 52] on div "**********" at bounding box center [446, 55] width 93 height 9
click at [415, 57] on span "**********" at bounding box center [416, 55] width 29 height 4
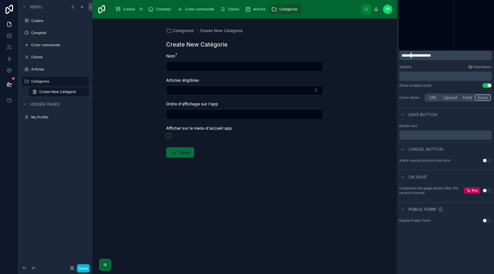
click at [415, 57] on span "**********" at bounding box center [416, 55] width 29 height 4
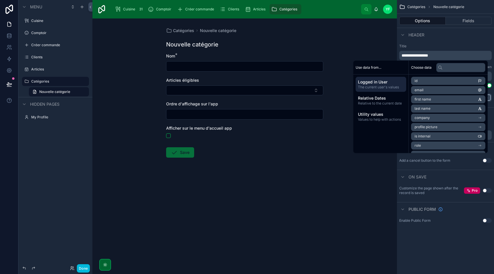
click at [309, 157] on form "Nom * Articles éligibles Ordre d'affichage sur l'app Afficher sur le menu d'acc…" at bounding box center [244, 124] width 157 height 142
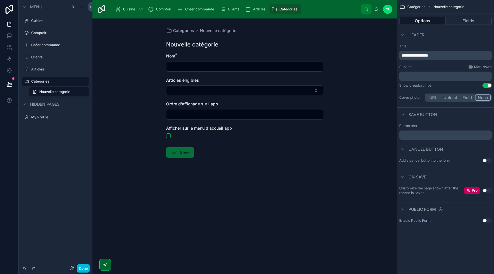
click at [440, 56] on p "**********" at bounding box center [446, 56] width 89 height 6
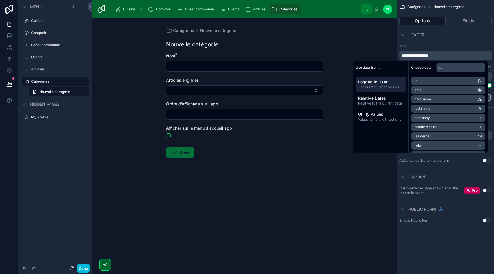
click at [440, 56] on p "**********" at bounding box center [446, 56] width 89 height 6
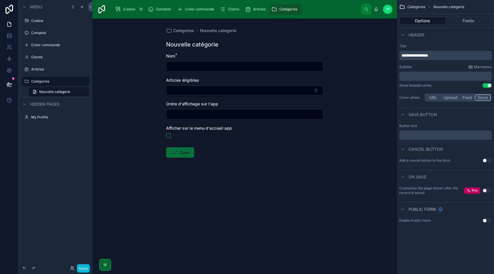
click at [440, 56] on p "**********" at bounding box center [446, 56] width 89 height 6
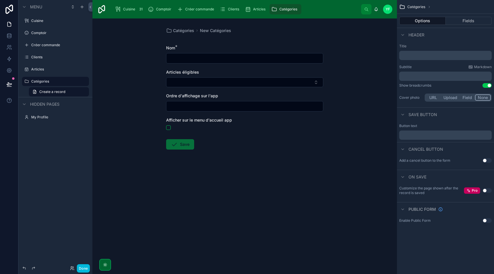
click at [73, 93] on link "Create a record" at bounding box center [59, 91] width 60 height 9
click at [138, 82] on div "Catégories New Catégories Nom * Articles éligibles Ordre d'affichage sur l'app …" at bounding box center [245, 147] width 305 height 256
click at [191, 29] on span "Catégories" at bounding box center [183, 31] width 21 height 6
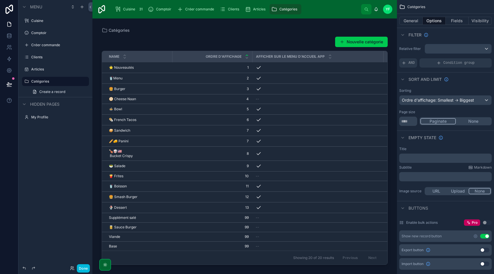
click at [160, 9] on span "Comptoir" at bounding box center [163, 9] width 15 height 5
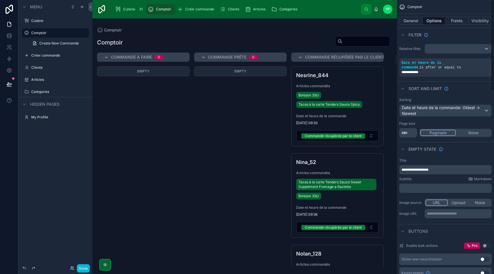
click at [453, 19] on button "Fields" at bounding box center [457, 21] width 23 height 8
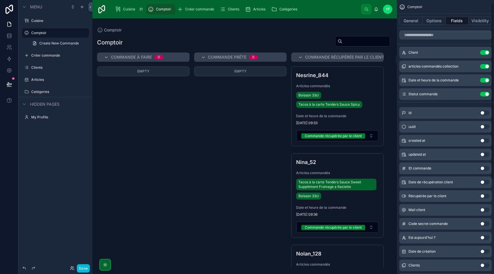
scroll to position [152, 0]
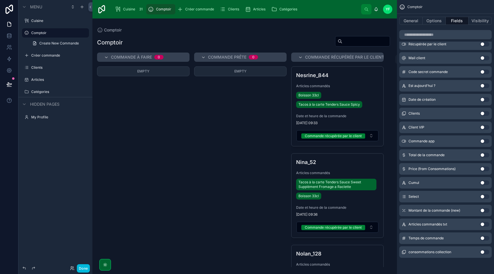
click at [435, 24] on button "Options" at bounding box center [434, 21] width 23 height 8
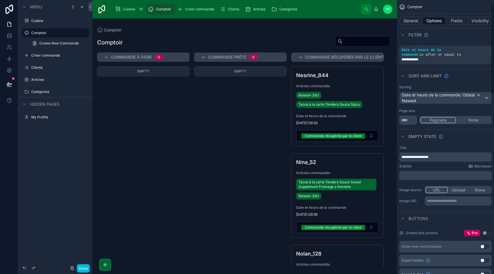
scroll to position [0, 0]
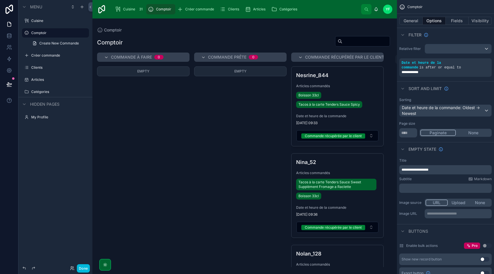
click at [412, 24] on button "General" at bounding box center [411, 21] width 23 height 8
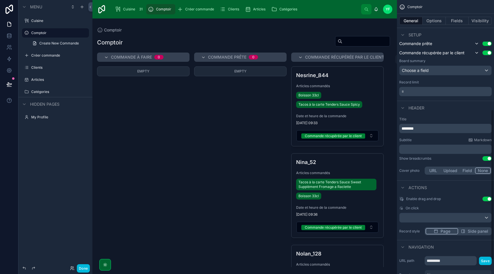
scroll to position [224, 0]
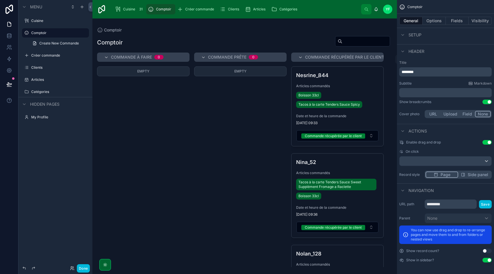
click at [166, 175] on div at bounding box center [245, 147] width 305 height 256
click at [84, 271] on button "Done" at bounding box center [83, 269] width 13 height 8
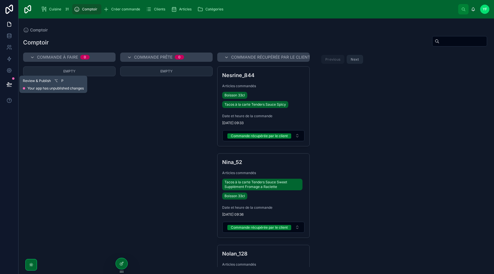
click at [11, 83] on icon at bounding box center [9, 85] width 6 height 6
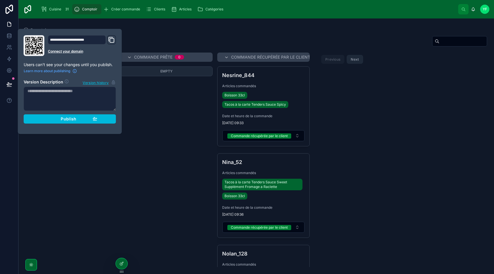
click at [71, 119] on span "Publish" at bounding box center [69, 119] width 16 height 5
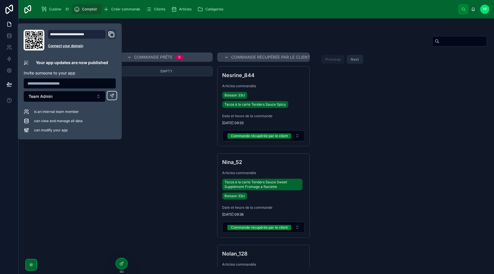
click at [139, 168] on div "Empty" at bounding box center [166, 167] width 93 height 201
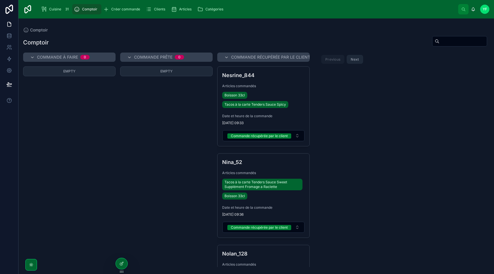
click at [54, 5] on div "Cuisine 31" at bounding box center [55, 9] width 29 height 9
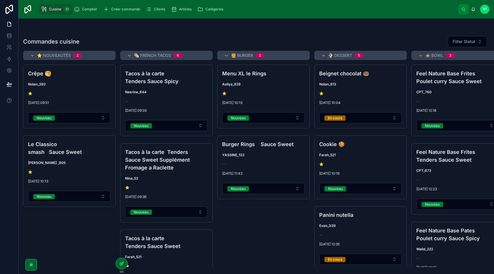
click at [0, 0] on span "Prête" at bounding box center [0, 0] width 0 height 0
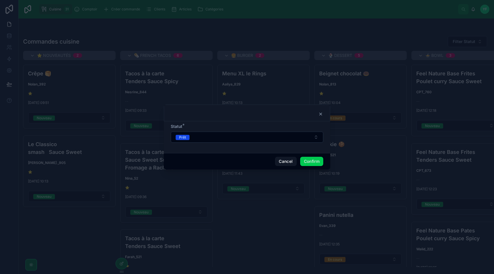
click at [208, 138] on button "Prêt" at bounding box center [247, 137] width 153 height 11
click at [203, 136] on button "Prêt" at bounding box center [247, 137] width 153 height 11
click at [290, 161] on button "Cancel" at bounding box center [285, 161] width 21 height 9
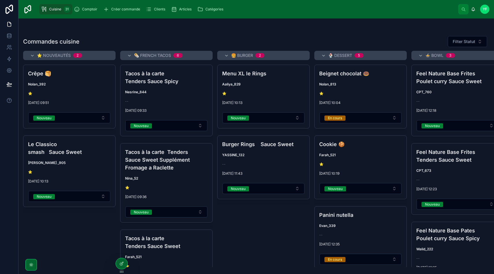
click at [121, 263] on icon at bounding box center [121, 264] width 3 height 3
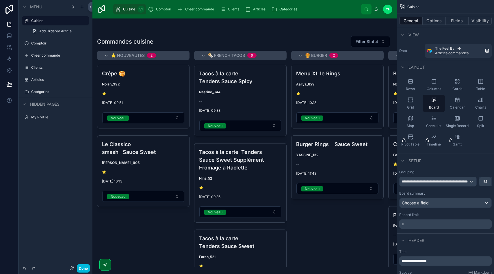
click at [146, 119] on div at bounding box center [245, 147] width 305 height 256
click at [140, 119] on button "Nouveau" at bounding box center [143, 117] width 82 height 11
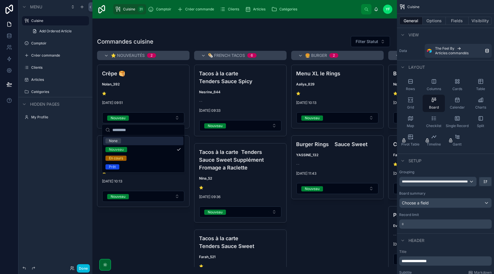
click at [155, 121] on button "Nouveau" at bounding box center [143, 117] width 82 height 11
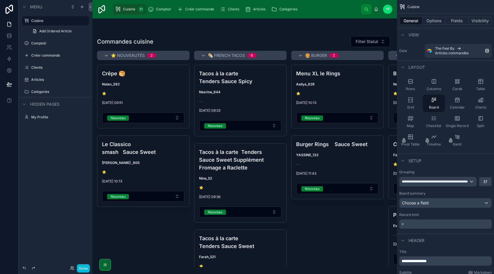
click at [170, 83] on span "Nolan_392" at bounding box center [143, 84] width 83 height 5
click at [464, 21] on button "Fields" at bounding box center [457, 21] width 23 height 8
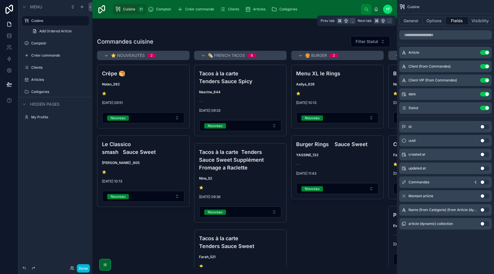
click at [438, 21] on button "Options" at bounding box center [434, 21] width 23 height 8
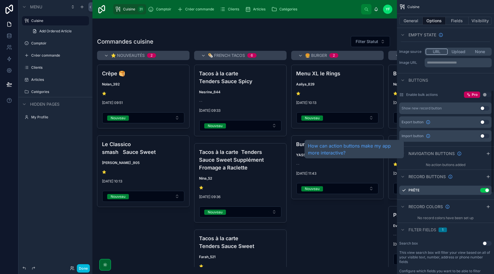
scroll to position [240, 0]
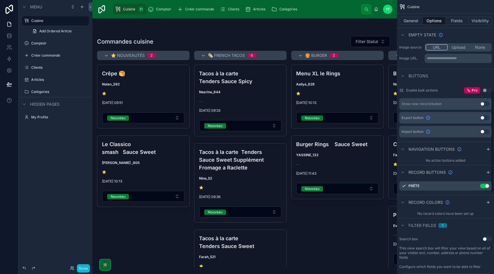
click at [488, 173] on icon "scrollable content" at bounding box center [488, 173] width 3 height 0
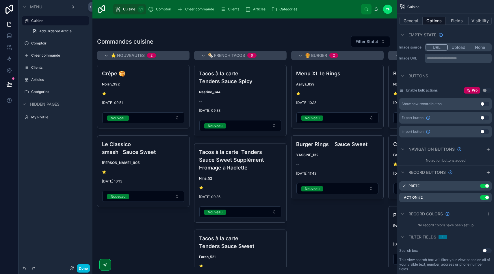
click at [0, 0] on icon "scrollable content" at bounding box center [0, 0] width 0 height 0
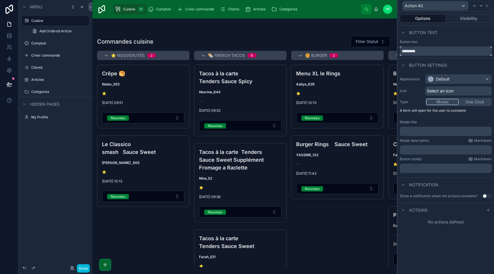
click at [420, 54] on input "*********" at bounding box center [446, 51] width 92 height 9
type input "********"
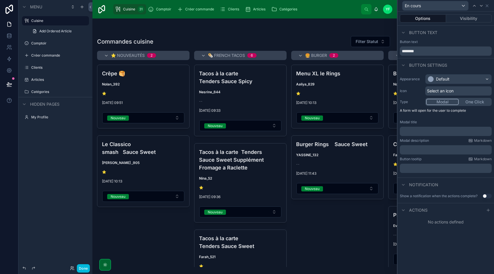
click at [444, 90] on span "Select an icon" at bounding box center [440, 91] width 27 height 6
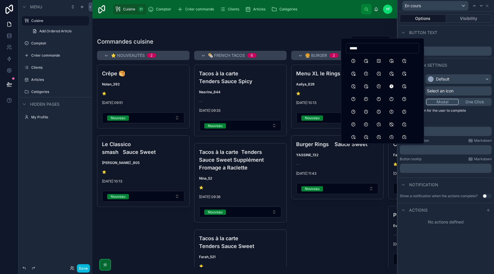
type input "*****"
click at [356, 62] on button "Clock" at bounding box center [353, 61] width 10 height 10
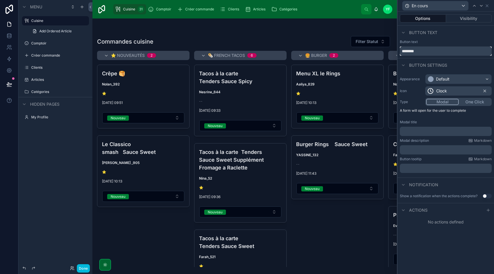
drag, startPoint x: 404, startPoint y: 51, endPoint x: 395, endPoint y: 51, distance: 9.3
click at [395, 51] on div "En cours Options Visibility Button text Button text ******** Button settings Ap…" at bounding box center [247, 137] width 494 height 274
type input "**********"
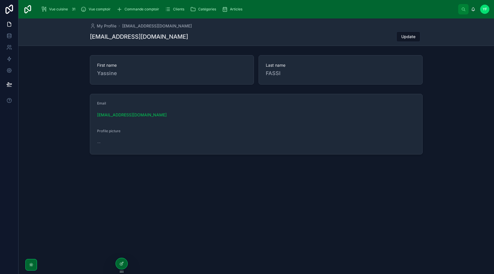
click at [55, 11] on span "Vue cuisine" at bounding box center [58, 9] width 19 height 5
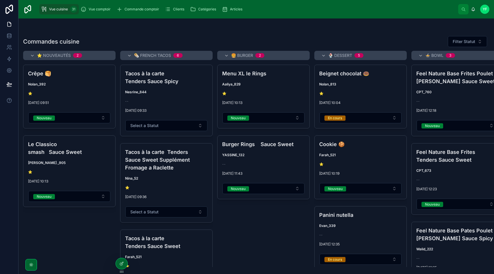
click at [32, 264] on icon at bounding box center [30, 264] width 3 height 3
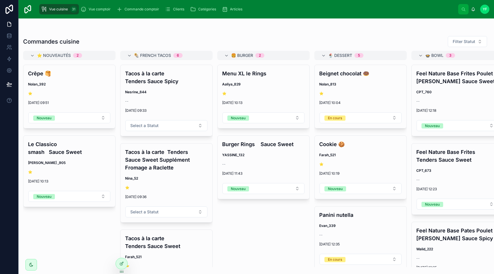
click at [32, 264] on icon at bounding box center [31, 265] width 5 height 5
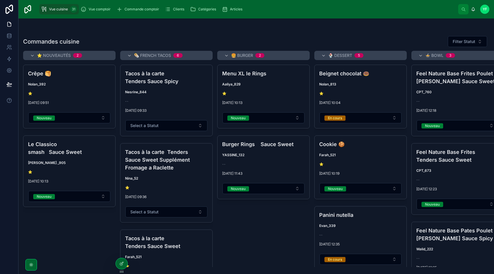
click at [237, 10] on span "Articles" at bounding box center [236, 9] width 12 height 5
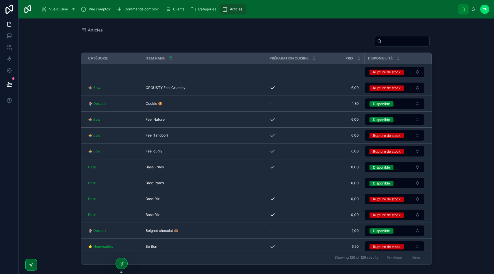
click at [392, 42] on input "text" at bounding box center [405, 41] width 47 height 8
type input "****"
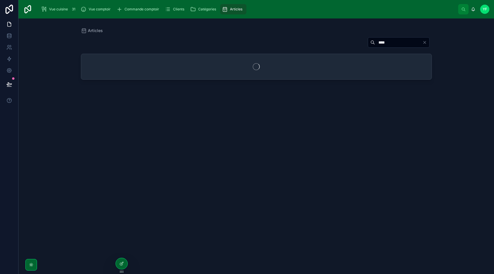
click at [239, 27] on div "Articles ****" at bounding box center [257, 143] width 370 height 249
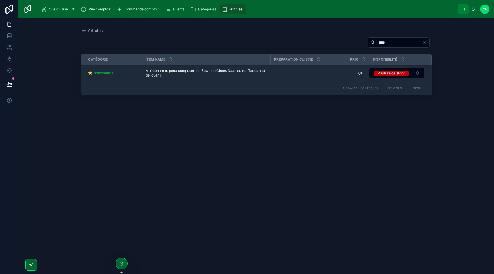
click at [424, 41] on icon "Clear" at bounding box center [425, 42] width 5 height 5
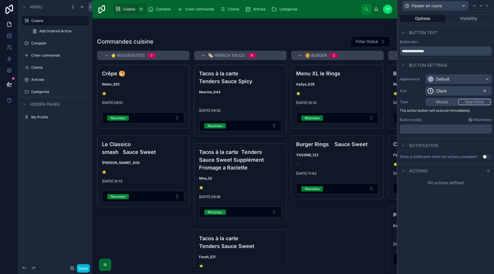
scroll to position [240, 0]
click at [487, 156] on button "Use setting" at bounding box center [487, 157] width 9 height 5
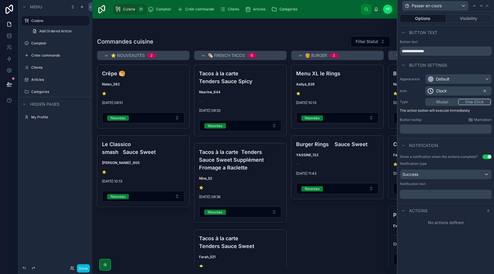
click at [429, 197] on p "﻿" at bounding box center [447, 195] width 88 height 6
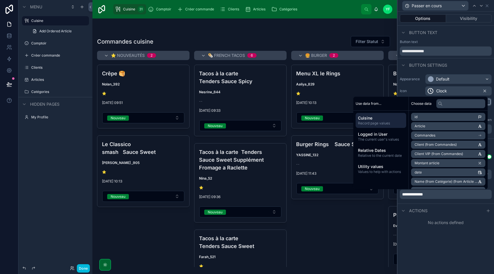
click at [449, 243] on div "**********" at bounding box center [446, 143] width 97 height 263
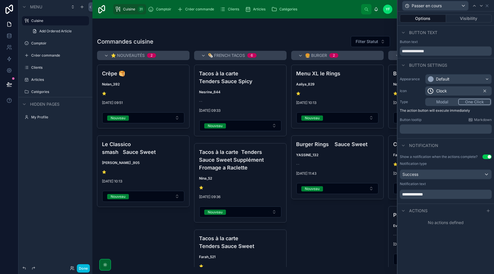
click at [487, 208] on div at bounding box center [488, 211] width 7 height 7
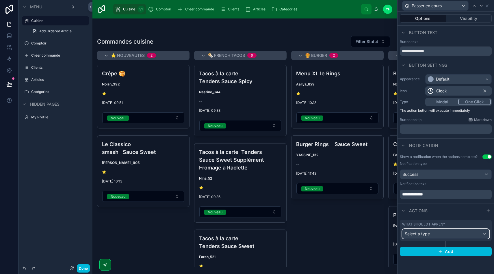
click at [443, 233] on div "Select a type" at bounding box center [446, 234] width 87 height 9
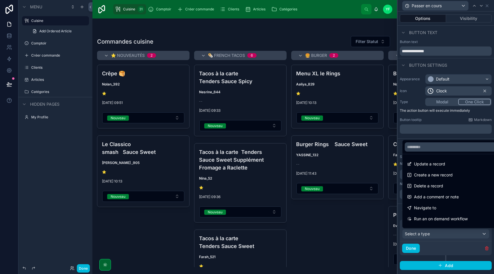
click at [445, 166] on span "Update a record" at bounding box center [429, 164] width 31 height 7
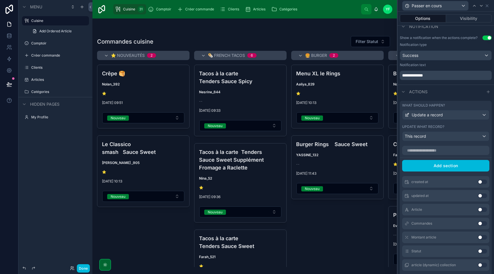
scroll to position [154, 0]
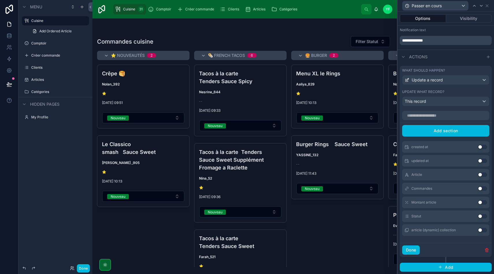
click at [482, 216] on button "Use setting" at bounding box center [482, 216] width 9 height 5
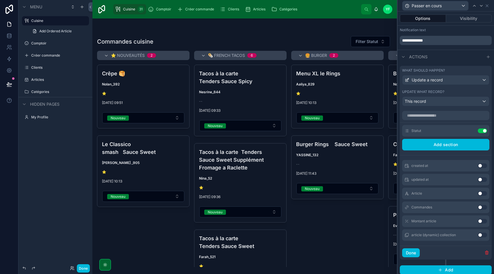
click at [461, 132] on div "Statut Use setting" at bounding box center [446, 131] width 87 height 12
click at [0, 0] on icon at bounding box center [0, 0] width 0 height 0
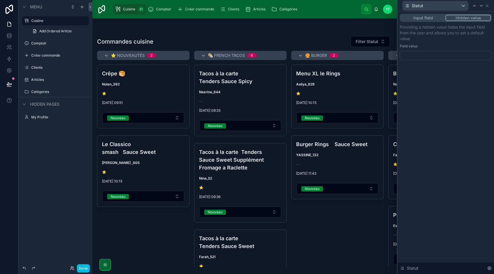
click at [423, 53] on div at bounding box center [446, 55] width 92 height 9
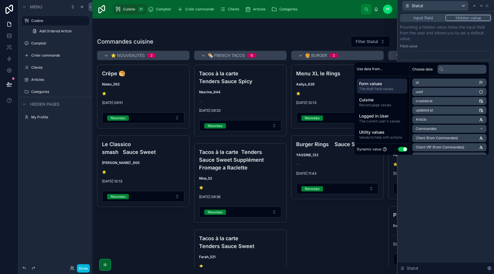
click at [398, 147] on button "Use setting" at bounding box center [402, 149] width 9 height 5
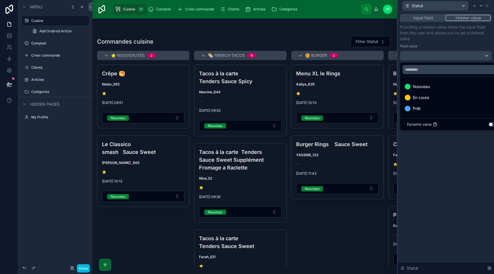
click at [435, 100] on div "En cours" at bounding box center [452, 97] width 95 height 7
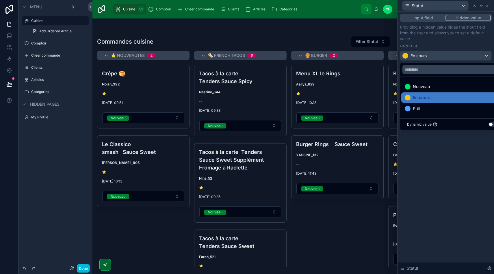
click at [454, 171] on div "Input field Hidden value Providing a hidden value hides the input field from th…" at bounding box center [446, 143] width 97 height 263
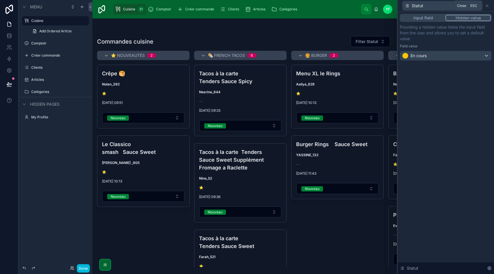
click at [488, 6] on icon at bounding box center [487, 5] width 5 height 5
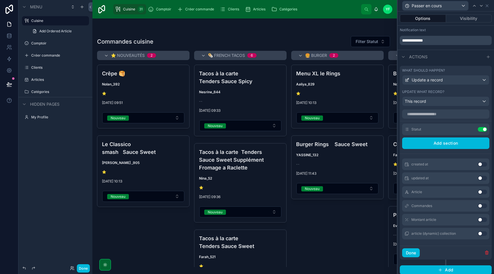
scroll to position [2, 0]
click at [412, 251] on button "Done" at bounding box center [412, 253] width 18 height 9
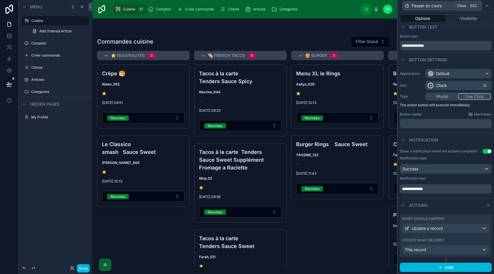
click at [487, 6] on icon at bounding box center [487, 5] width 5 height 5
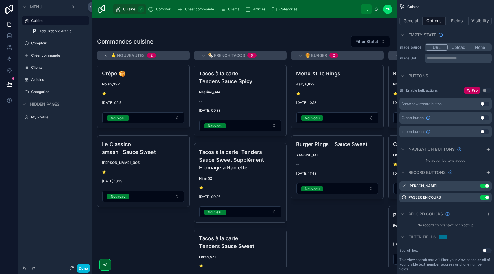
click at [86, 270] on button "Done" at bounding box center [83, 269] width 13 height 8
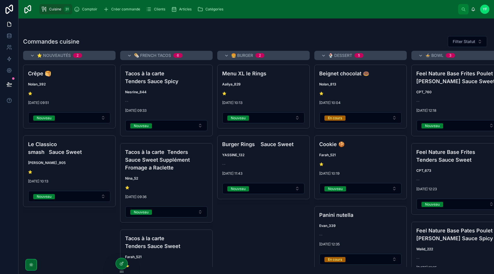
click at [0, 0] on span "Passer en cours" at bounding box center [0, 0] width 0 height 0
click at [122, 267] on div at bounding box center [122, 264] width 12 height 11
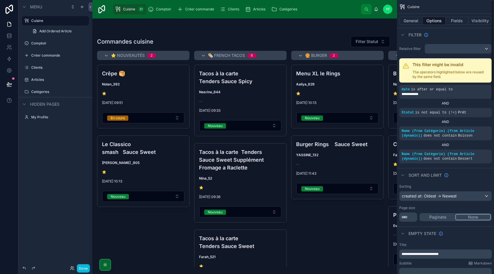
click at [449, 22] on button "Fields" at bounding box center [457, 21] width 23 height 8
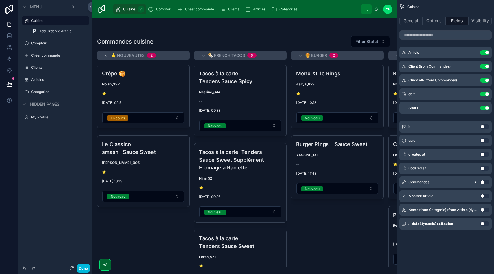
click at [427, 20] on button "Options" at bounding box center [434, 21] width 23 height 8
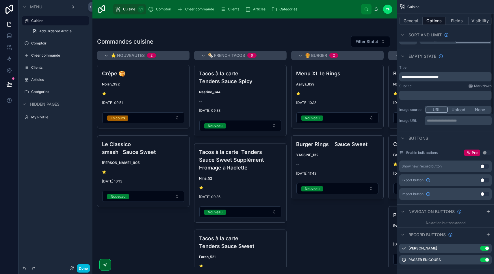
scroll to position [274, 0]
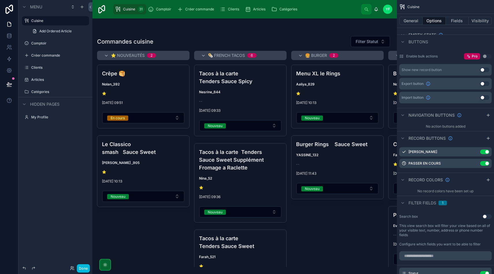
click at [0, 0] on icon "scrollable content" at bounding box center [0, 0] width 0 height 0
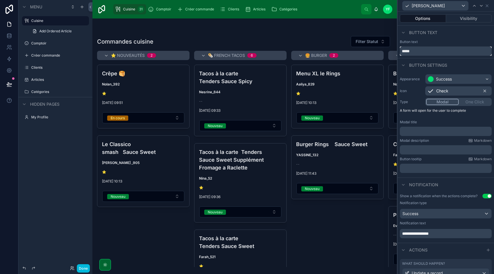
click at [419, 52] on input "*****" at bounding box center [446, 51] width 92 height 9
type input "**********"
click at [490, 5] on div "Passer [PERSON_NAME]" at bounding box center [446, 5] width 92 height 11
click at [489, 5] on icon at bounding box center [487, 5] width 5 height 5
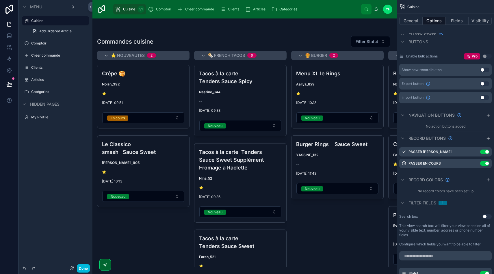
click at [84, 266] on button "Done" at bounding box center [83, 269] width 13 height 8
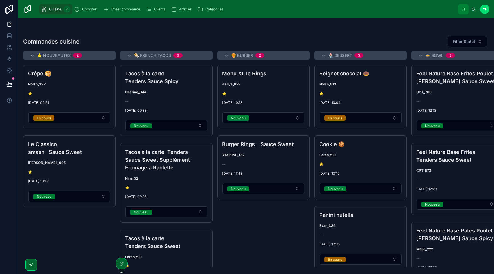
click at [121, 267] on div at bounding box center [122, 264] width 12 height 11
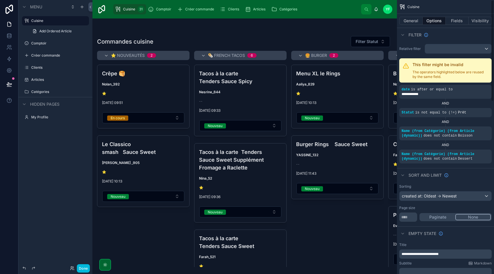
click at [464, 20] on button "Fields" at bounding box center [457, 21] width 23 height 8
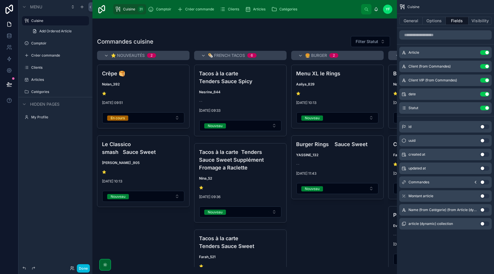
click at [486, 108] on button "Use setting" at bounding box center [485, 108] width 9 height 5
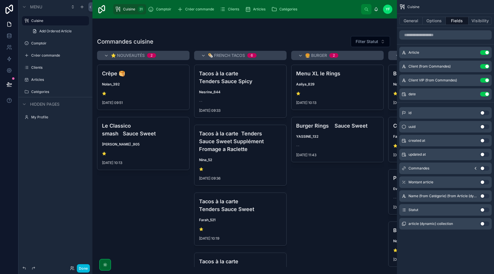
click at [0, 0] on icon "scrollable content" at bounding box center [0, 0] width 0 height 0
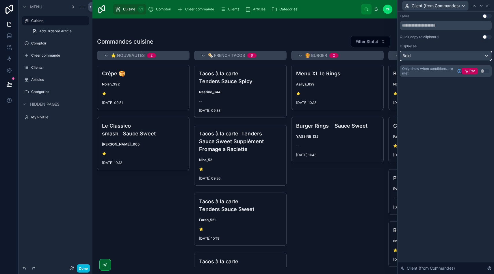
click at [430, 58] on div "Bold" at bounding box center [446, 55] width 91 height 9
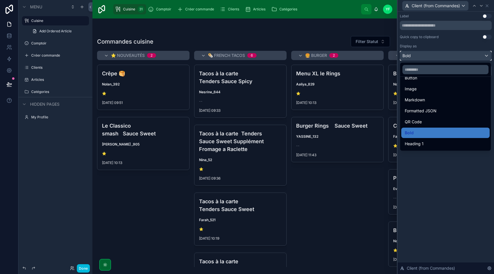
scroll to position [63, 0]
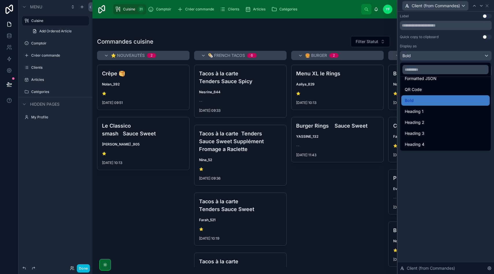
click at [426, 132] on div "Heading 3" at bounding box center [446, 133] width 82 height 7
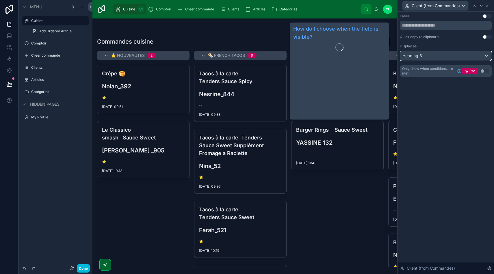
click at [439, 57] on div "Heading 3" at bounding box center [446, 55] width 91 height 9
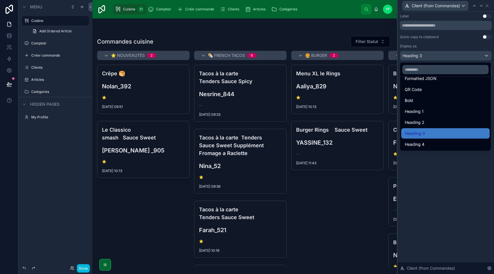
click at [429, 112] on div "Heading 1" at bounding box center [446, 111] width 82 height 7
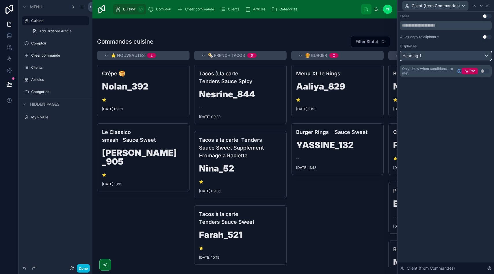
click at [432, 57] on div "Heading 1" at bounding box center [446, 55] width 91 height 9
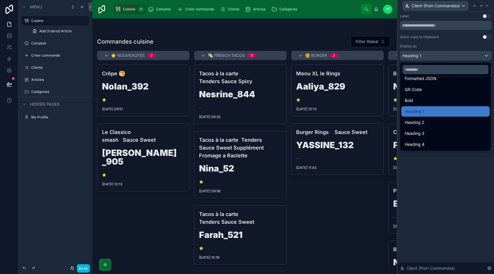
click at [431, 142] on div "Heading 4" at bounding box center [446, 144] width 82 height 7
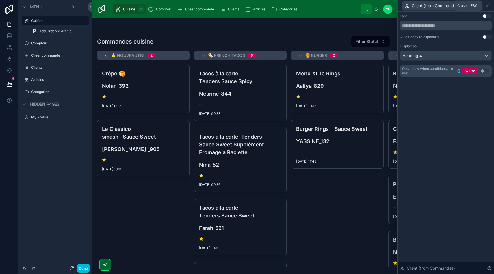
click at [488, 7] on icon at bounding box center [487, 5] width 5 height 5
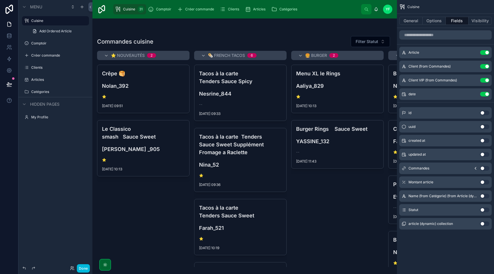
click at [0, 0] on icon "scrollable content" at bounding box center [0, 0] width 0 height 0
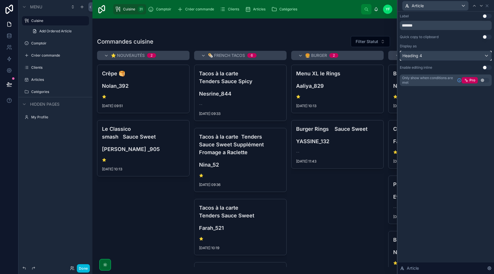
click at [435, 56] on div "Heading 4" at bounding box center [446, 55] width 91 height 9
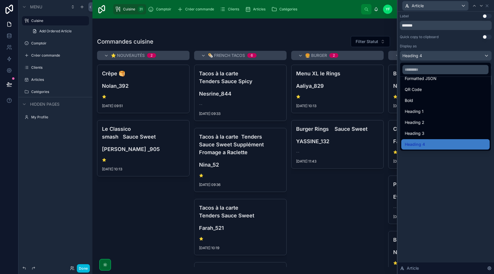
click at [431, 132] on div "Heading 3" at bounding box center [446, 133] width 82 height 7
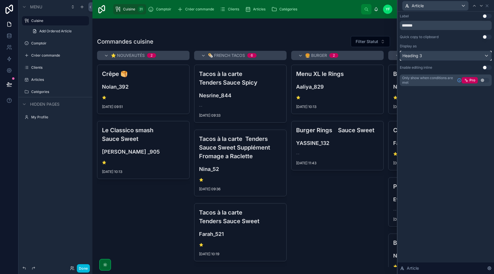
click at [443, 59] on div "Heading 3" at bounding box center [446, 55] width 91 height 9
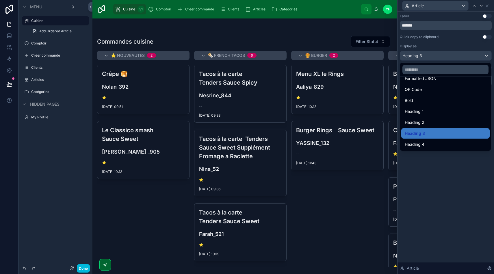
click at [428, 120] on div "Heading 2" at bounding box center [446, 122] width 82 height 7
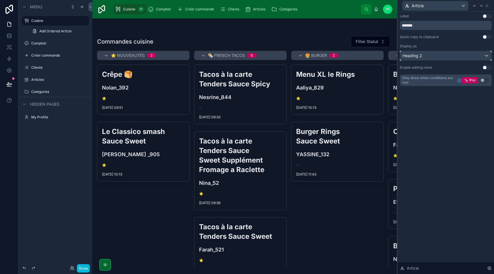
click at [439, 57] on div "Heading 2" at bounding box center [446, 55] width 91 height 9
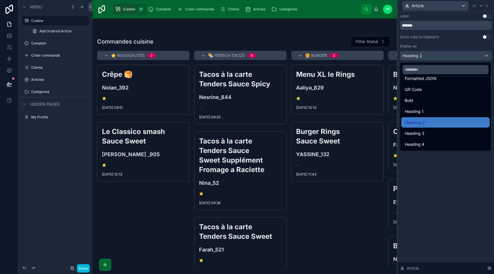
click at [427, 146] on div "Heading 4" at bounding box center [446, 144] width 82 height 7
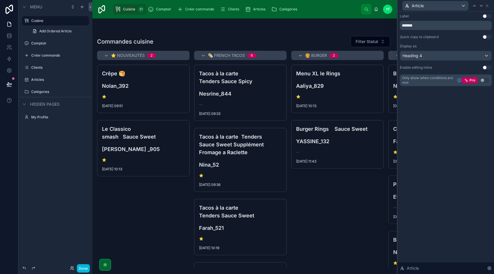
click at [488, 7] on icon at bounding box center [487, 5] width 5 height 5
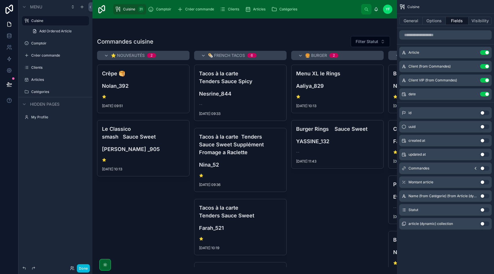
click at [0, 0] on icon "scrollable content" at bounding box center [0, 0] width 0 height 0
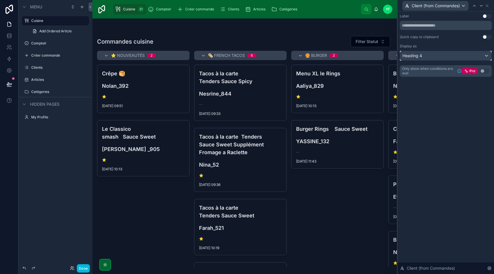
click at [449, 56] on div "Heading 4" at bounding box center [446, 55] width 91 height 9
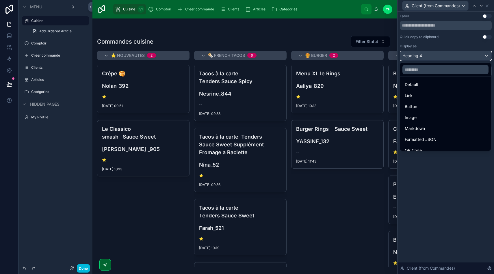
scroll to position [3, 0]
click at [429, 86] on div "Default" at bounding box center [446, 83] width 82 height 7
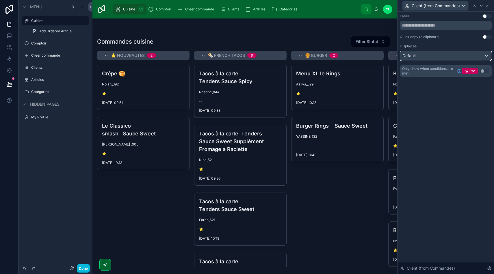
click at [454, 56] on div "Default" at bounding box center [446, 55] width 91 height 9
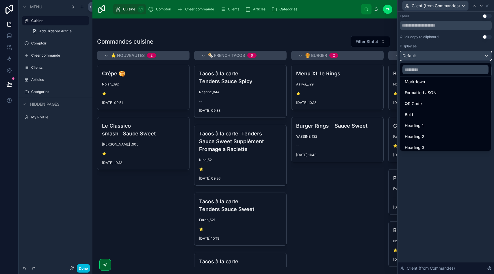
scroll to position [55, 0]
click at [429, 107] on div "Bold" at bounding box center [446, 108] width 82 height 7
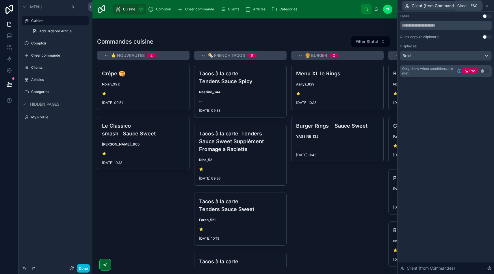
click at [488, 5] on icon at bounding box center [487, 6] width 2 height 2
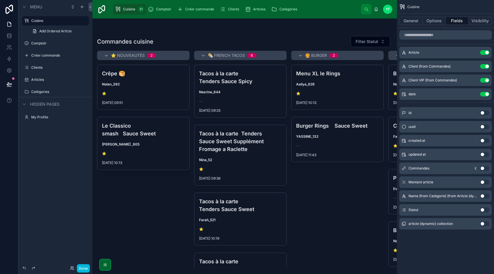
click at [337, 209] on div at bounding box center [245, 147] width 305 height 256
click at [88, 269] on button "Done" at bounding box center [83, 269] width 13 height 8
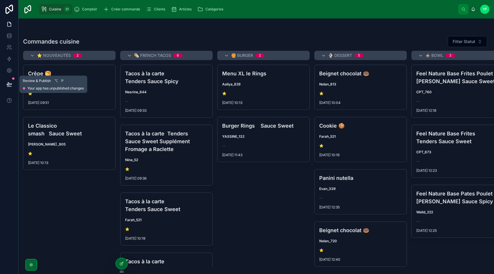
click at [8, 84] on icon at bounding box center [9, 85] width 6 height 6
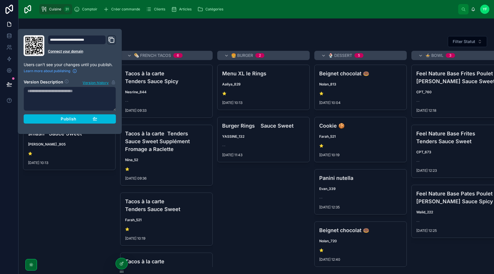
click at [82, 119] on div "Publish" at bounding box center [70, 119] width 55 height 5
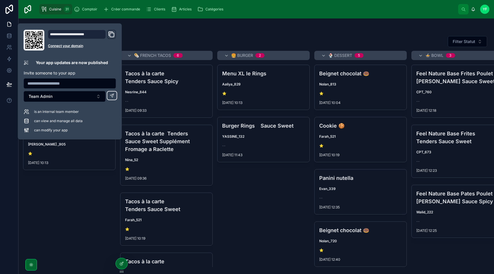
click at [112, 32] on icon "Domain and Custom Link" at bounding box center [111, 34] width 7 height 7
click at [126, 9] on span "Créer commande" at bounding box center [125, 9] width 29 height 5
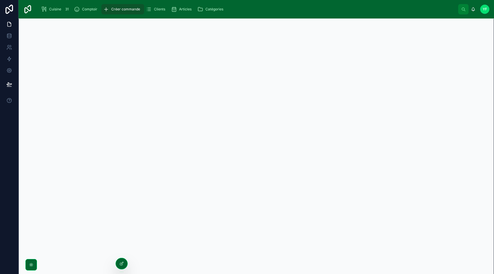
scroll to position [19, 0]
click at [158, 7] on span "Clients" at bounding box center [159, 9] width 11 height 5
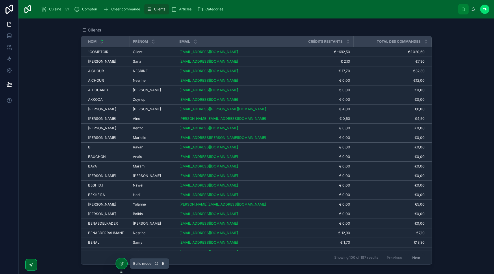
click at [124, 264] on icon at bounding box center [121, 264] width 5 height 5
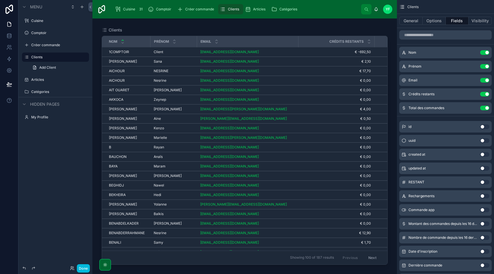
click at [88, 270] on button "Done" at bounding box center [83, 269] width 13 height 8
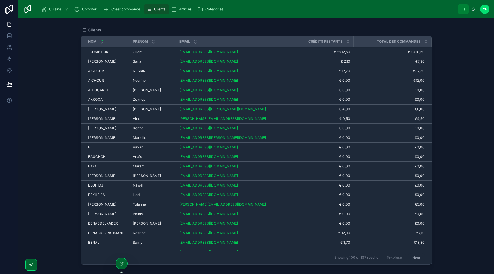
click at [254, 62] on div "abouziedsana01@gmail.com" at bounding box center [227, 61] width 95 height 5
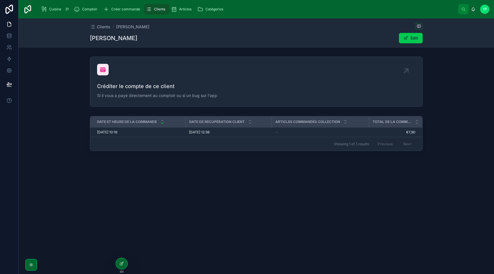
click at [0, 0] on div at bounding box center [0, 0] width 0 height 0
click at [123, 264] on icon at bounding box center [121, 264] width 5 height 5
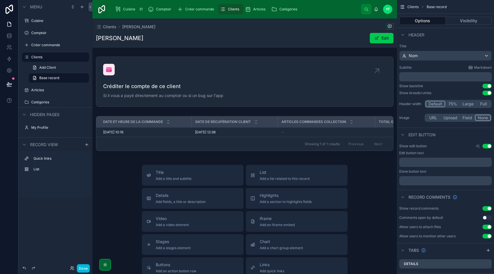
click at [281, 72] on div at bounding box center [245, 81] width 305 height 55
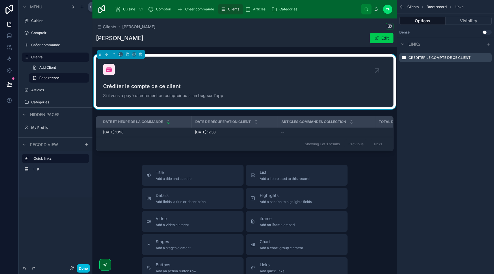
click at [0, 0] on icon "scrollable content" at bounding box center [0, 0] width 0 height 0
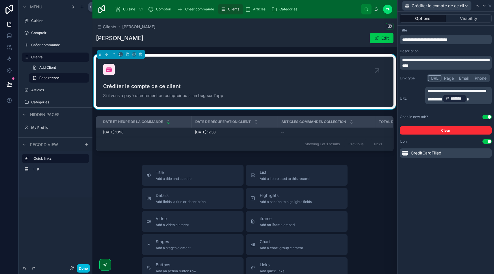
click at [479, 103] on p "**********" at bounding box center [459, 95] width 63 height 15
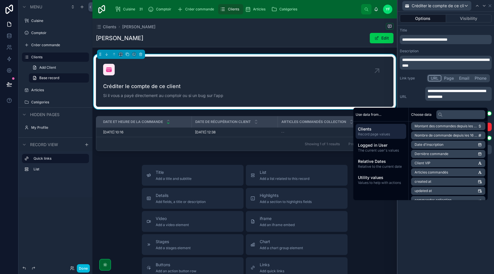
scroll to position [101, 0]
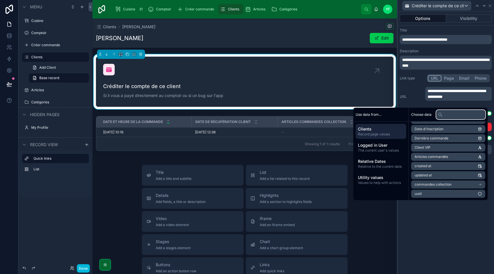
click at [446, 114] on input "text" at bounding box center [461, 114] width 49 height 9
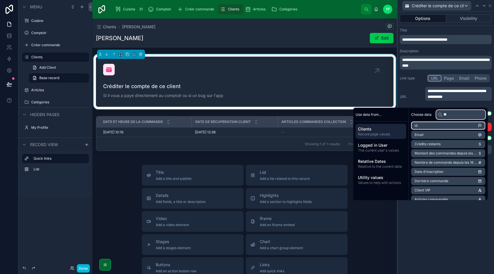
scroll to position [0, 0]
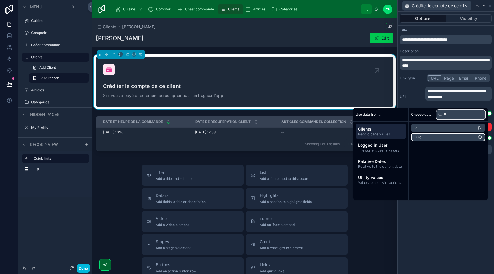
type input "**"
click at [427, 137] on li "uuid" at bounding box center [449, 137] width 74 height 8
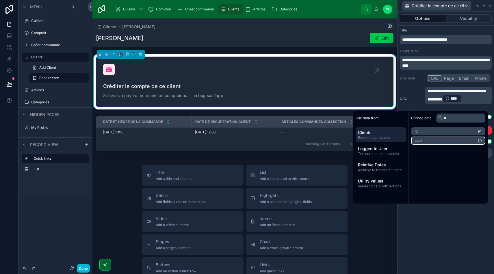
click at [473, 103] on p "**********" at bounding box center [459, 95] width 63 height 15
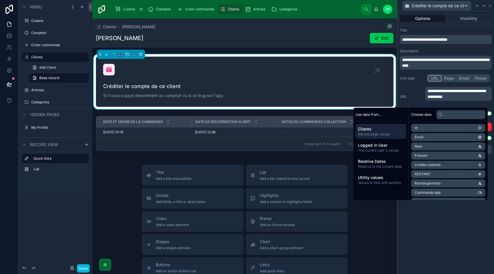
click at [447, 114] on input "text" at bounding box center [461, 114] width 49 height 9
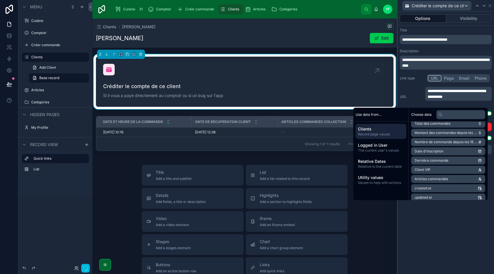
scroll to position [101, 0]
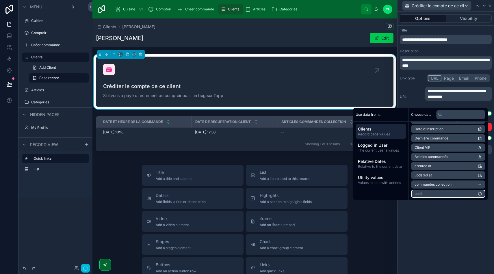
click at [470, 195] on li "uuid" at bounding box center [449, 194] width 74 height 8
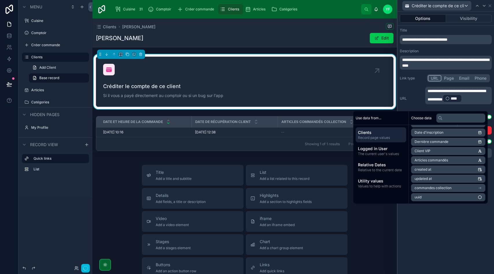
click at [452, 219] on div "**********" at bounding box center [446, 143] width 97 height 263
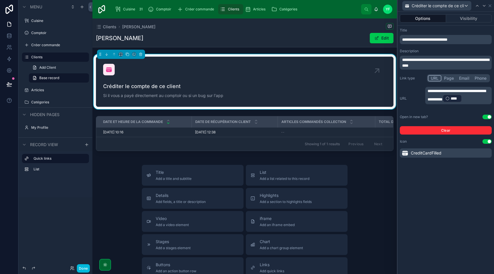
click at [84, 269] on button "Done" at bounding box center [83, 269] width 13 height 8
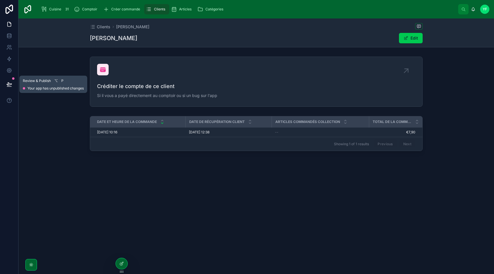
click at [12, 85] on button at bounding box center [9, 84] width 13 height 16
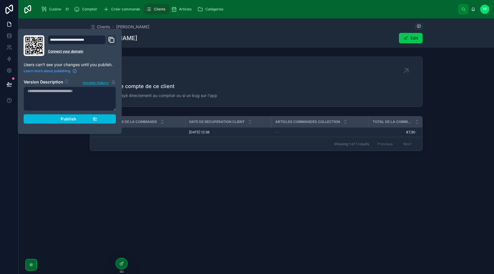
click at [56, 118] on div "Publish" at bounding box center [70, 119] width 55 height 5
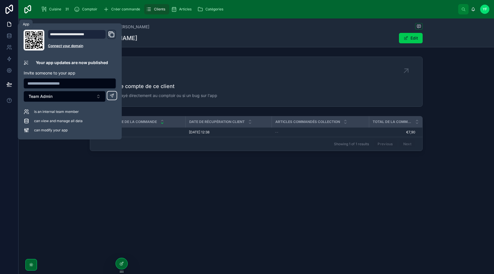
click at [11, 23] on icon at bounding box center [9, 24] width 6 height 6
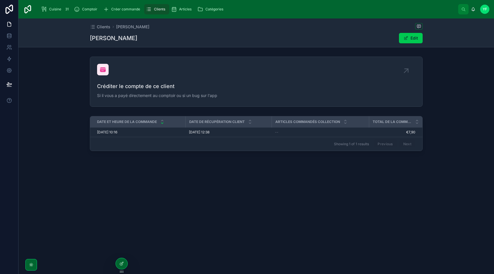
click at [56, 9] on span "Cuisine" at bounding box center [55, 9] width 12 height 5
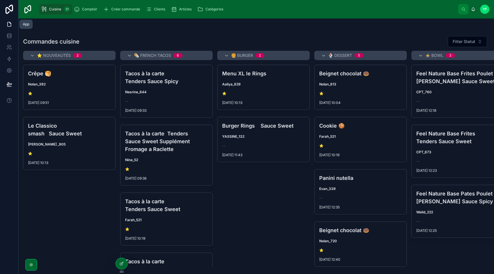
click at [8, 24] on icon at bounding box center [9, 24] width 6 height 6
click at [123, 264] on icon at bounding box center [121, 264] width 5 height 5
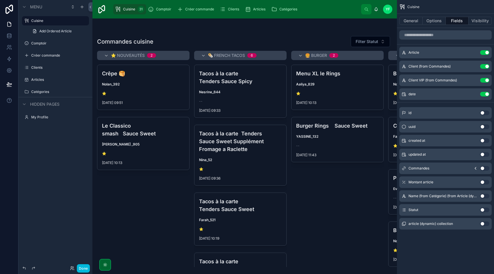
click at [0, 0] on icon "scrollable content" at bounding box center [0, 0] width 0 height 0
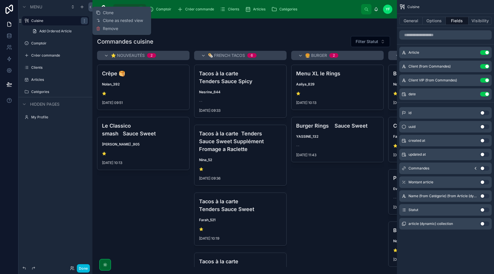
click at [482, 24] on button "Visibility" at bounding box center [480, 21] width 23 height 8
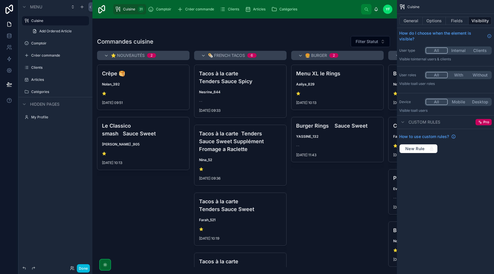
click at [460, 20] on button "Fields" at bounding box center [457, 21] width 23 height 8
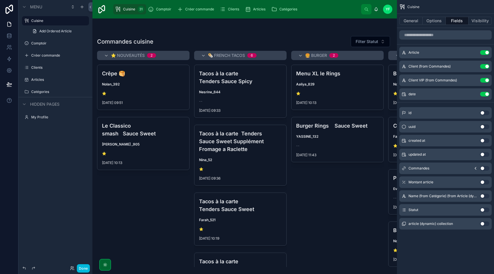
click at [485, 17] on button "Visibility" at bounding box center [480, 21] width 23 height 8
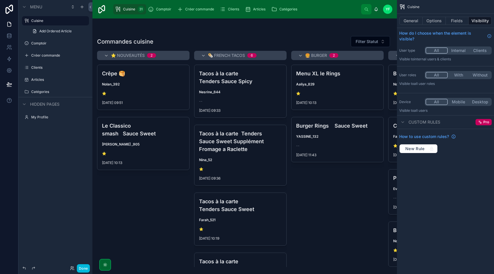
click at [463, 20] on button "Fields" at bounding box center [457, 21] width 23 height 8
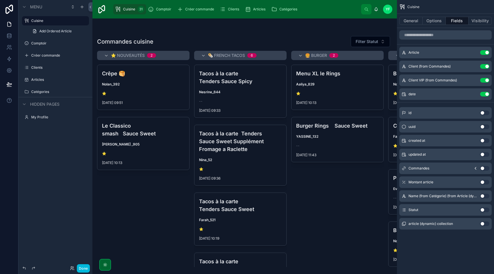
click at [51, 206] on div "Menu Cuisine Add Ordered Article Comptoir Créer commande Clients Articles Catég…" at bounding box center [56, 133] width 74 height 267
click at [89, 266] on button "Done" at bounding box center [83, 269] width 13 height 8
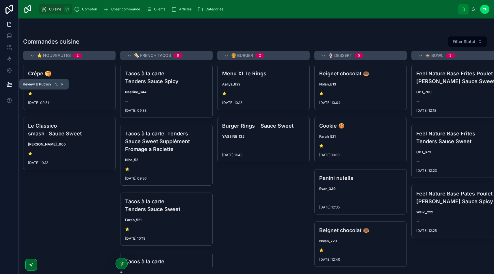
click at [9, 87] on icon at bounding box center [9, 87] width 4 height 0
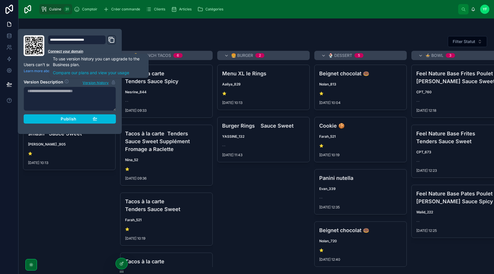
click at [109, 41] on icon "Domain and Custom Link" at bounding box center [111, 39] width 4 height 4
click at [75, 52] on link "Connect your domain" at bounding box center [82, 51] width 68 height 5
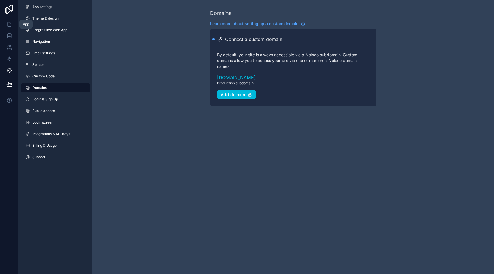
click at [10, 24] on icon at bounding box center [9, 24] width 6 height 6
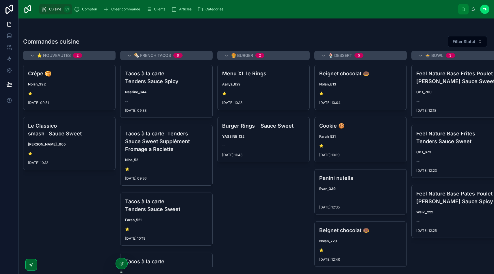
click at [93, 12] on div "Comptoir" at bounding box center [87, 9] width 26 height 9
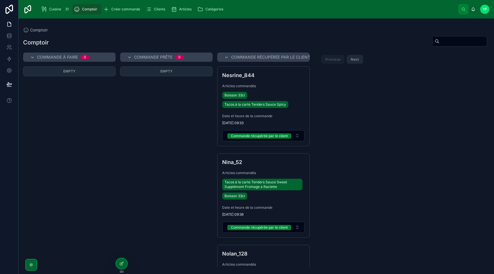
click at [115, 11] on span "Créer commande" at bounding box center [125, 9] width 29 height 5
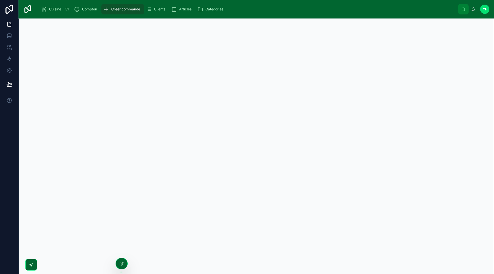
click at [166, 10] on div "Clients" at bounding box center [157, 9] width 22 height 9
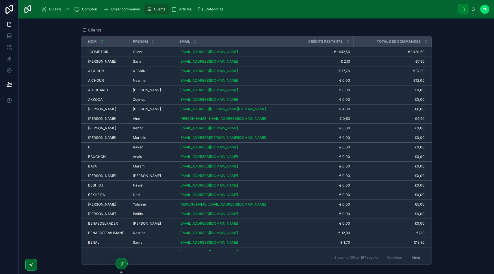
click at [176, 9] on icon "scrollable content" at bounding box center [174, 9] width 6 height 6
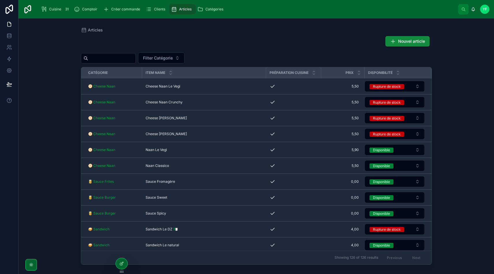
click at [202, 9] on icon "scrollable content" at bounding box center [201, 9] width 6 height 6
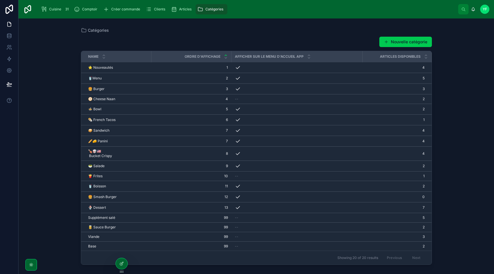
click at [185, 9] on span "Articles" at bounding box center [185, 9] width 12 height 5
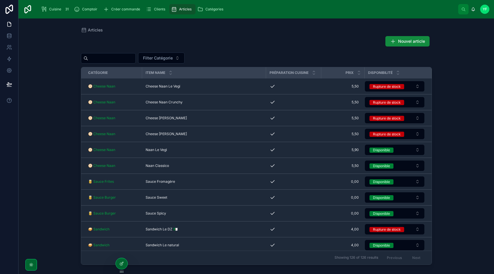
click at [34, 266] on div at bounding box center [31, 265] width 12 height 12
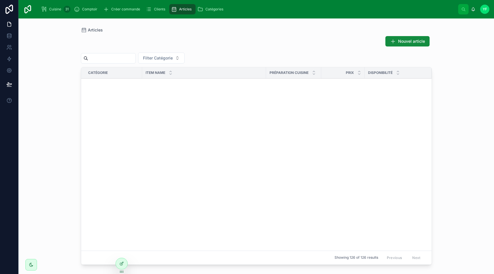
scroll to position [560, 0]
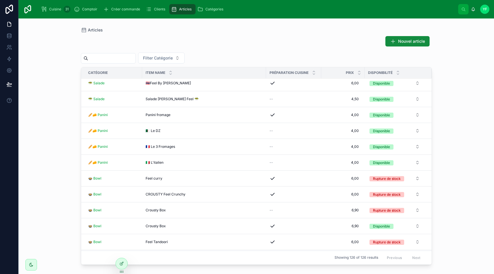
click at [33, 263] on icon at bounding box center [31, 265] width 5 height 5
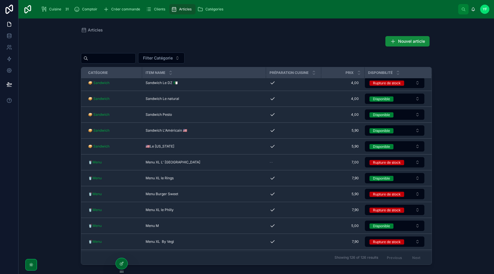
scroll to position [0, 0]
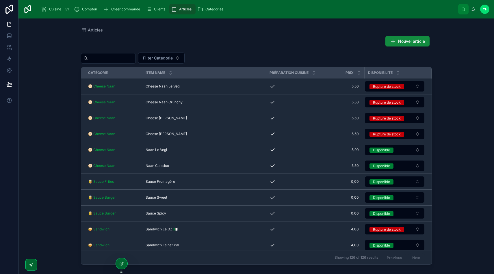
click at [207, 7] on span "Catégories" at bounding box center [215, 9] width 18 height 5
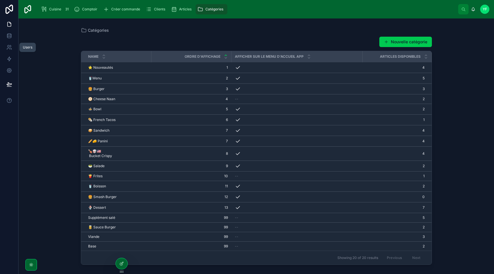
click at [7, 49] on icon at bounding box center [8, 48] width 3 height 1
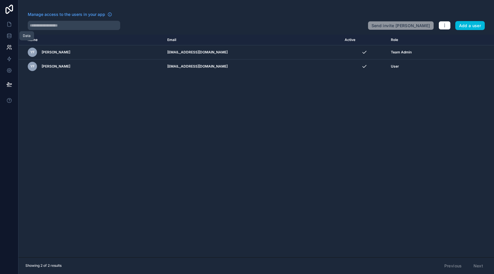
click at [8, 36] on icon at bounding box center [9, 36] width 6 height 6
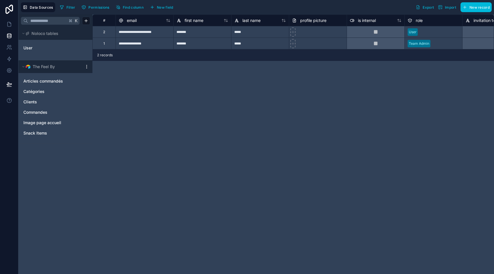
click at [49, 80] on span "Articles commandés" at bounding box center [43, 81] width 40 height 6
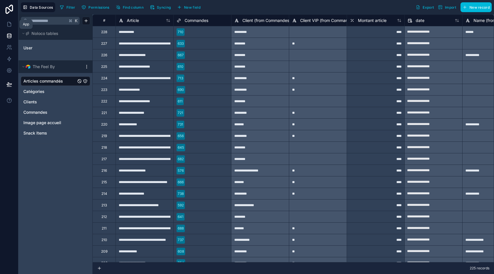
click at [10, 25] on icon at bounding box center [9, 24] width 6 height 6
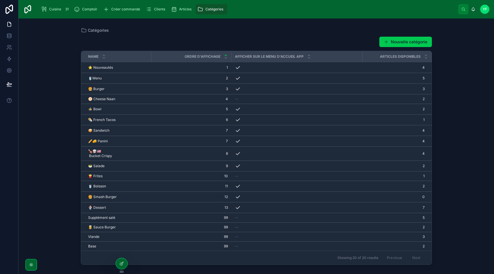
scroll to position [19, 0]
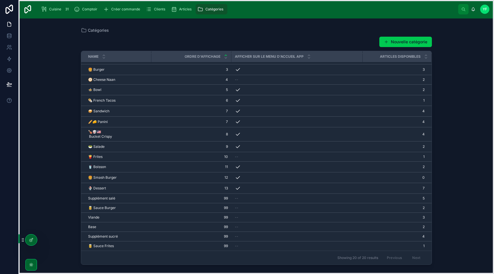
drag, startPoint x: 122, startPoint y: 272, endPoint x: 27, endPoint y: 249, distance: 98.1
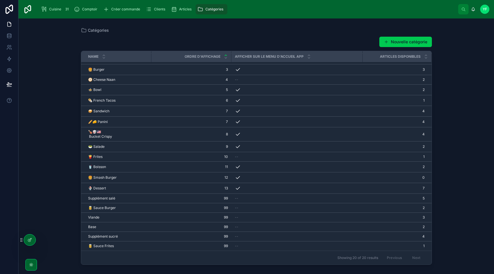
click at [0, 0] on icon at bounding box center [0, 0] width 0 height 0
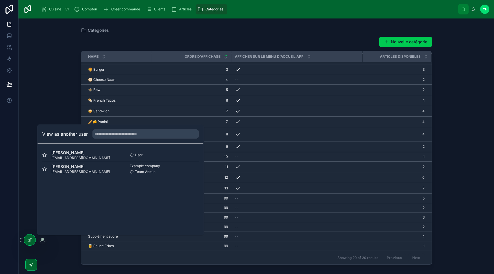
click at [103, 155] on div "Yassine FASSI yassine.fassi@gmail.com" at bounding box center [81, 155] width 78 height 10
click at [0, 0] on button "Select" at bounding box center [0, 0] width 0 height 0
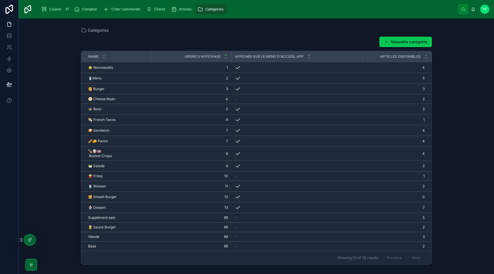
click at [54, 10] on span "Cuisine" at bounding box center [55, 9] width 12 height 5
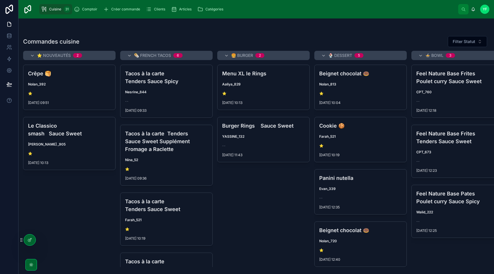
click at [86, 10] on span "Comptoir" at bounding box center [89, 9] width 15 height 5
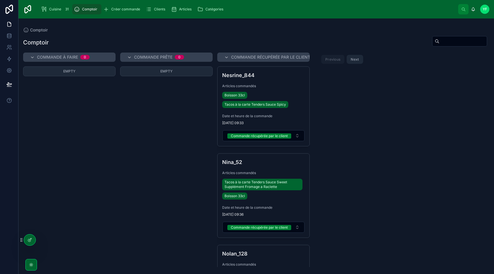
click at [54, 11] on span "Cuisine" at bounding box center [55, 9] width 12 height 5
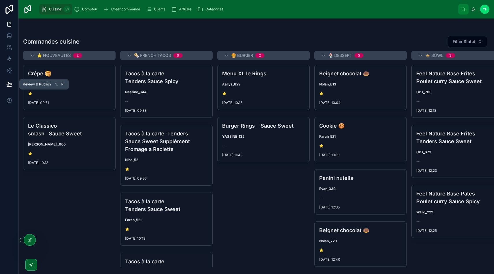
click at [6, 84] on icon at bounding box center [9, 85] width 6 height 6
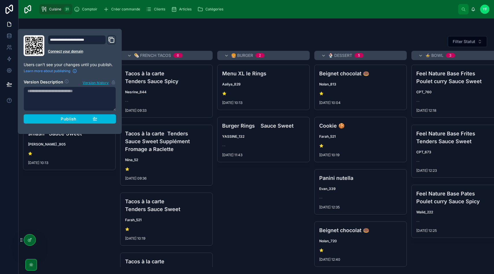
click at [60, 99] on textarea at bounding box center [70, 99] width 93 height 24
type textarea "***"
click at [66, 123] on button "Publish" at bounding box center [70, 119] width 93 height 9
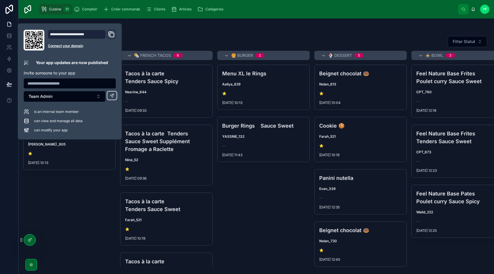
click at [111, 33] on icon "Domain and Custom Link" at bounding box center [112, 35] width 4 height 4
click at [9, 68] on icon at bounding box center [9, 71] width 6 height 6
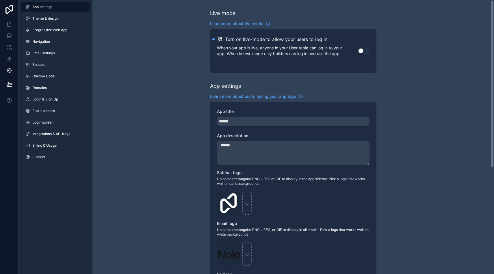
click at [360, 51] on button "Use setting" at bounding box center [364, 51] width 12 height 6
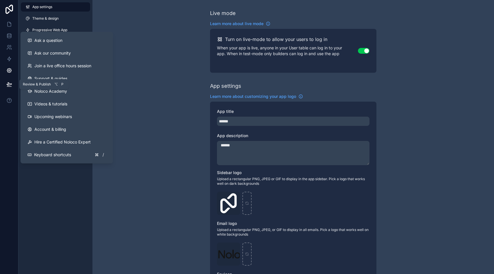
click at [9, 87] on icon at bounding box center [9, 85] width 6 height 6
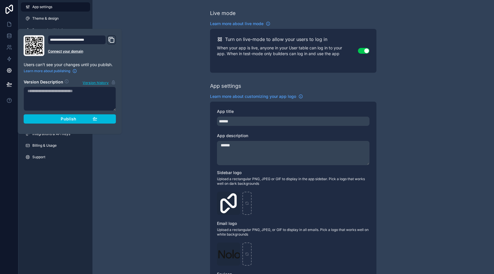
click at [68, 119] on span "Publish" at bounding box center [69, 119] width 16 height 5
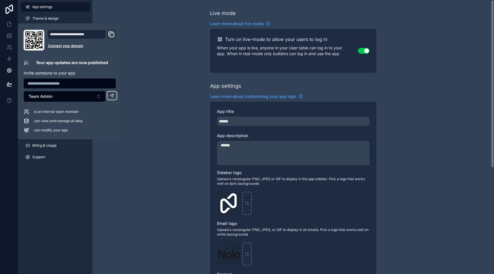
click at [153, 84] on div "Live mode Learn more about live mode Turn on live-mode to allow your users to l…" at bounding box center [294, 224] width 402 height 448
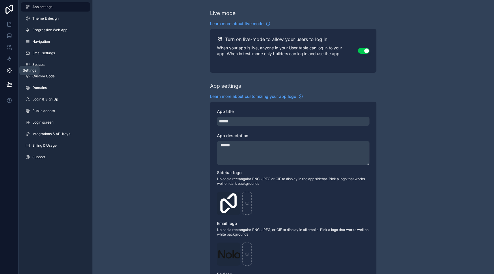
click at [11, 58] on icon at bounding box center [9, 59] width 6 height 6
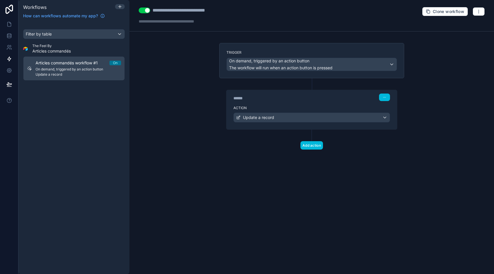
click at [97, 74] on span "Update a record" at bounding box center [79, 74] width 86 height 5
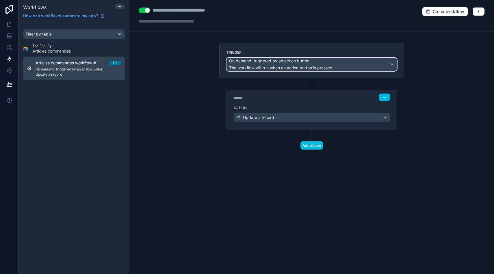
click at [303, 65] on span "The workflow will run when an action button is pressed" at bounding box center [281, 68] width 104 height 6
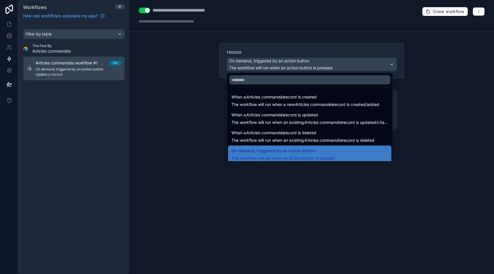
click at [294, 101] on div "When a Articles commandés record is created The workflow will run when a new Ar…" at bounding box center [306, 101] width 148 height 14
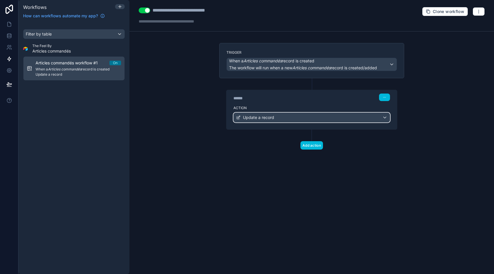
click at [362, 119] on div "Update a record" at bounding box center [312, 117] width 156 height 9
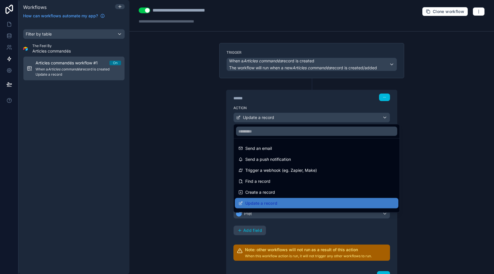
click at [298, 158] on div "Send a push notification" at bounding box center [317, 159] width 157 height 7
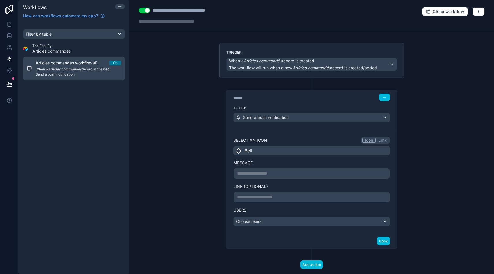
click at [259, 171] on p "**********" at bounding box center [311, 173] width 149 height 7
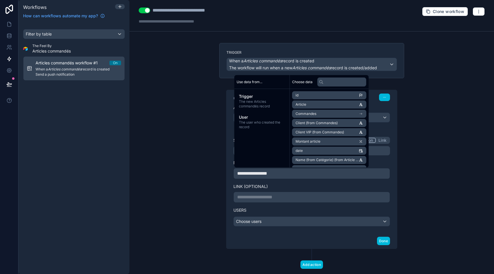
click at [291, 186] on label "Link (optional)" at bounding box center [312, 187] width 157 height 6
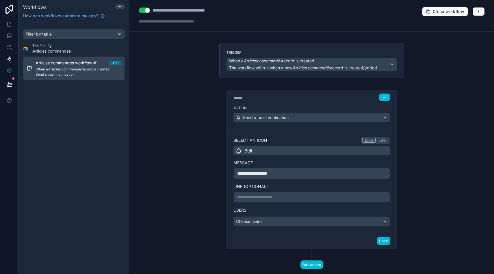
click at [257, 227] on div "**********" at bounding box center [312, 182] width 171 height 104
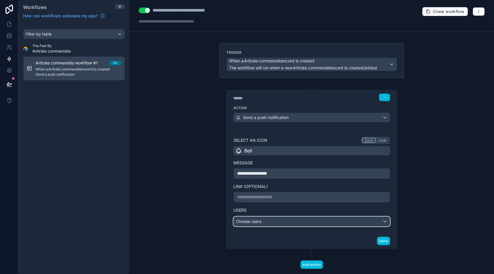
click at [262, 222] on div "Choose users" at bounding box center [312, 221] width 156 height 9
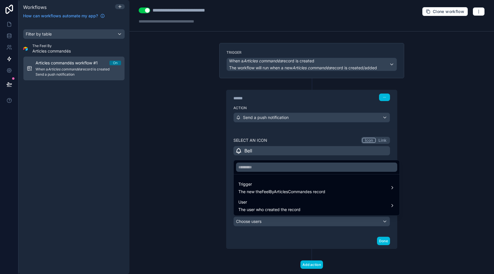
click at [299, 182] on span "Trigger" at bounding box center [282, 184] width 87 height 7
click at [338, 214] on div "User The user who created the record" at bounding box center [317, 205] width 164 height 17
click at [428, 199] on span "company" at bounding box center [420, 201] width 18 height 7
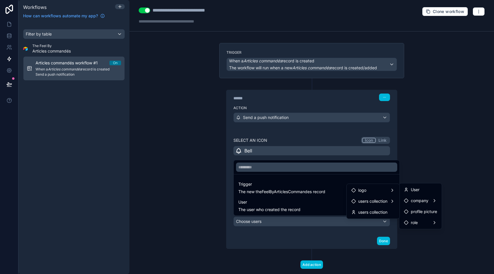
click at [421, 221] on div "role" at bounding box center [420, 222] width 33 height 7
click at [334, 187] on div "Trigger The new theFeelByArticlesCommandes record" at bounding box center [317, 188] width 157 height 14
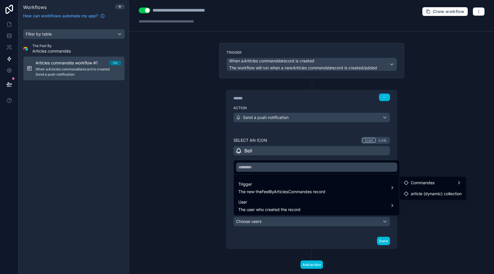
click at [442, 184] on div "Commandes" at bounding box center [433, 183] width 58 height 7
click at [368, 174] on div "Clients" at bounding box center [359, 172] width 71 height 7
click at [381, 170] on div "Clients" at bounding box center [359, 172] width 71 height 7
click at [368, 184] on span "consommations collection" at bounding box center [355, 183] width 49 height 7
click at [377, 169] on div "Clients" at bounding box center [359, 172] width 78 height 10
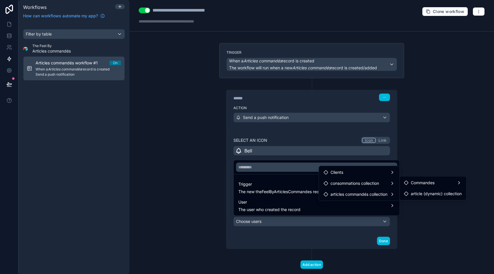
click at [384, 172] on div "Clients" at bounding box center [359, 172] width 71 height 7
click at [431, 192] on span "article (dynamic) collection" at bounding box center [436, 194] width 51 height 7
click at [304, 224] on div at bounding box center [247, 137] width 494 height 274
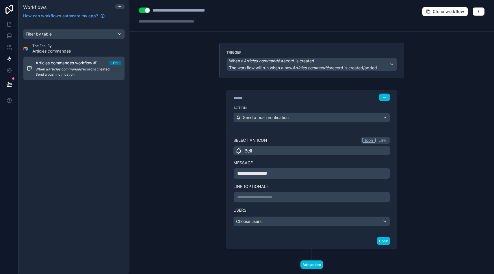
click at [386, 239] on button "Done" at bounding box center [383, 241] width 13 height 8
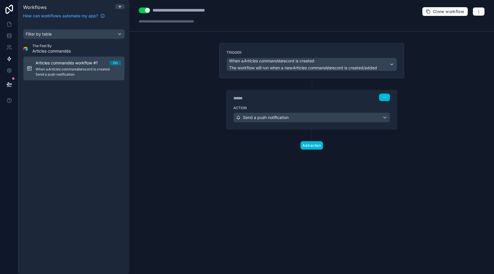
click at [143, 9] on button "Use setting" at bounding box center [145, 11] width 12 height 6
click at [9, 82] on icon at bounding box center [9, 85] width 6 height 6
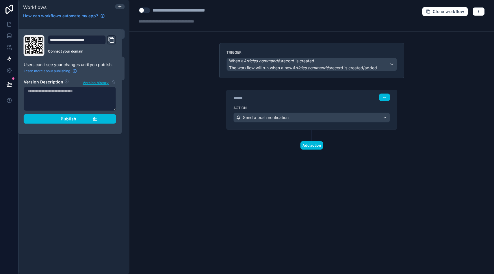
click at [92, 120] on div "Publish" at bounding box center [70, 119] width 55 height 5
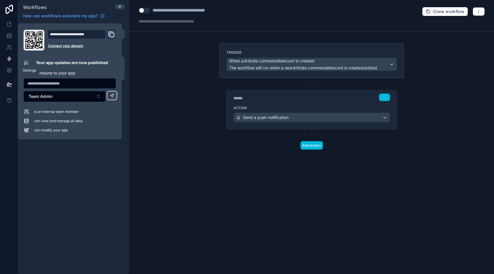
click at [8, 69] on icon at bounding box center [9, 71] width 6 height 6
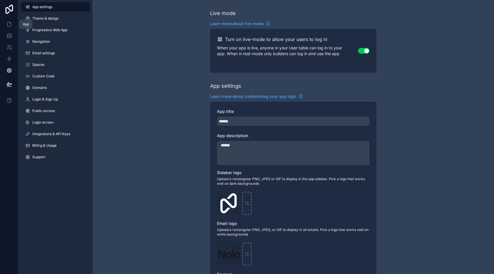
click at [10, 23] on icon at bounding box center [9, 24] width 6 height 6
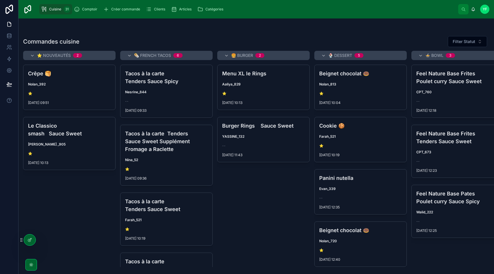
click at [31, 239] on icon at bounding box center [30, 240] width 2 height 2
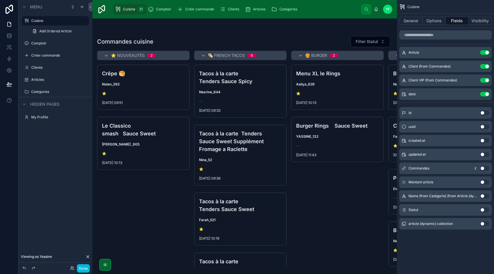
click at [430, 20] on button "Options" at bounding box center [434, 21] width 23 height 8
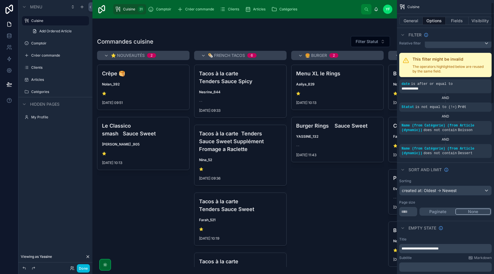
scroll to position [7, 0]
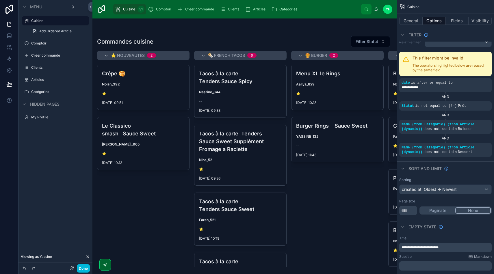
click at [0, 0] on icon "scrollable content" at bounding box center [0, 0] width 0 height 0
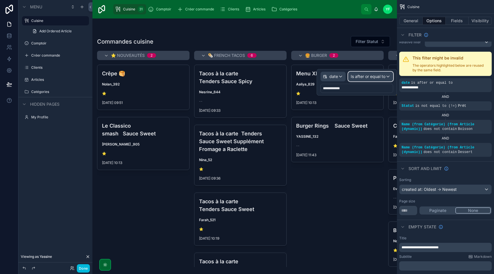
click at [378, 78] on span "Is after or equal to" at bounding box center [368, 77] width 35 height 6
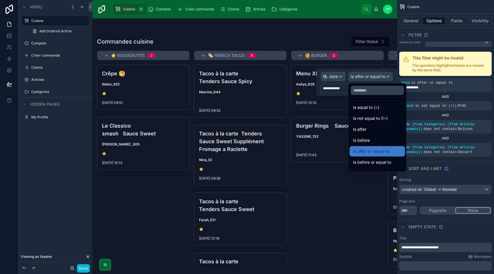
click at [378, 78] on div at bounding box center [357, 82] width 80 height 27
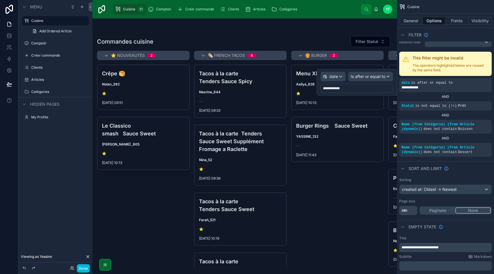
click at [468, 116] on div "AND" at bounding box center [446, 115] width 93 height 5
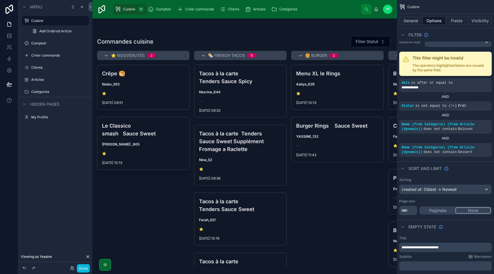
click at [342, 189] on div at bounding box center [245, 147] width 305 height 256
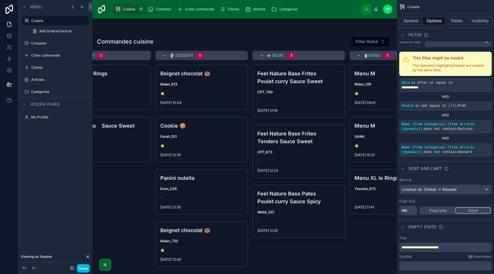
scroll to position [0, 272]
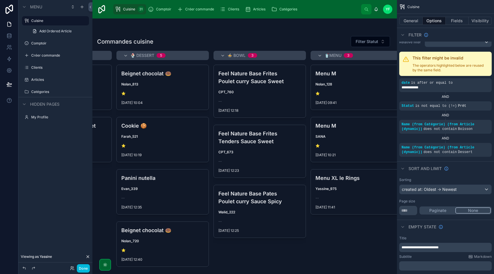
click at [0, 0] on icon "scrollable content" at bounding box center [0, 0] width 0 height 0
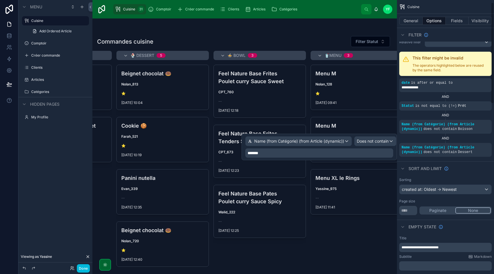
click at [326, 152] on p "*******" at bounding box center [320, 153] width 145 height 6
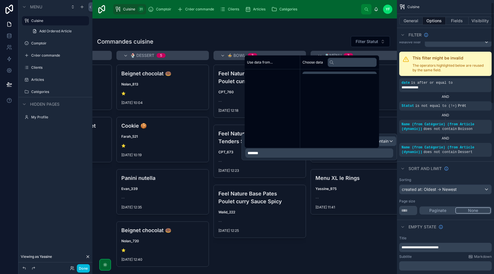
click at [326, 152] on p "*******" at bounding box center [320, 153] width 145 height 6
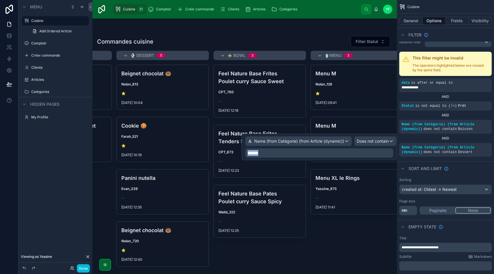
click at [326, 152] on p "*******" at bounding box center [320, 153] width 145 height 6
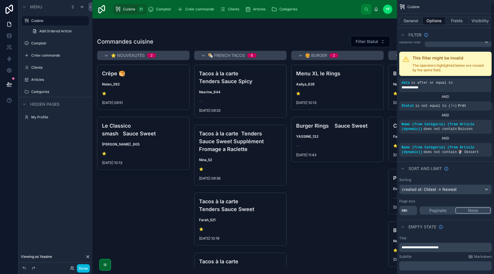
click at [460, 171] on div "Sort And Limit" at bounding box center [445, 169] width 97 height 14
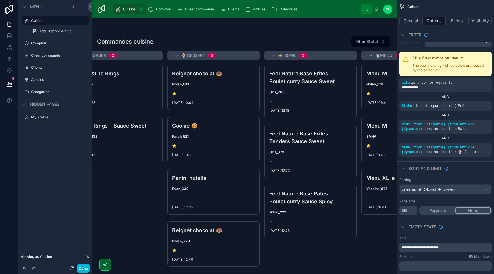
click at [0, 0] on icon "scrollable content" at bounding box center [0, 0] width 0 height 0
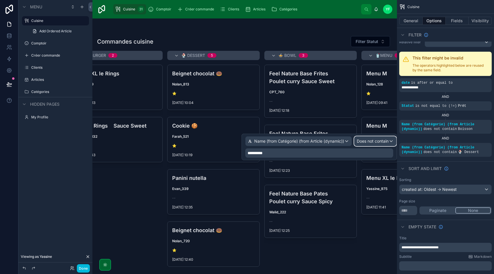
click at [372, 145] on div "Does not contain" at bounding box center [376, 141] width 42 height 9
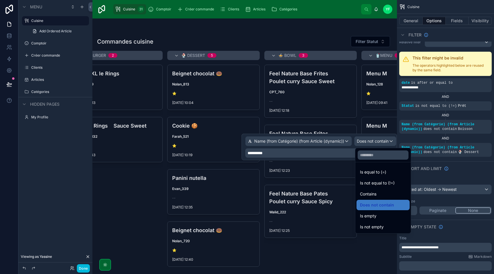
click at [398, 182] on div "Is not equal to (!=)" at bounding box center [383, 183] width 46 height 7
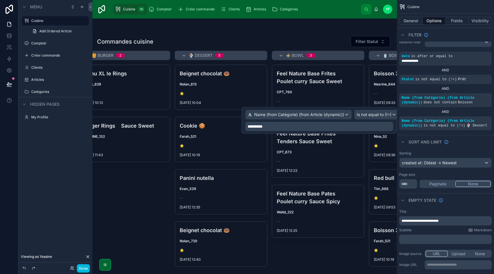
scroll to position [0, 0]
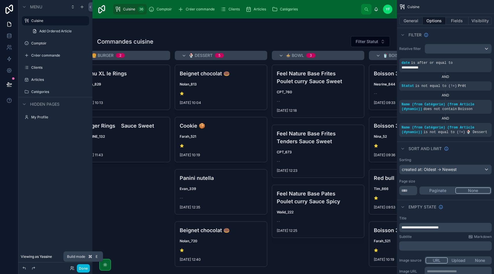
click at [85, 265] on button "Done" at bounding box center [83, 269] width 13 height 8
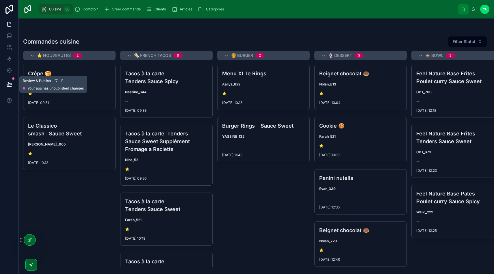
click at [8, 83] on icon at bounding box center [9, 84] width 5 height 3
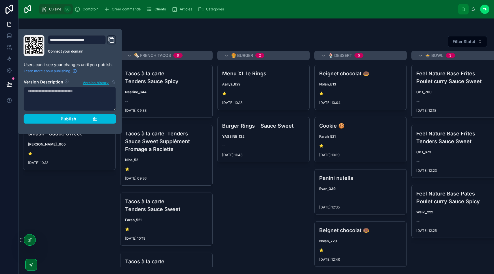
click at [79, 121] on div "Publish" at bounding box center [70, 119] width 55 height 5
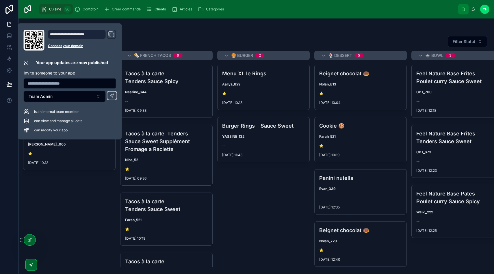
click at [353, 29] on div at bounding box center [256, 30] width 467 height 5
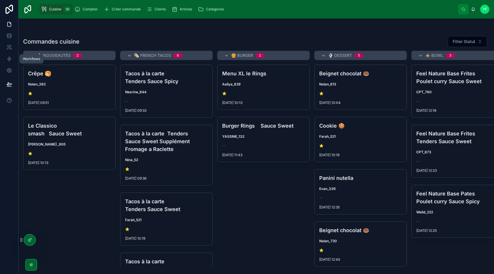
click at [7, 60] on icon at bounding box center [9, 59] width 6 height 6
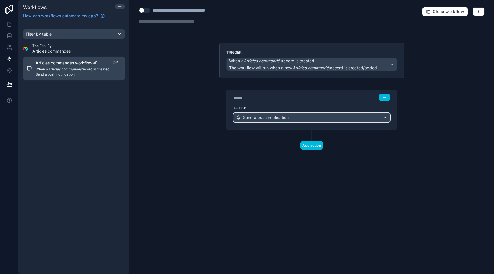
click at [295, 116] on div "Send a push notification" at bounding box center [312, 117] width 156 height 9
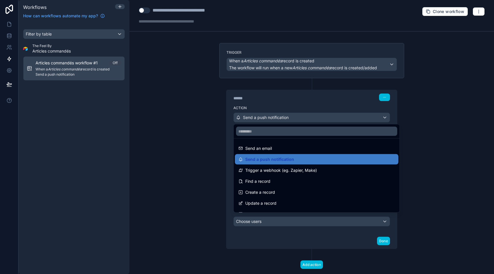
click at [227, 170] on div at bounding box center [247, 137] width 494 height 274
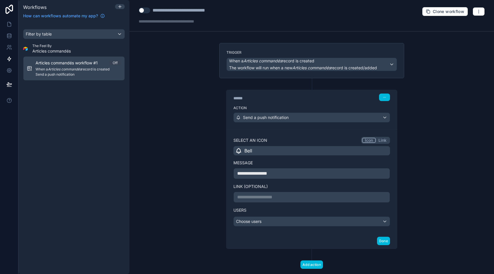
click at [382, 140] on button "Link" at bounding box center [382, 140] width 13 height 5
click at [370, 142] on button "Icon" at bounding box center [369, 140] width 14 height 5
click at [290, 152] on div "Bell" at bounding box center [312, 150] width 157 height 9
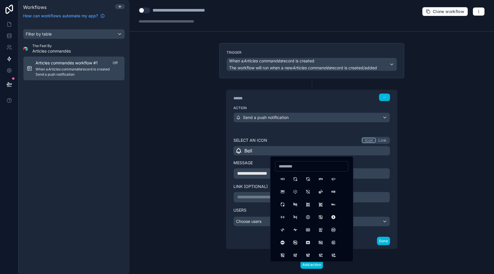
click at [290, 152] on div "Bell" at bounding box center [312, 150] width 157 height 9
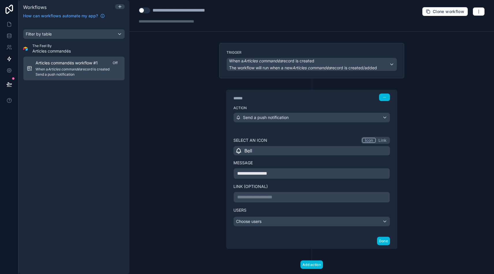
click at [287, 197] on p "**********" at bounding box center [311, 197] width 149 height 7
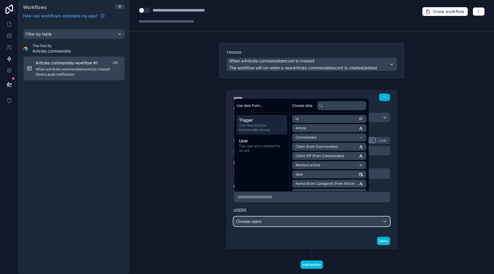
click at [281, 219] on div "Choose users" at bounding box center [312, 221] width 156 height 9
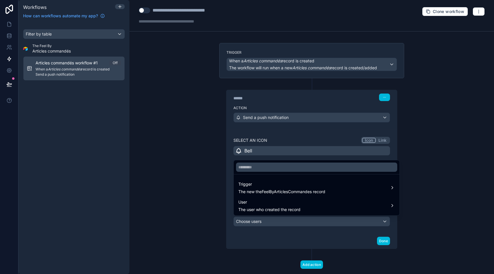
click at [285, 195] on span "The new theFeelByArticlesCommandes record" at bounding box center [282, 192] width 87 height 6
click at [418, 184] on span "Commandes" at bounding box center [423, 183] width 24 height 7
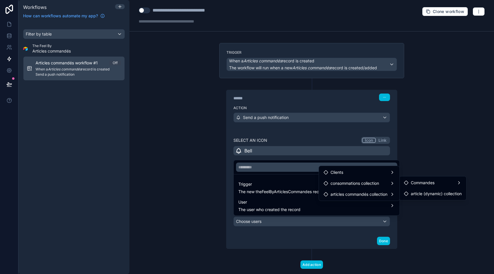
click at [375, 171] on div "Clients" at bounding box center [359, 172] width 71 height 7
click at [375, 183] on span "consommations collection" at bounding box center [355, 183] width 49 height 7
click at [377, 194] on span "articles commandés collection" at bounding box center [359, 194] width 57 height 7
click at [284, 211] on span "The user who created the record" at bounding box center [270, 210] width 62 height 6
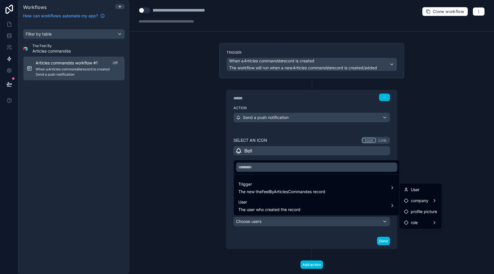
click at [418, 189] on span "User" at bounding box center [415, 190] width 9 height 7
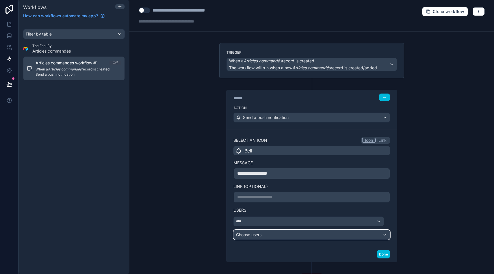
click at [269, 234] on div "Choose users" at bounding box center [312, 234] width 156 height 9
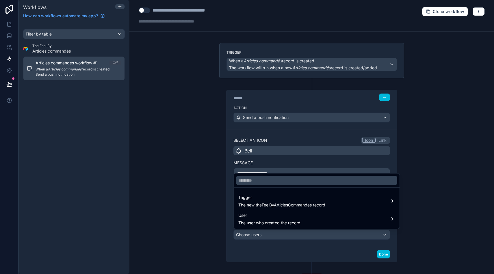
click at [276, 199] on span "Trigger" at bounding box center [282, 197] width 87 height 7
click at [418, 197] on span "Commandes" at bounding box center [423, 196] width 24 height 7
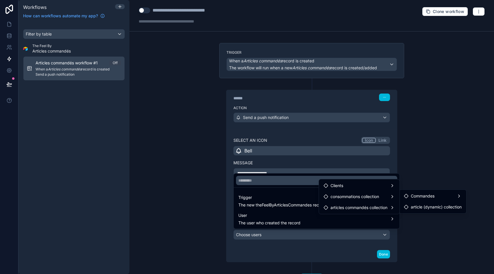
click at [378, 185] on div "Clients" at bounding box center [359, 185] width 71 height 7
click at [263, 235] on div at bounding box center [247, 137] width 494 height 274
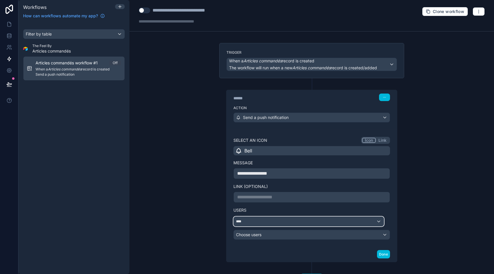
click at [357, 219] on div "****" at bounding box center [309, 221] width 150 height 9
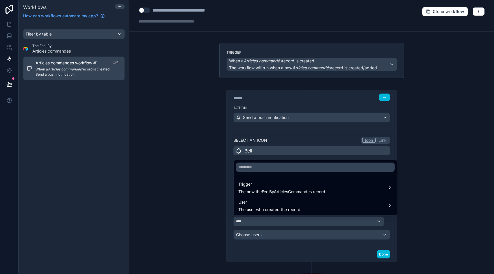
click at [388, 221] on div at bounding box center [247, 137] width 494 height 274
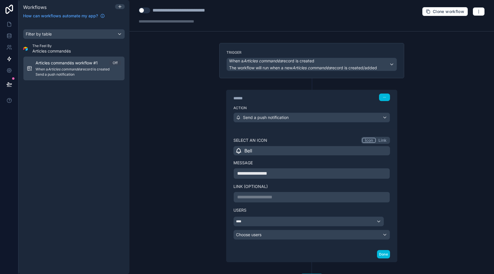
click at [388, 221] on icon at bounding box center [387, 221] width 3 height 0
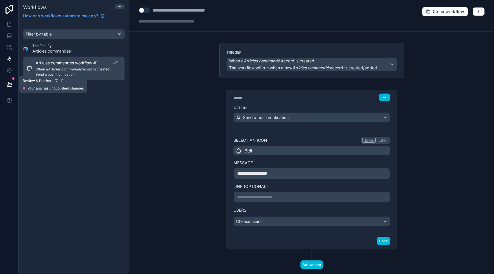
click at [11, 82] on icon at bounding box center [9, 85] width 6 height 6
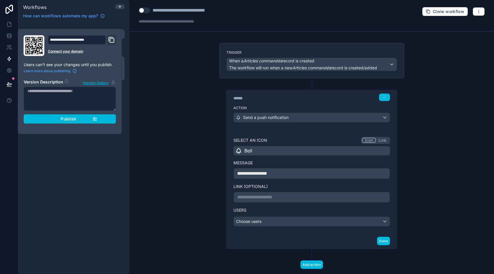
click at [77, 121] on div "Publish" at bounding box center [70, 119] width 55 height 5
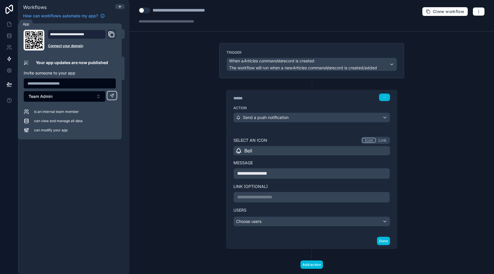
click at [9, 24] on icon at bounding box center [9, 24] width 6 height 6
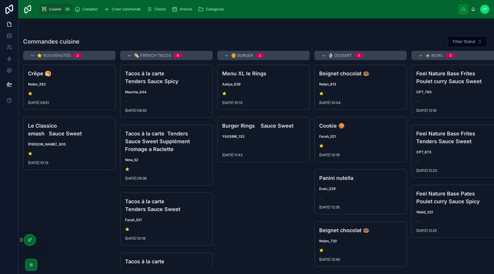
click at [466, 42] on span "Filter Statut" at bounding box center [464, 42] width 23 height 6
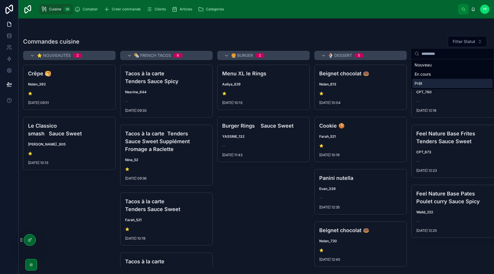
click at [425, 82] on div "Prêt" at bounding box center [453, 83] width 80 height 9
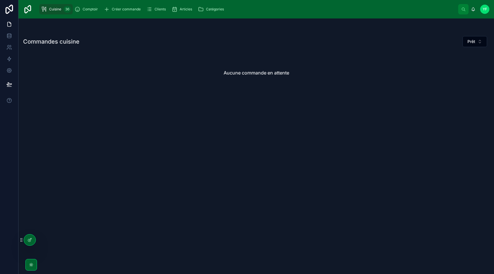
click at [477, 41] on button "Prêt" at bounding box center [475, 41] width 25 height 11
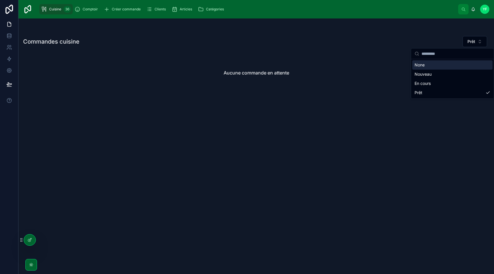
click at [451, 65] on div "None" at bounding box center [453, 64] width 80 height 9
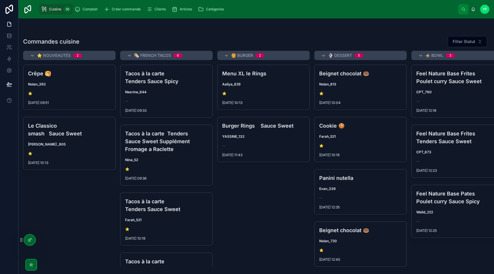
click at [92, 10] on span "Comptoir" at bounding box center [90, 9] width 15 height 5
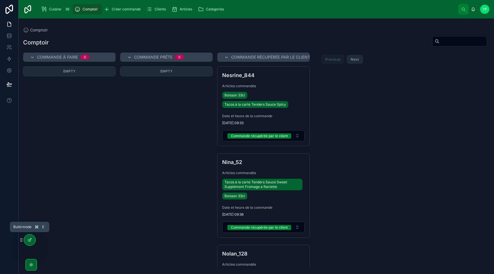
click at [29, 242] on icon at bounding box center [29, 240] width 5 height 5
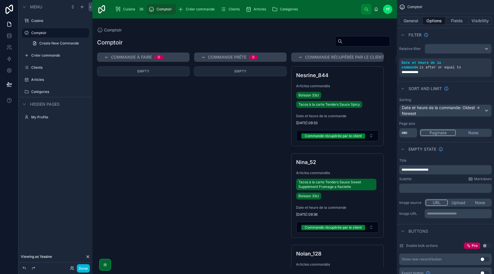
click at [261, 121] on div at bounding box center [245, 147] width 305 height 256
click at [460, 19] on button "Fields" at bounding box center [457, 21] width 23 height 8
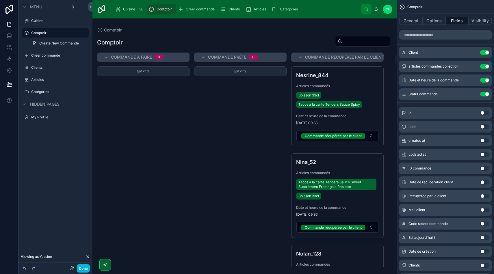
click at [485, 96] on button "Use setting" at bounding box center [485, 94] width 9 height 5
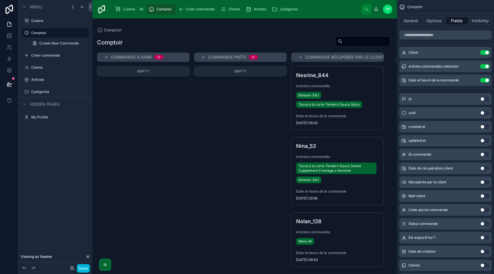
click at [268, 186] on div "Empty" at bounding box center [240, 167] width 93 height 201
click at [0, 0] on icon "scrollable content" at bounding box center [0, 0] width 0 height 0
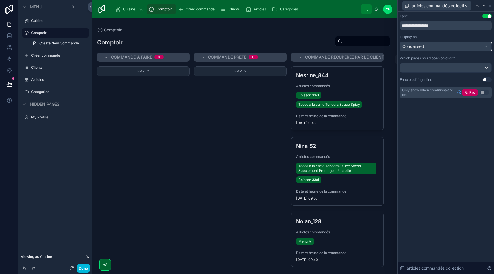
click at [456, 45] on div "Condensed" at bounding box center [446, 46] width 91 height 9
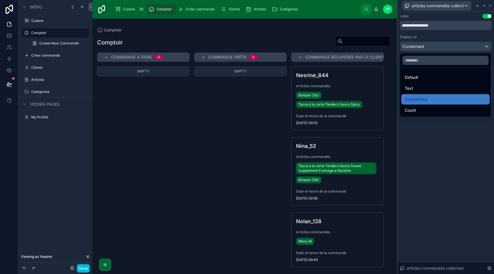
click at [456, 45] on div at bounding box center [446, 137] width 97 height 274
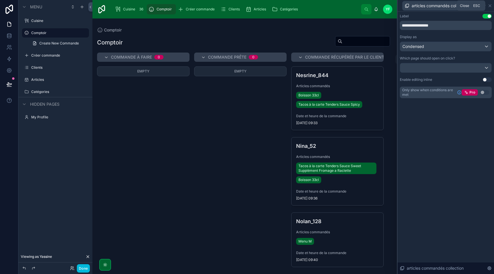
click at [491, 6] on icon at bounding box center [490, 6] width 2 height 2
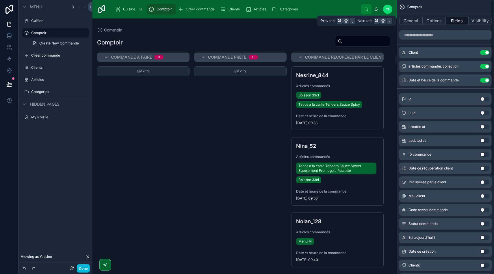
click at [439, 20] on button "Options" at bounding box center [434, 21] width 23 height 8
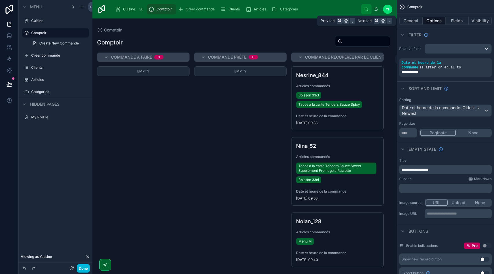
click at [417, 19] on button "General" at bounding box center [411, 21] width 23 height 8
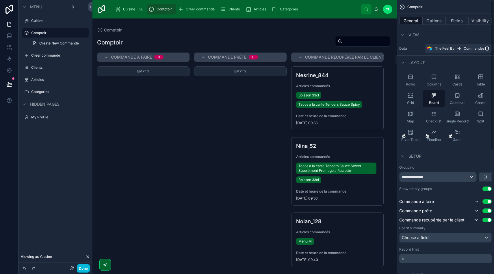
click at [457, 22] on button "Fields" at bounding box center [457, 21] width 23 height 8
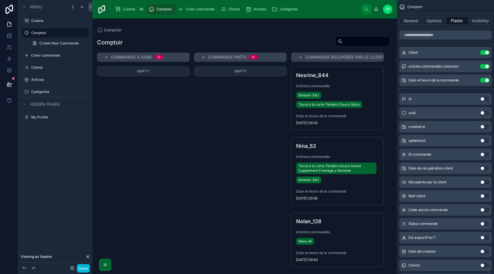
click at [438, 20] on button "Options" at bounding box center [434, 21] width 23 height 8
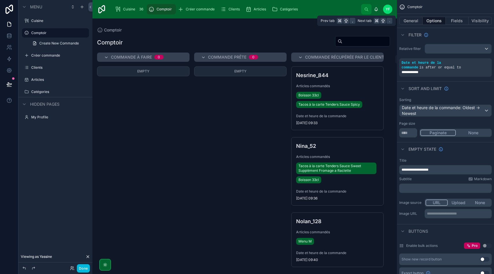
click at [417, 19] on button "General" at bounding box center [411, 21] width 23 height 8
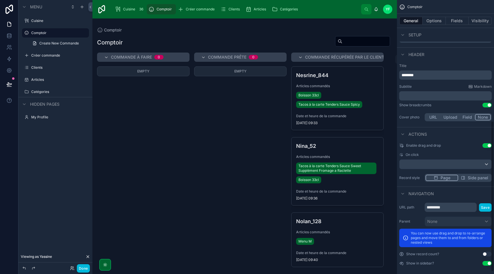
scroll to position [220, 0]
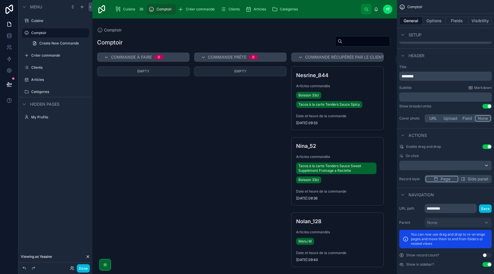
click at [487, 256] on button "Use setting" at bounding box center [487, 255] width 9 height 5
click at [488, 256] on button "Use setting" at bounding box center [487, 255] width 9 height 5
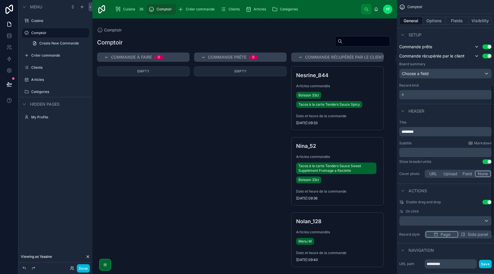
scroll to position [152, 0]
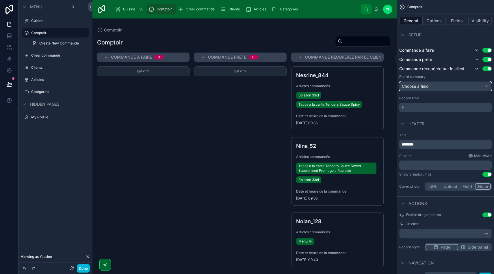
click at [449, 90] on div "Choose a field" at bounding box center [446, 86] width 92 height 9
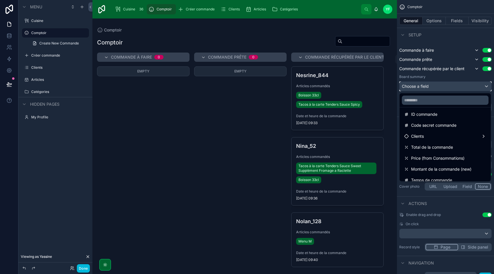
scroll to position [25, 0]
click at [436, 146] on span "Total de la commande" at bounding box center [433, 147] width 42 height 7
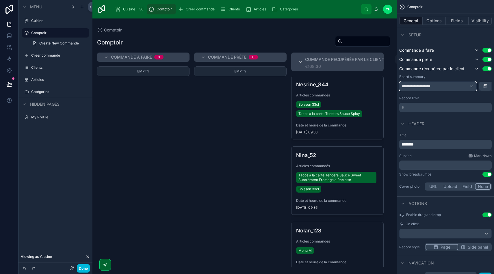
click at [440, 86] on div "**********" at bounding box center [438, 86] width 77 height 9
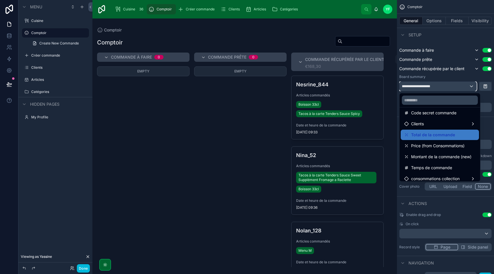
scroll to position [0, 0]
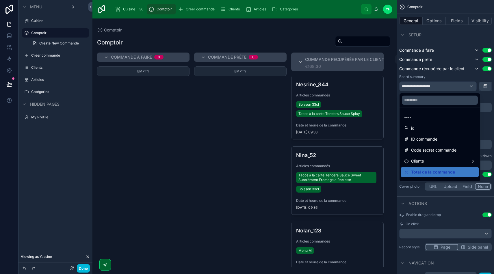
click at [431, 117] on div "----" at bounding box center [440, 117] width 71 height 7
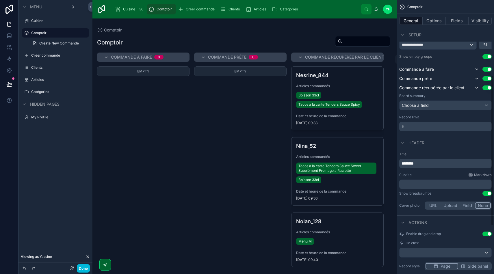
scroll to position [130, 0]
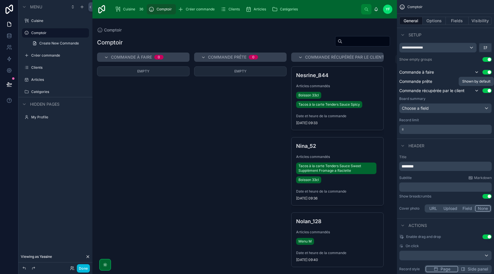
click at [477, 92] on icon "scrollable content" at bounding box center [477, 90] width 5 height 5
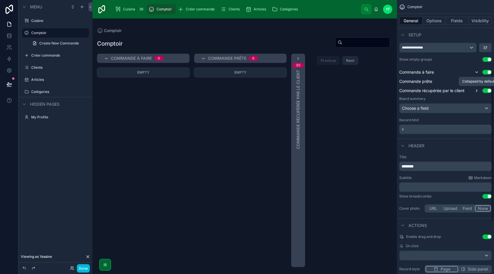
click at [477, 92] on icon "scrollable content" at bounding box center [477, 90] width 5 height 5
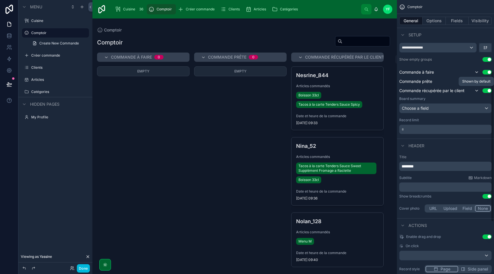
click at [477, 92] on icon "scrollable content" at bounding box center [477, 90] width 5 height 5
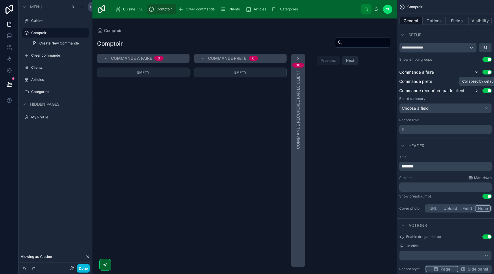
click at [477, 92] on icon "scrollable content" at bounding box center [477, 90] width 5 height 5
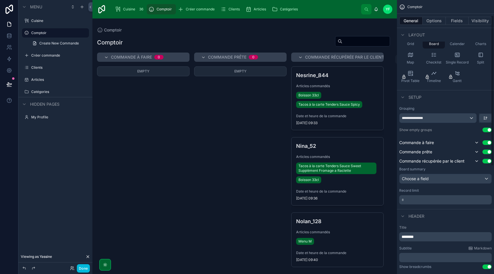
scroll to position [0, 0]
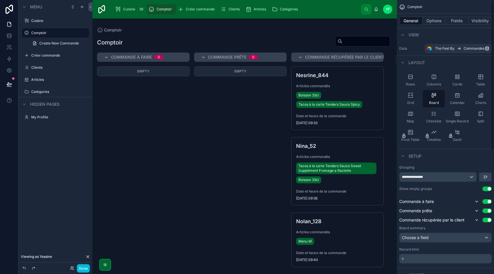
click at [433, 19] on button "Options" at bounding box center [434, 21] width 23 height 8
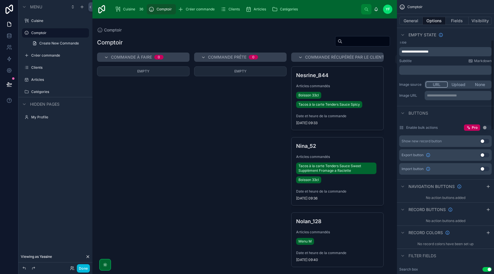
scroll to position [125, 0]
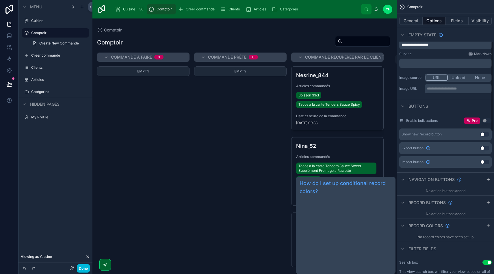
click at [446, 225] on icon "scrollable content" at bounding box center [448, 226] width 5 height 5
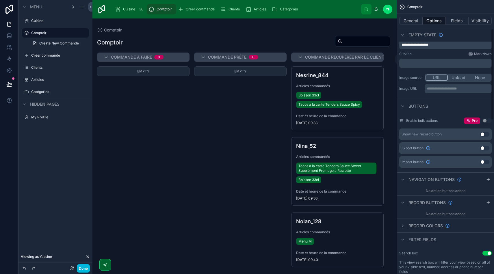
scroll to position [0, 0]
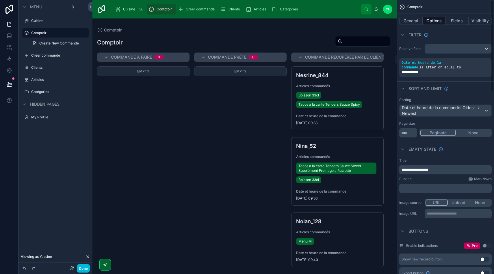
click at [415, 23] on button "General" at bounding box center [411, 21] width 23 height 8
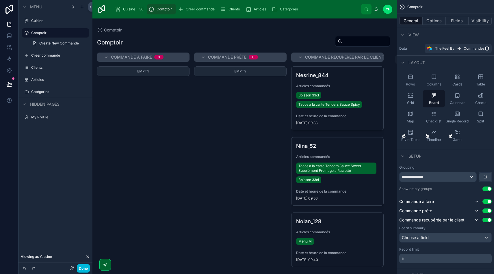
click at [440, 19] on button "Options" at bounding box center [434, 21] width 23 height 8
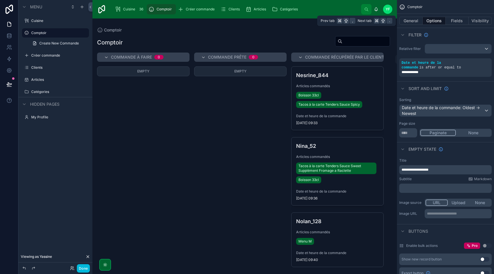
click at [457, 20] on button "Fields" at bounding box center [457, 21] width 23 height 8
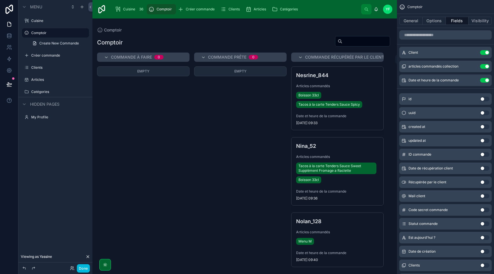
click at [0, 0] on icon "scrollable content" at bounding box center [0, 0] width 0 height 0
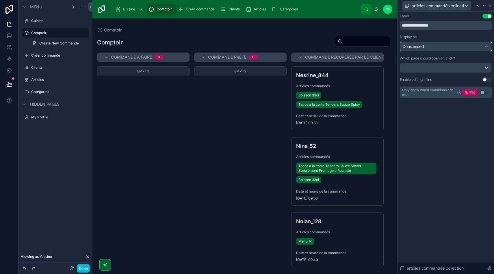
click at [468, 44] on div "Condensed" at bounding box center [446, 46] width 91 height 9
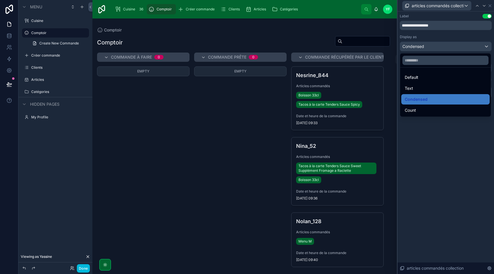
click at [441, 82] on div "Default" at bounding box center [446, 77] width 88 height 10
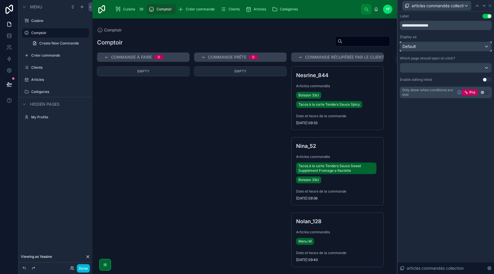
click at [447, 49] on div "Default" at bounding box center [446, 46] width 91 height 9
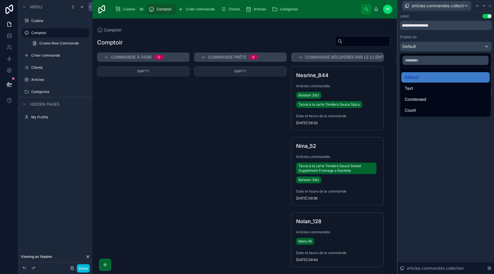
click at [421, 87] on div "Text" at bounding box center [446, 88] width 82 height 7
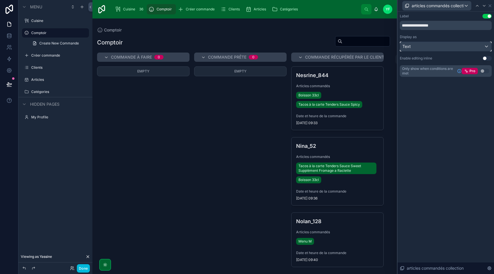
click at [442, 48] on div "Text" at bounding box center [446, 46] width 91 height 9
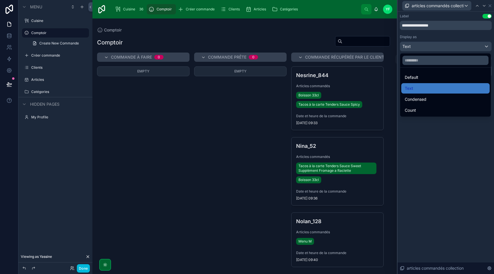
click at [422, 110] on div "Count" at bounding box center [446, 110] width 82 height 7
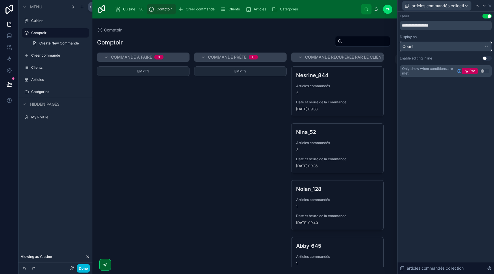
click at [434, 49] on div "Count" at bounding box center [446, 46] width 91 height 9
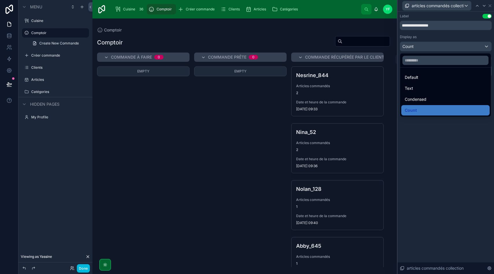
click at [418, 99] on span "Condensed" at bounding box center [416, 99] width 22 height 7
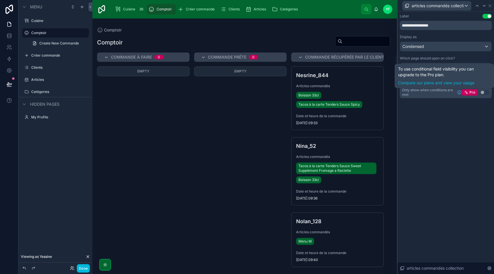
click at [485, 80] on link "Compare our plans and view your usage" at bounding box center [444, 83] width 93 height 6
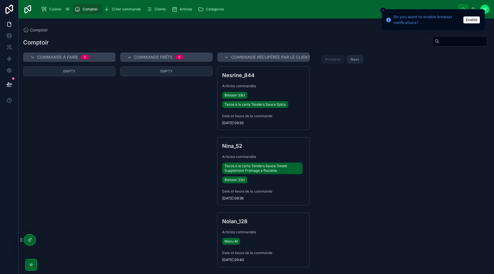
click at [382, 9] on icon "Close toast" at bounding box center [383, 10] width 3 height 3
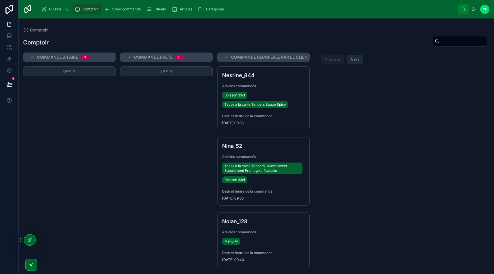
click at [66, 7] on div "36" at bounding box center [68, 9] width 8 height 7
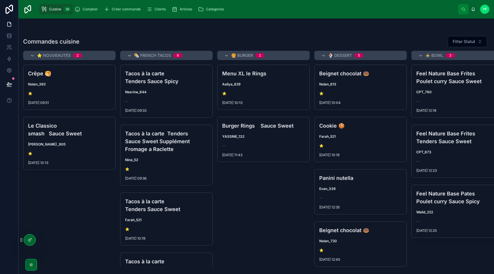
click at [28, 242] on icon at bounding box center [29, 240] width 5 height 5
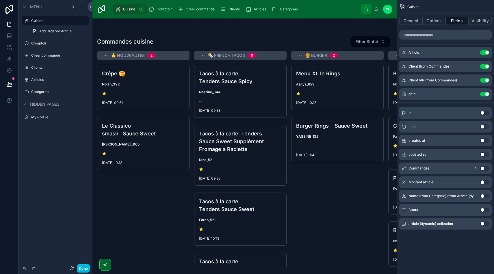
click at [488, 211] on button "Use setting" at bounding box center [485, 210] width 9 height 5
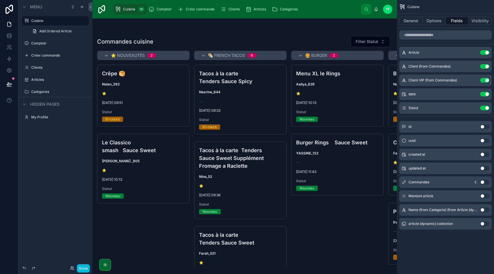
click at [0, 0] on icon "scrollable content" at bounding box center [0, 0] width 0 height 0
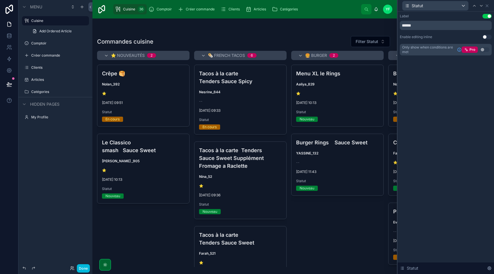
click at [488, 16] on button "Use setting" at bounding box center [487, 16] width 9 height 5
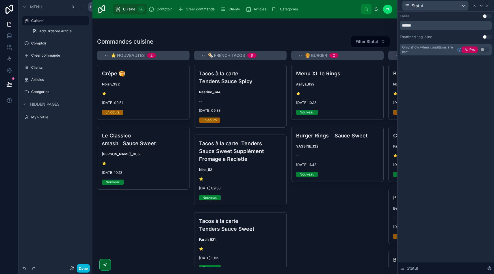
click at [312, 30] on div at bounding box center [245, 147] width 305 height 256
click at [86, 270] on button "Done" at bounding box center [83, 269] width 13 height 8
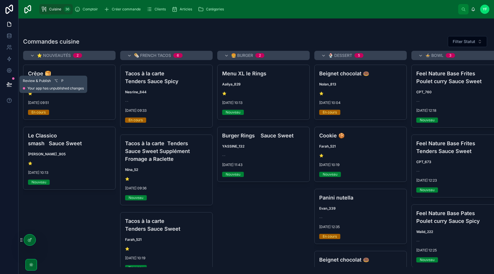
click at [9, 80] on button at bounding box center [9, 84] width 13 height 16
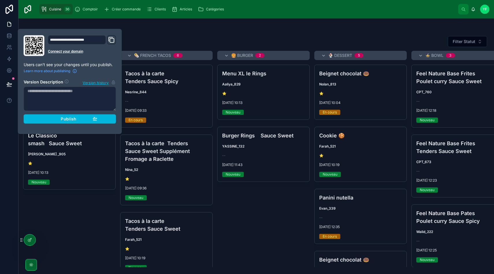
click at [78, 121] on div "Publish" at bounding box center [70, 119] width 55 height 5
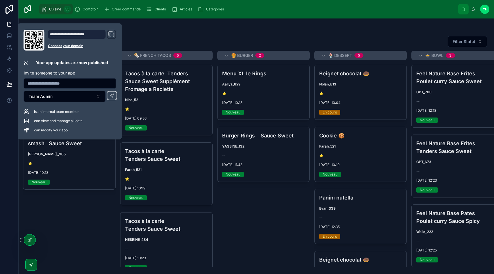
click at [168, 28] on div at bounding box center [256, 30] width 467 height 5
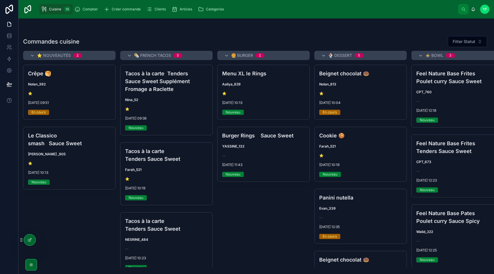
click at [32, 239] on icon at bounding box center [29, 240] width 5 height 5
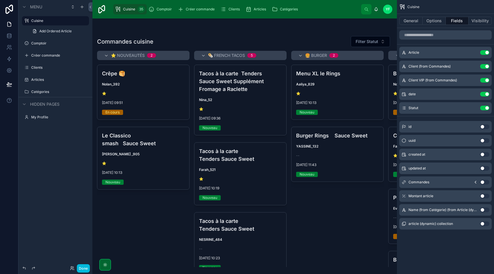
click at [214, 39] on div at bounding box center [245, 147] width 305 height 256
click at [0, 0] on icon "scrollable content" at bounding box center [0, 0] width 0 height 0
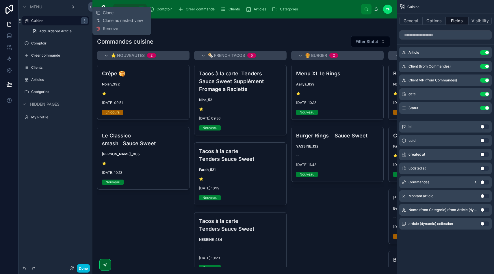
click at [115, 13] on button "Clone" at bounding box center [107, 13] width 22 height 6
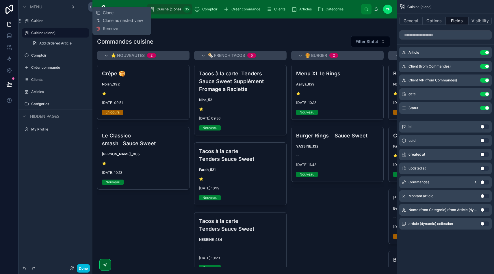
click at [43, 35] on div "Cuisine (clone)" at bounding box center [59, 32] width 57 height 7
click at [368, 29] on div at bounding box center [245, 147] width 305 height 256
click at [156, 224] on div "Crêpe 🥞 Nolan_392 ⭐️ [DATE] 09:51 En cours Passer [PERSON_NAME] Passer en cours…" at bounding box center [143, 166] width 93 height 203
click at [86, 268] on button "Done" at bounding box center [83, 269] width 13 height 8
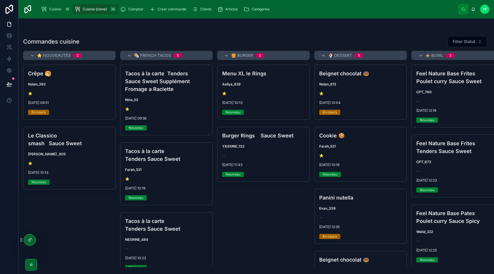
click at [81, 9] on div "Cuisine (clone) 35" at bounding box center [96, 9] width 42 height 9
click at [31, 240] on icon at bounding box center [29, 240] width 5 height 5
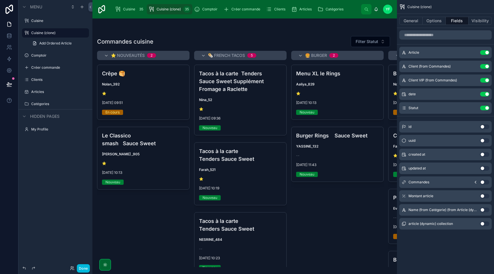
click at [410, 20] on button "General" at bounding box center [411, 21] width 23 height 8
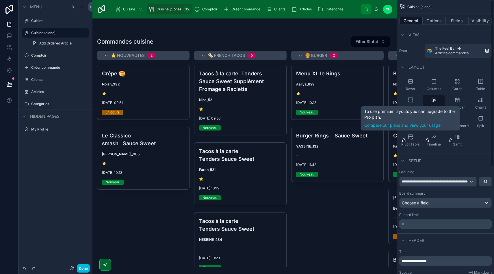
scroll to position [13, 0]
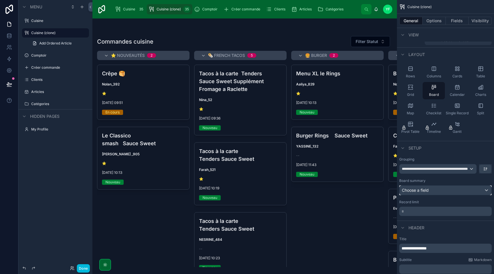
click at [428, 191] on div "Choose a field" at bounding box center [446, 190] width 92 height 9
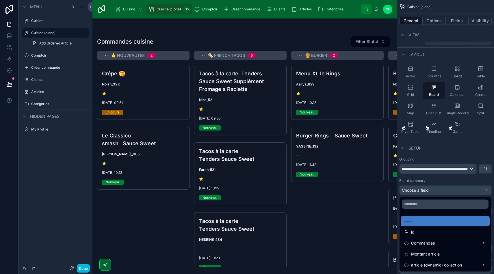
click at [428, 191] on div "scrollable content" at bounding box center [247, 137] width 494 height 274
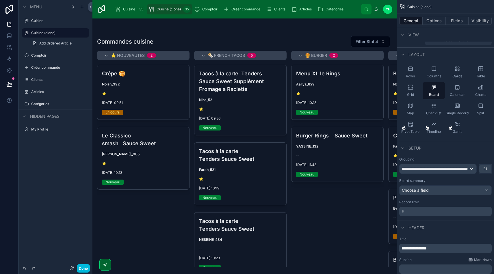
click at [410, 86] on icon "scrollable content" at bounding box center [411, 87] width 6 height 6
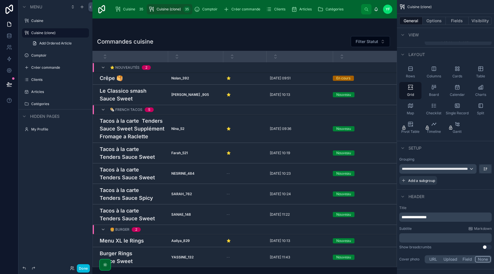
click at [462, 73] on div "Cards" at bounding box center [457, 72] width 22 height 17
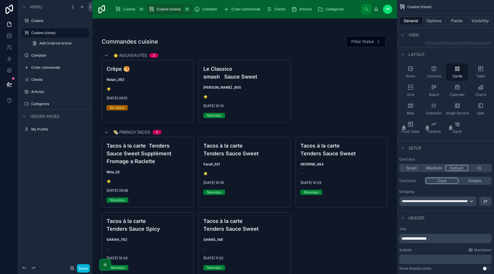
click at [483, 169] on button "XL" at bounding box center [480, 168] width 23 height 6
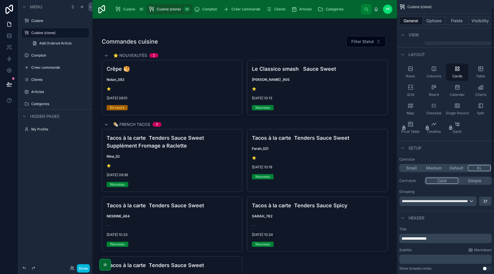
click at [485, 65] on div "Table" at bounding box center [481, 72] width 22 height 17
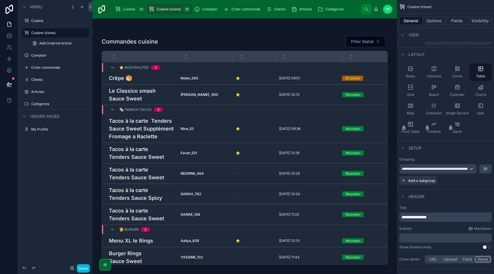
click at [0, 0] on icon "scrollable content" at bounding box center [0, 0] width 0 height 0
click at [110, 54] on span "Remove" at bounding box center [110, 55] width 15 height 6
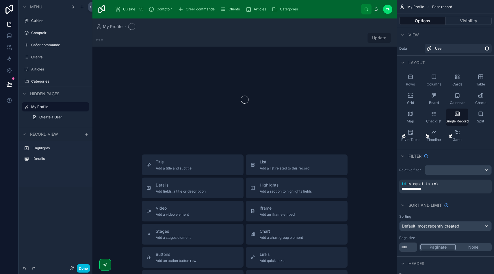
click at [43, 20] on label "Cuisine" at bounding box center [58, 21] width 54 height 5
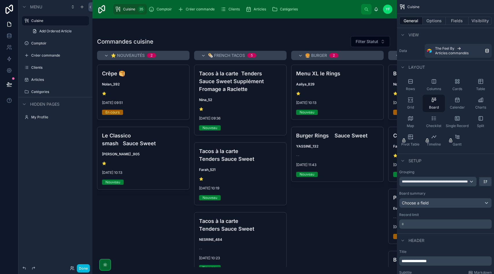
click at [0, 0] on icon "scrollable content" at bounding box center [0, 0] width 0 height 0
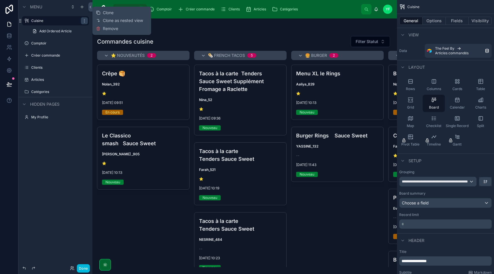
click at [120, 12] on div "Clone Clone as nested view Remove" at bounding box center [122, 21] width 52 height 24
click at [111, 12] on span "Clone" at bounding box center [108, 13] width 11 height 6
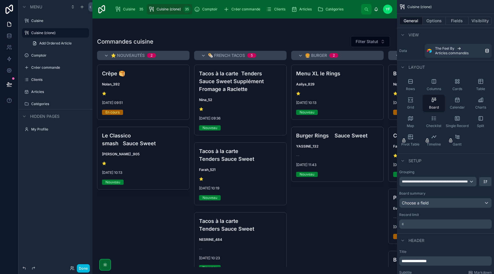
click at [464, 82] on div "Cards" at bounding box center [457, 84] width 22 height 17
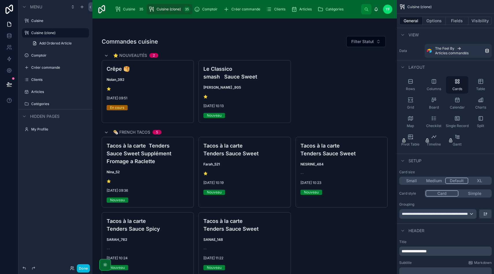
click at [484, 182] on button "XL" at bounding box center [480, 181] width 23 height 6
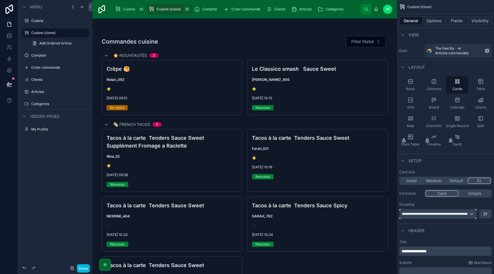
click at [453, 212] on span "**********" at bounding box center [435, 214] width 67 height 5
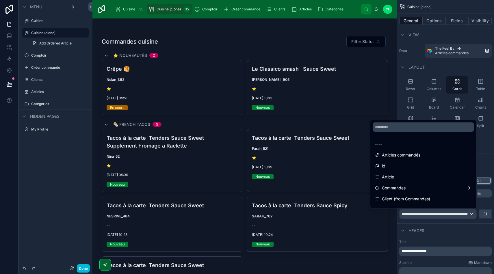
click at [401, 143] on div "----" at bounding box center [423, 144] width 97 height 7
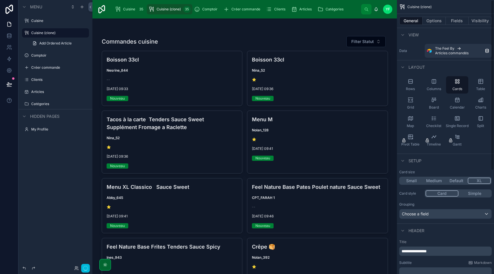
click at [462, 182] on button "Default" at bounding box center [457, 181] width 23 height 6
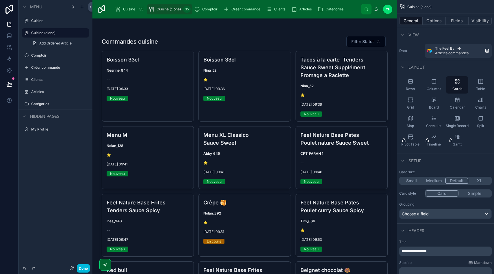
click at [478, 180] on button "XL" at bounding box center [480, 181] width 23 height 6
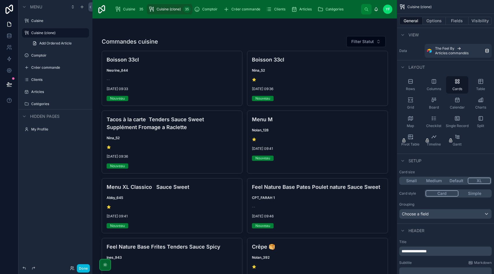
click at [475, 191] on button "Simple" at bounding box center [475, 194] width 32 height 6
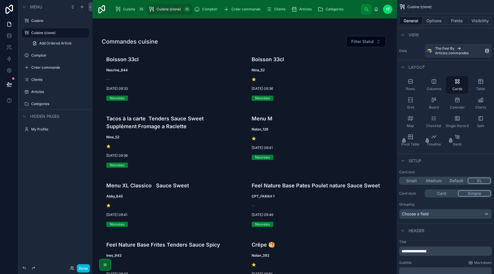
click at [453, 194] on button "Card" at bounding box center [442, 194] width 32 height 6
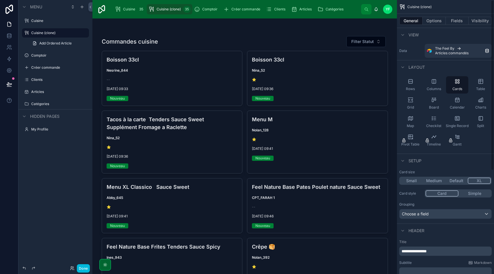
click at [434, 83] on icon "scrollable content" at bounding box center [434, 82] width 0 height 4
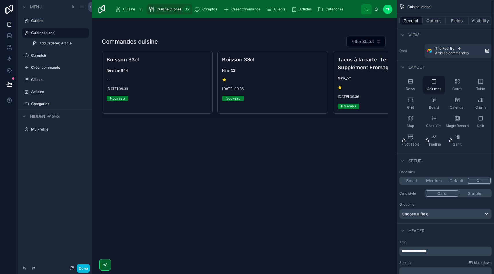
click at [457, 86] on div "Cards" at bounding box center [457, 84] width 22 height 17
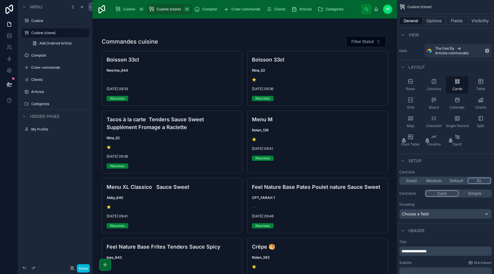
click at [410, 100] on icon "scrollable content" at bounding box center [411, 100] width 6 height 6
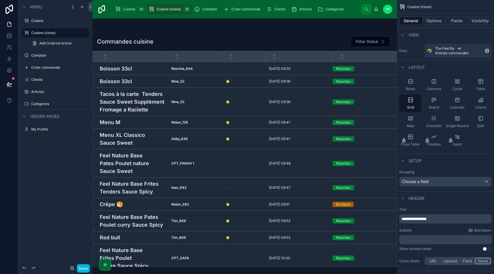
click at [411, 88] on span "Rows" at bounding box center [410, 89] width 9 height 5
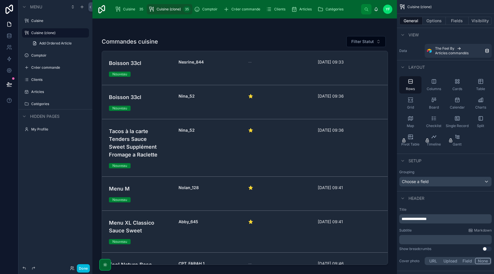
click at [433, 83] on icon "scrollable content" at bounding box center [434, 82] width 4 height 4
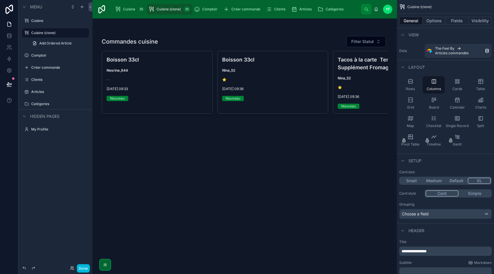
click at [468, 193] on button "Simple" at bounding box center [475, 194] width 32 height 6
click at [446, 192] on button "Card" at bounding box center [442, 194] width 32 height 6
click at [414, 104] on div "Grid" at bounding box center [411, 103] width 22 height 17
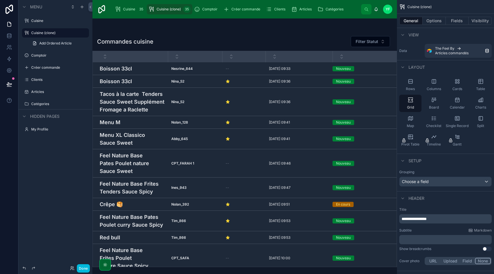
click at [415, 82] on div "Rows" at bounding box center [411, 84] width 22 height 17
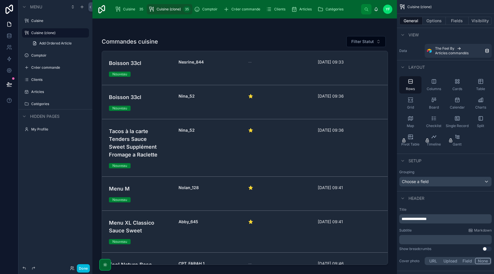
click at [432, 84] on icon "scrollable content" at bounding box center [434, 82] width 6 height 6
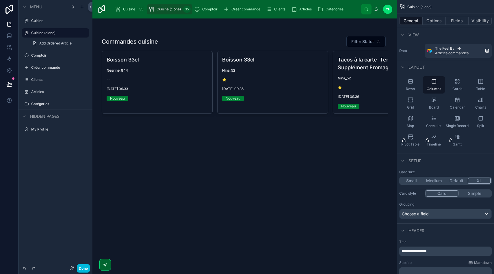
click at [453, 83] on div "Cards" at bounding box center [457, 84] width 22 height 17
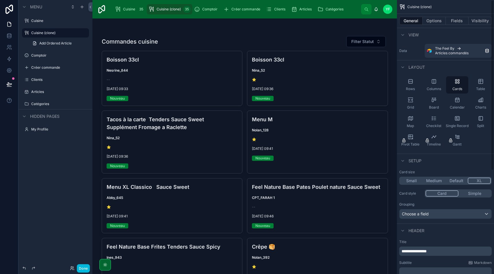
click at [483, 85] on div "Table" at bounding box center [481, 84] width 22 height 17
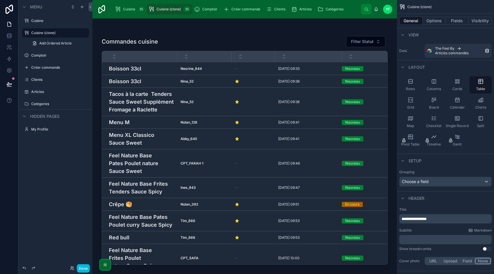
click at [412, 104] on div "Grid" at bounding box center [411, 103] width 22 height 17
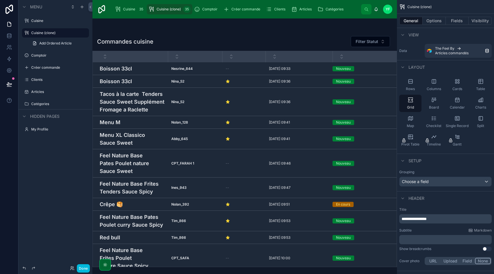
click at [429, 106] on div "Board" at bounding box center [434, 103] width 22 height 17
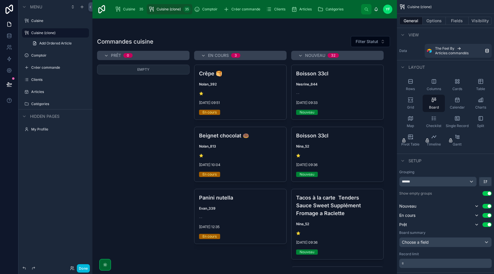
click at [465, 105] on div "Calendar" at bounding box center [457, 103] width 22 height 17
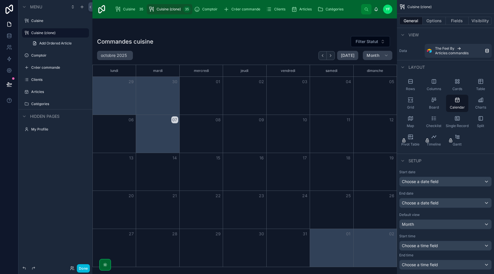
click at [477, 104] on div "Charts" at bounding box center [481, 103] width 22 height 17
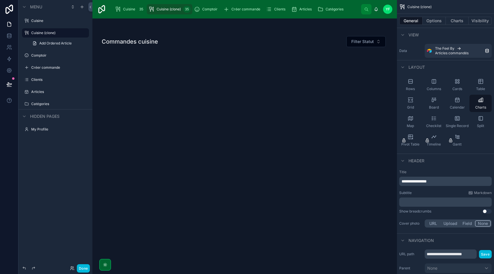
click at [444, 86] on div "Columns" at bounding box center [434, 84] width 22 height 17
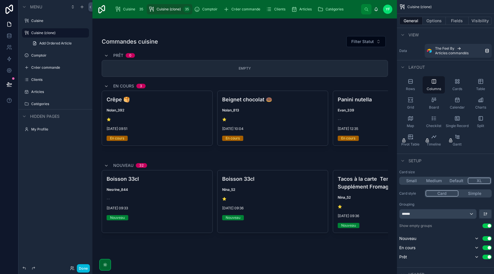
click at [404, 82] on div "Rows" at bounding box center [411, 84] width 22 height 17
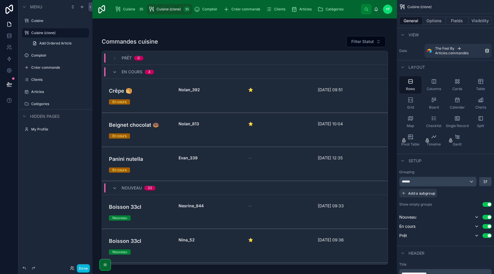
click at [430, 83] on div "Columns" at bounding box center [434, 84] width 22 height 17
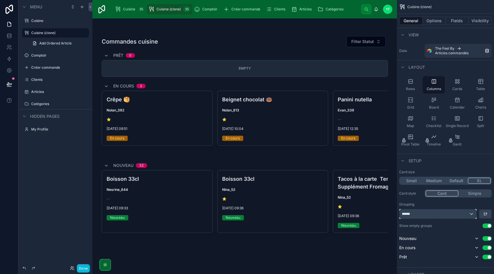
click at [425, 213] on div "******" at bounding box center [438, 214] width 77 height 9
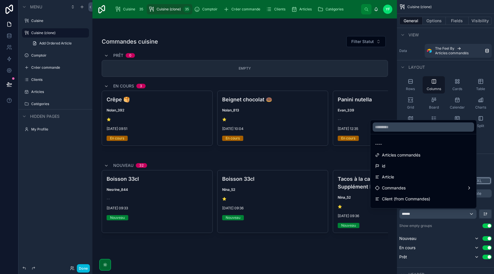
click at [400, 145] on div "----" at bounding box center [423, 144] width 97 height 7
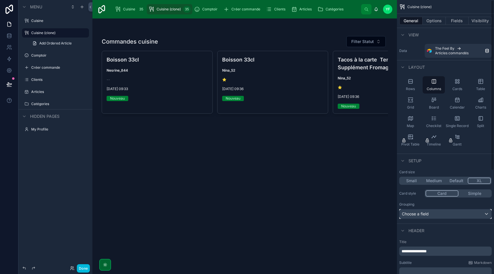
click at [442, 216] on div "Choose a field" at bounding box center [446, 214] width 92 height 9
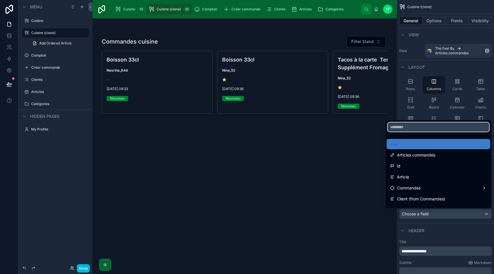
click at [414, 128] on input "text" at bounding box center [439, 127] width 102 height 9
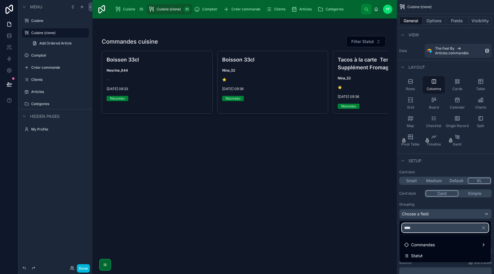
type input "****"
click at [434, 255] on div "Statut" at bounding box center [446, 256] width 82 height 7
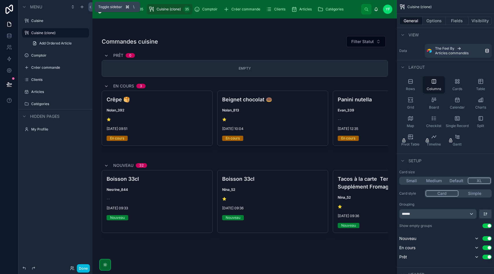
click at [89, 9] on icon at bounding box center [90, 7] width 4 height 4
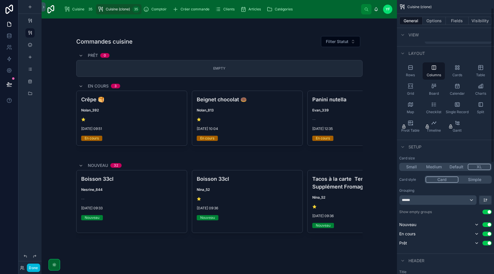
scroll to position [28, 0]
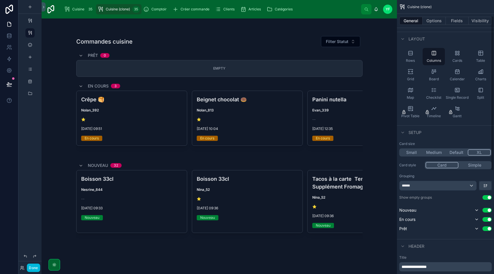
click at [487, 229] on button "Use setting" at bounding box center [487, 229] width 9 height 5
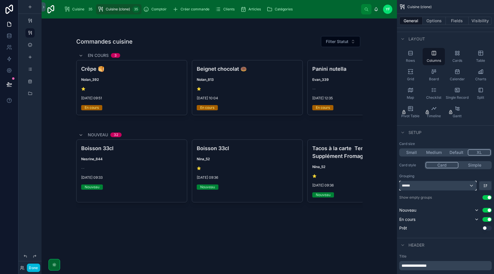
click at [430, 183] on div "******" at bounding box center [438, 185] width 77 height 9
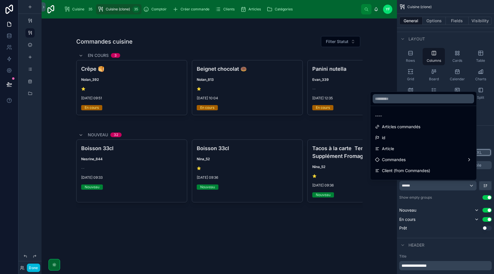
click at [404, 116] on div "----" at bounding box center [423, 115] width 97 height 7
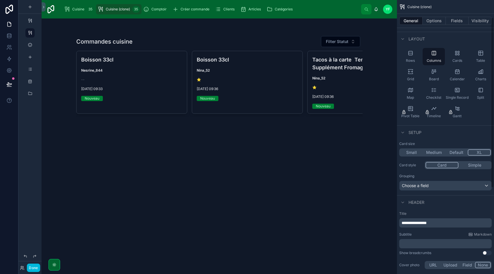
scroll to position [0, 0]
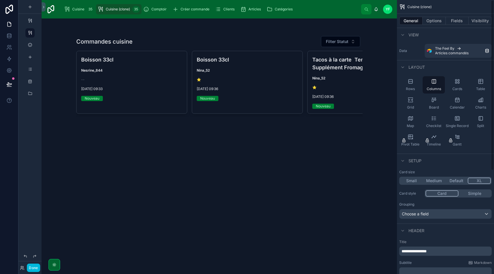
click at [454, 46] on span "The Feel By" at bounding box center [445, 48] width 19 height 5
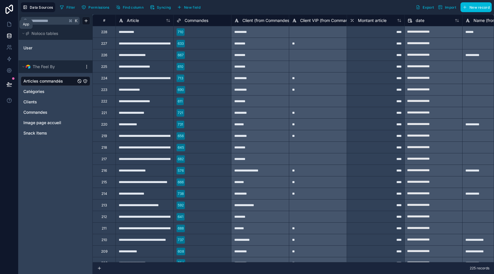
click at [5, 26] on link at bounding box center [9, 25] width 18 height 12
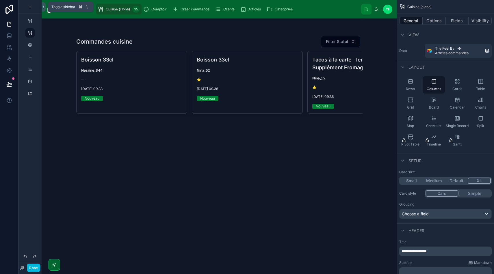
click at [44, 8] on icon at bounding box center [44, 7] width 4 height 4
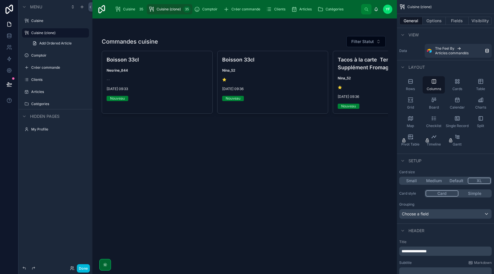
click at [0, 0] on icon "scrollable content" at bounding box center [0, 0] width 0 height 0
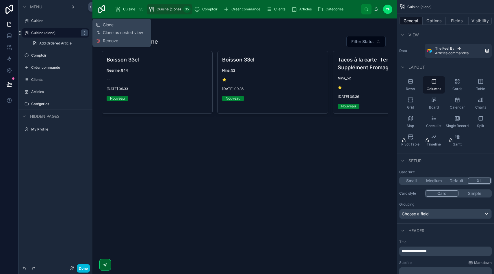
click at [112, 41] on span "Remove" at bounding box center [110, 41] width 15 height 6
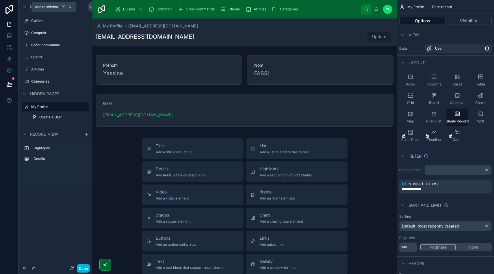
click at [81, 7] on icon "scrollable content" at bounding box center [82, 7] width 3 height 0
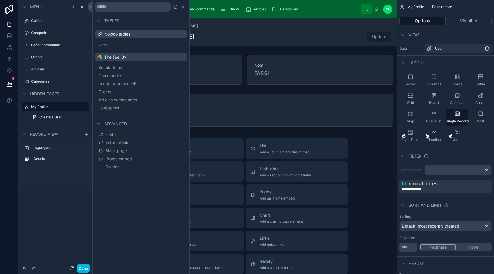
click at [120, 75] on span "Commandes" at bounding box center [111, 76] width 24 height 6
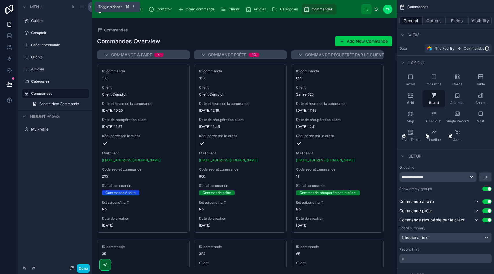
click at [90, 6] on icon at bounding box center [90, 7] width 4 height 4
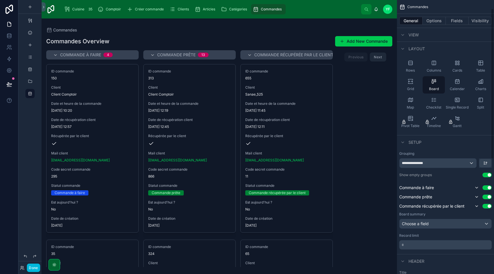
scroll to position [21, 0]
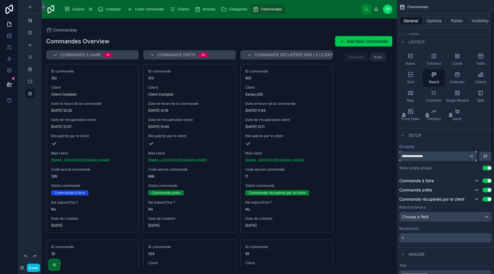
click at [456, 159] on div "**********" at bounding box center [438, 156] width 77 height 9
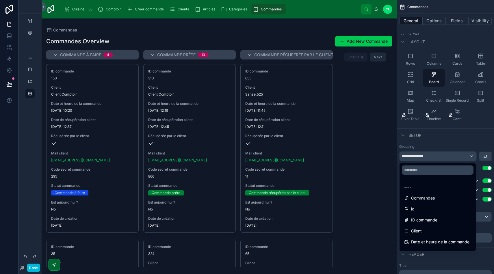
click at [416, 187] on div "----" at bounding box center [438, 187] width 67 height 7
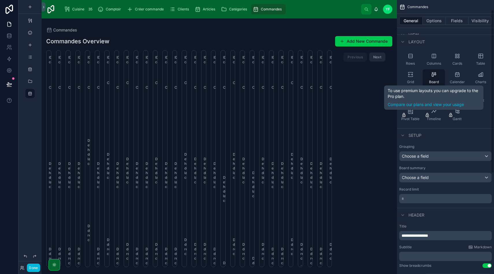
scroll to position [0, 0]
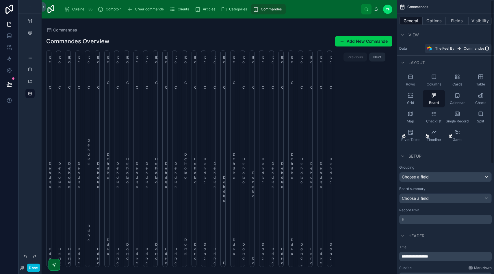
click at [461, 80] on div "Cards" at bounding box center [457, 80] width 22 height 17
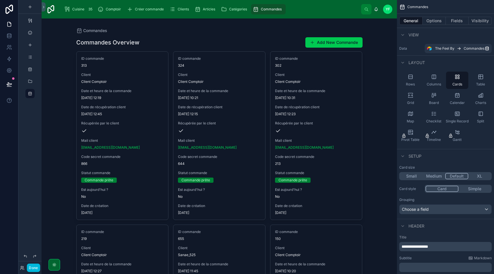
click at [484, 175] on button "XL" at bounding box center [480, 176] width 23 height 6
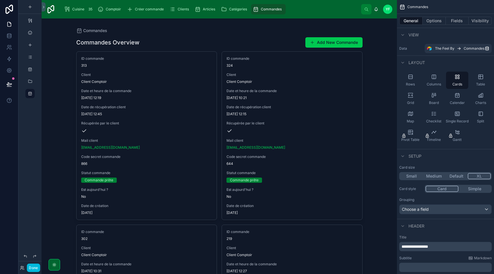
click at [455, 23] on button "Fields" at bounding box center [457, 21] width 23 height 8
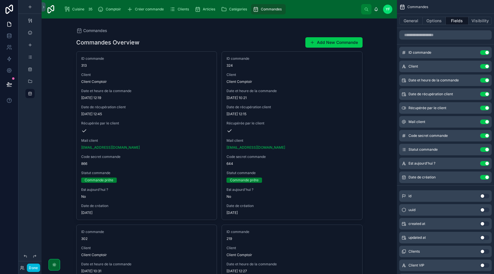
click at [486, 53] on button "Use setting" at bounding box center [485, 52] width 9 height 5
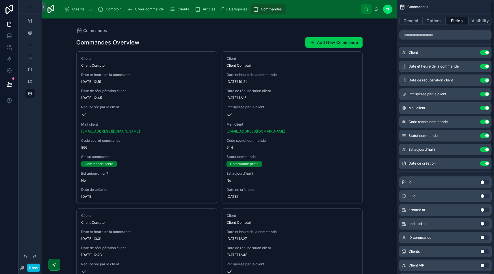
click at [486, 53] on button "Use setting" at bounding box center [485, 52] width 9 height 5
click at [486, 64] on button "Use setting" at bounding box center [485, 66] width 9 height 5
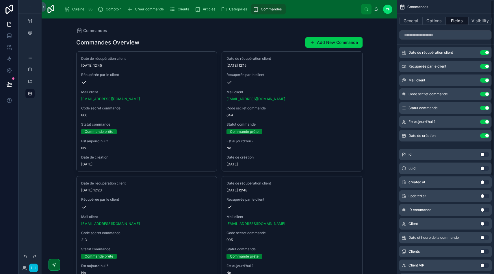
click at [486, 53] on button "Use setting" at bounding box center [485, 52] width 9 height 5
click at [486, 64] on button "Use setting" at bounding box center [485, 66] width 9 height 5
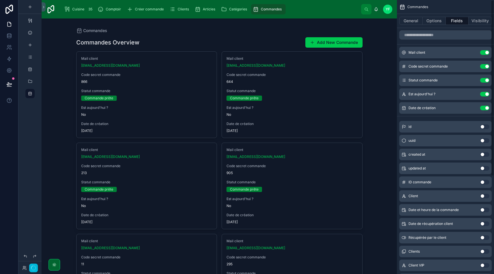
click at [486, 53] on button "Use setting" at bounding box center [485, 52] width 9 height 5
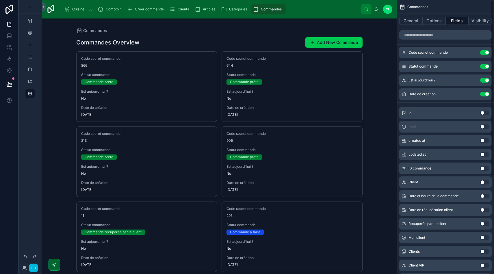
click at [486, 53] on button "Use setting" at bounding box center [485, 52] width 9 height 5
click at [486, 64] on button "Use setting" at bounding box center [485, 66] width 9 height 5
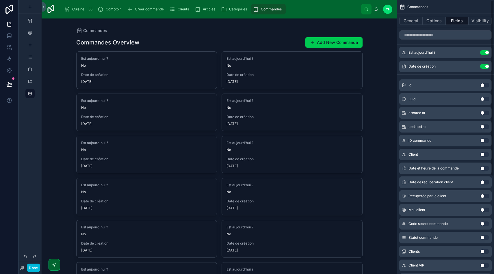
click at [486, 53] on button "Use setting" at bounding box center [485, 52] width 9 height 5
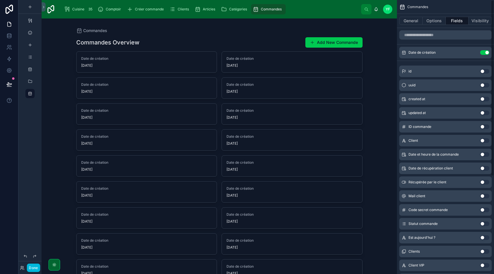
click at [486, 53] on button "Use setting" at bounding box center [485, 52] width 9 height 5
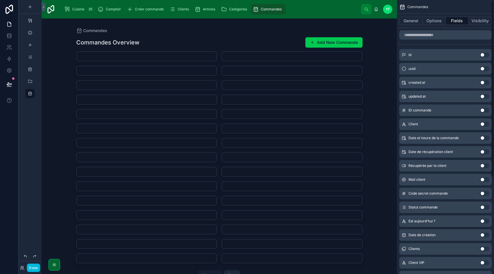
scroll to position [26, 0]
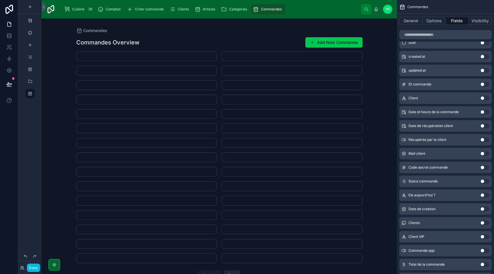
click at [485, 99] on button "Use setting" at bounding box center [485, 98] width 9 height 5
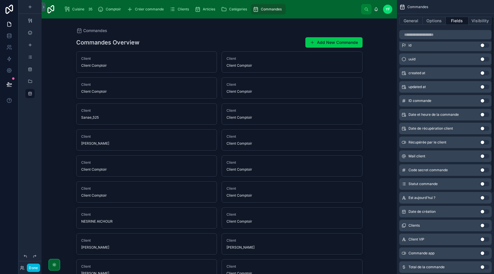
scroll to position [152, 0]
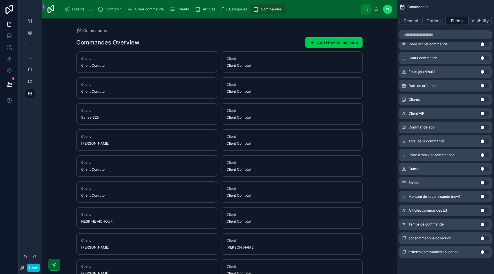
click at [485, 253] on button "Use setting" at bounding box center [485, 252] width 9 height 5
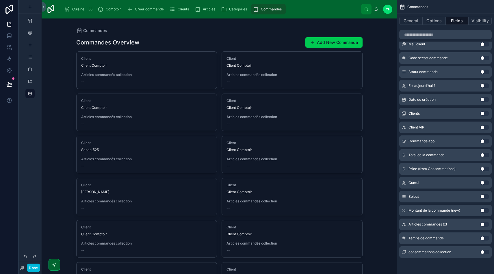
scroll to position [0, 0]
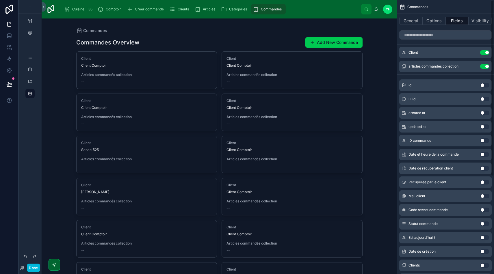
click at [437, 19] on button "Options" at bounding box center [434, 21] width 23 height 8
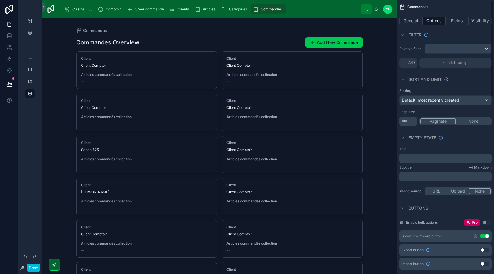
scroll to position [3, 0]
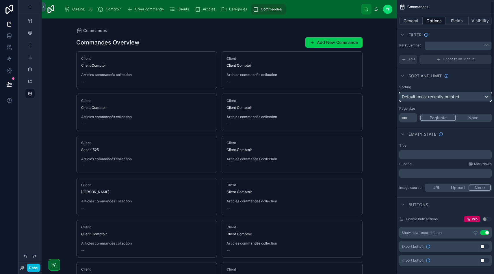
click at [438, 97] on span "Default: most recently created" at bounding box center [431, 96] width 58 height 5
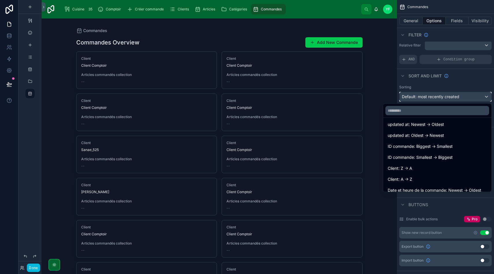
scroll to position [91, 0]
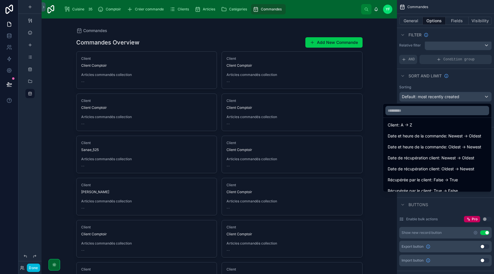
click at [473, 138] on span "Date et heure de la commande: Newest -> Oldest" at bounding box center [435, 136] width 94 height 7
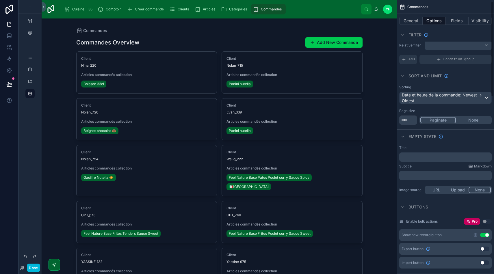
click at [380, 73] on div "Commandes Commandes Overview Add New Commande Client Nina_220 Articles commandé…" at bounding box center [220, 147] width 356 height 256
click at [466, 16] on div "General Options Fields Visibility" at bounding box center [445, 21] width 97 height 14
click at [456, 19] on button "Fields" at bounding box center [457, 21] width 23 height 8
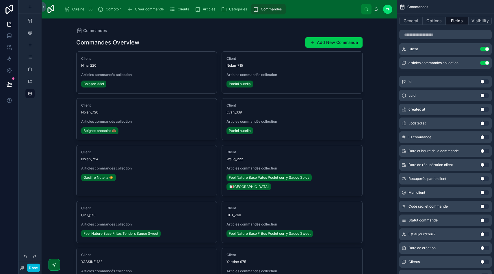
click at [0, 0] on icon "scrollable content" at bounding box center [0, 0] width 0 height 0
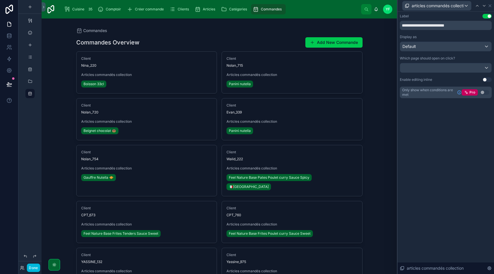
click at [486, 16] on button "Use setting" at bounding box center [487, 16] width 9 height 5
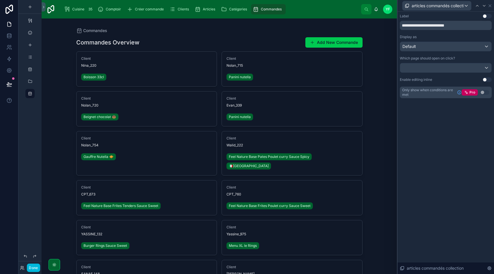
click at [377, 75] on div "Commandes Commandes Overview Add New Commande Client Nina_220 Boisson 33cl Clie…" at bounding box center [220, 147] width 356 height 256
click at [491, 6] on icon at bounding box center [490, 5] width 5 height 5
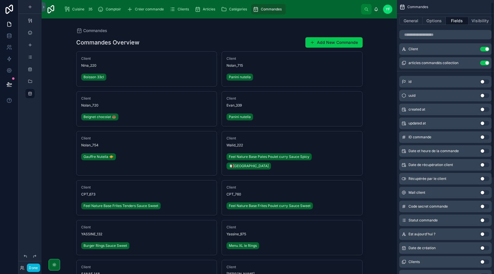
click at [430, 19] on button "Options" at bounding box center [434, 21] width 23 height 8
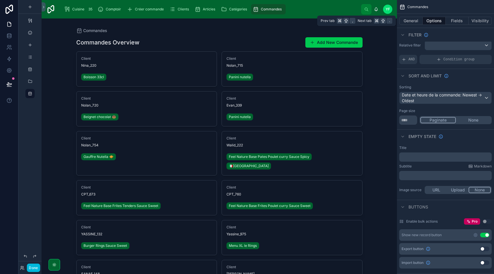
click at [414, 19] on button "General" at bounding box center [411, 21] width 23 height 8
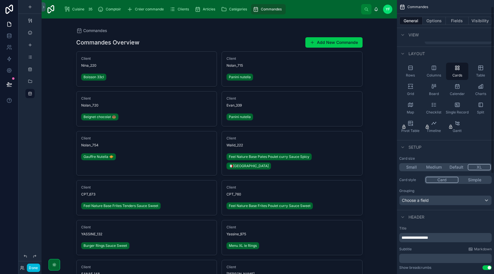
scroll to position [10, 0]
click at [433, 201] on div "Choose a field" at bounding box center [446, 199] width 92 height 9
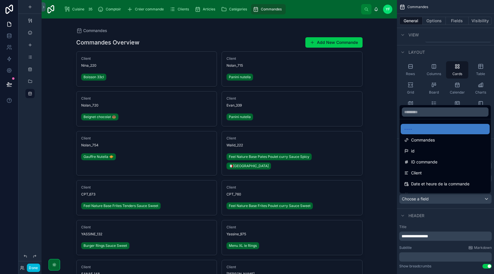
click at [433, 201] on div "scrollable content" at bounding box center [247, 137] width 494 height 274
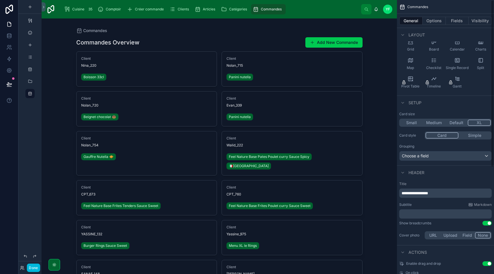
scroll to position [0, 0]
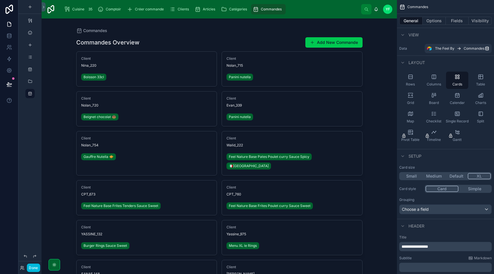
click at [472, 188] on button "Simple" at bounding box center [475, 189] width 32 height 6
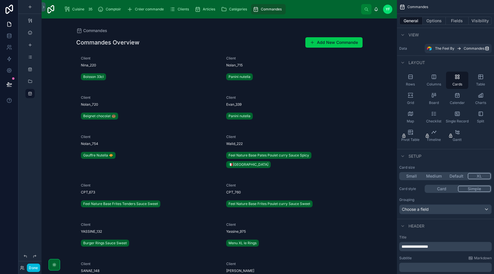
click at [447, 188] on button "Card" at bounding box center [442, 189] width 32 height 6
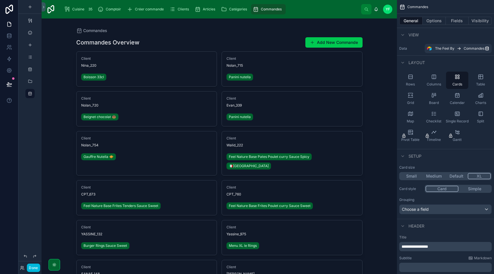
click at [467, 188] on button "Simple" at bounding box center [475, 189] width 32 height 6
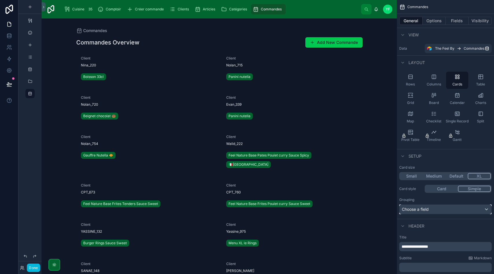
click at [429, 213] on div "Choose a field" at bounding box center [446, 209] width 92 height 9
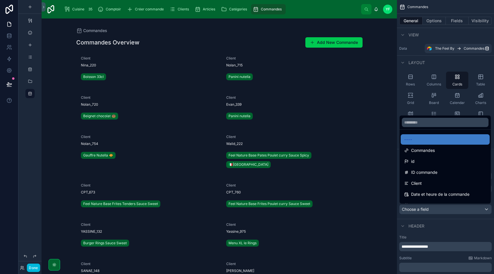
click at [429, 213] on div "scrollable content" at bounding box center [247, 137] width 494 height 274
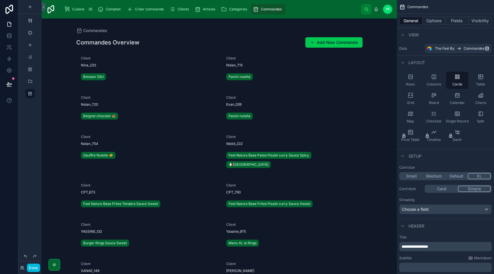
click at [417, 82] on div "Rows" at bounding box center [411, 80] width 22 height 17
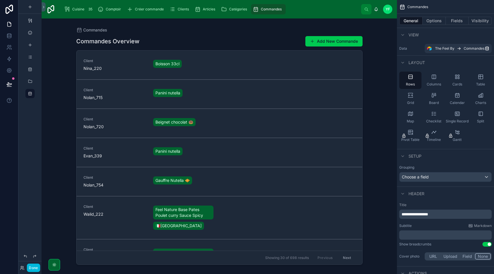
click at [454, 78] on div "Cards" at bounding box center [457, 80] width 22 height 17
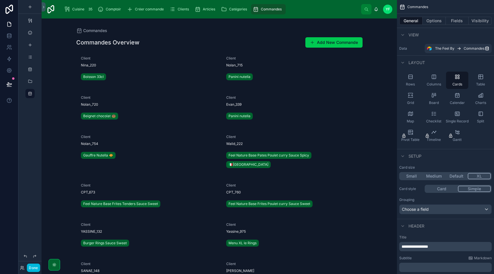
click at [438, 79] on div "Columns" at bounding box center [434, 80] width 22 height 17
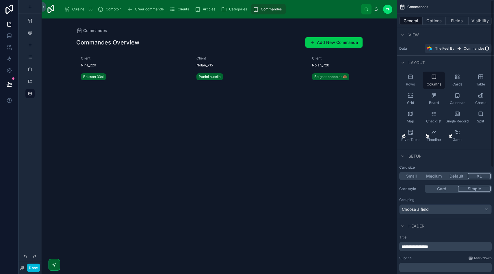
click at [446, 189] on button "Card" at bounding box center [442, 189] width 32 height 6
click at [302, 75] on div at bounding box center [220, 68] width 296 height 99
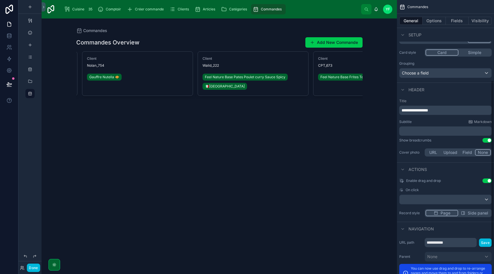
scroll to position [137, 0]
click at [488, 178] on button "Use setting" at bounding box center [487, 180] width 9 height 5
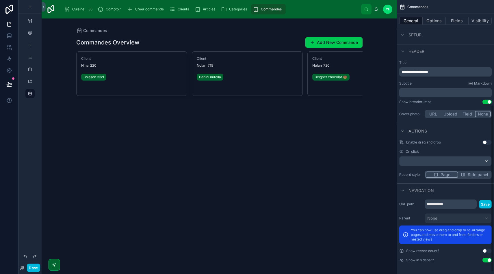
scroll to position [0, 0]
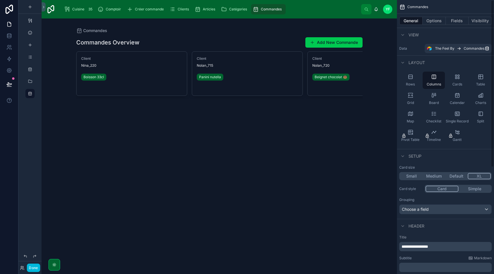
click at [437, 22] on button "Options" at bounding box center [434, 21] width 23 height 8
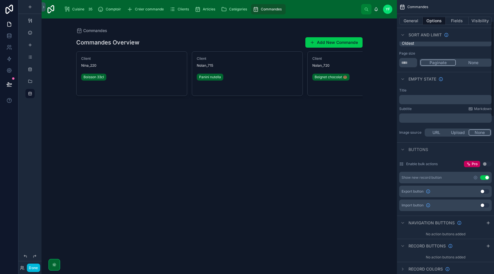
click at [416, 19] on button "General" at bounding box center [411, 21] width 23 height 8
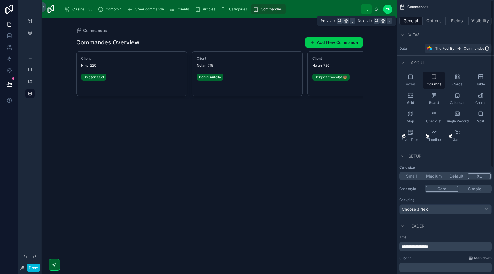
click at [436, 20] on button "Options" at bounding box center [434, 21] width 23 height 8
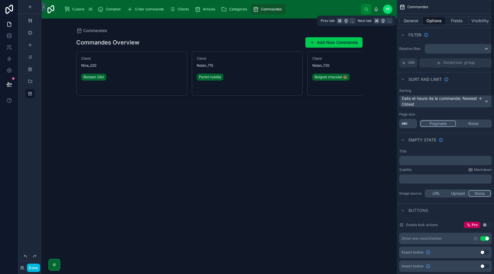
click at [458, 20] on button "Fields" at bounding box center [457, 21] width 23 height 8
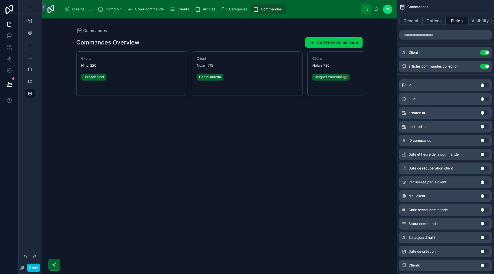
click at [0, 0] on icon "scrollable content" at bounding box center [0, 0] width 0 height 0
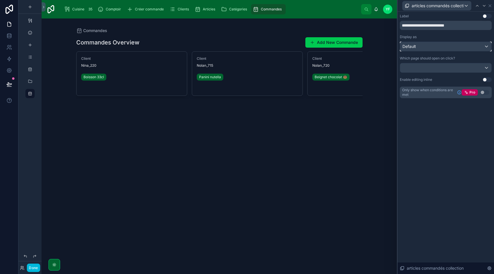
click at [439, 50] on div "Default" at bounding box center [446, 46] width 91 height 9
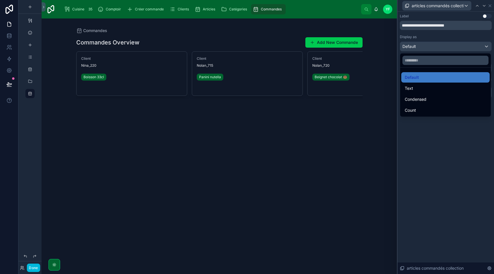
click at [434, 49] on div at bounding box center [446, 137] width 97 height 274
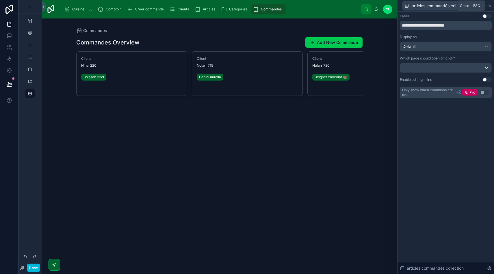
click at [488, 3] on icon at bounding box center [490, 5] width 5 height 5
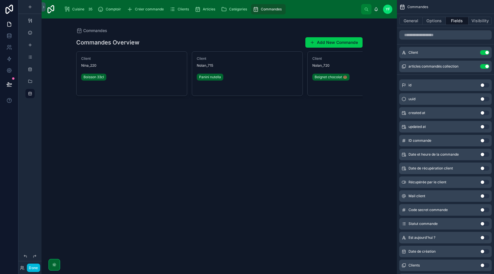
click at [0, 0] on icon "scrollable content" at bounding box center [0, 0] width 0 height 0
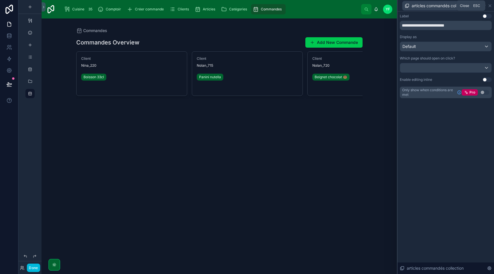
click at [490, 5] on icon at bounding box center [490, 6] width 2 height 2
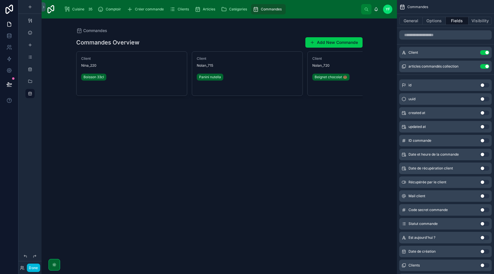
click at [337, 152] on div "Commandes Commandes Overview Add New Commande Client Nina_220 Boisson 33cl Clie…" at bounding box center [220, 147] width 356 height 256
click at [411, 20] on button "General" at bounding box center [411, 21] width 23 height 8
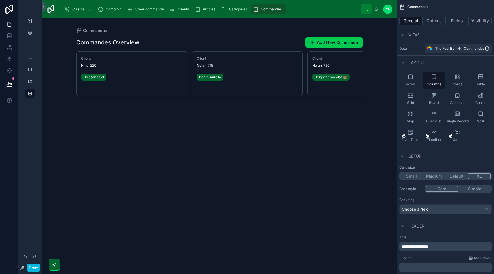
click at [453, 81] on div "Cards" at bounding box center [457, 80] width 22 height 17
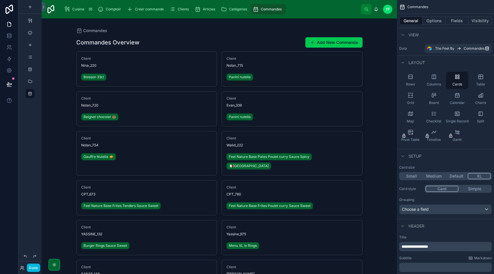
click at [436, 81] on div "Columns" at bounding box center [434, 80] width 22 height 17
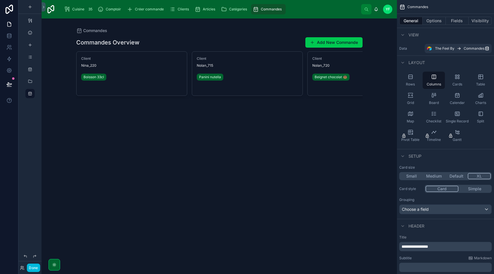
click at [413, 102] on span "Grid" at bounding box center [410, 103] width 7 height 5
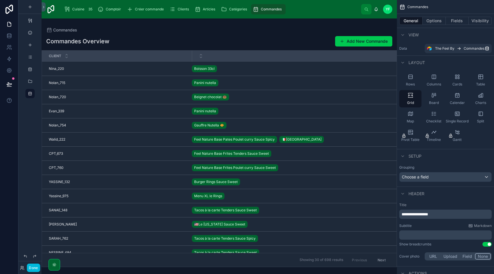
click at [453, 98] on div "Calendar" at bounding box center [457, 98] width 22 height 17
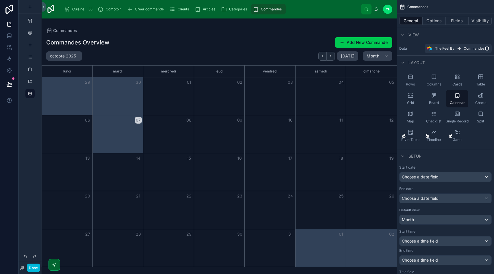
click at [435, 97] on icon "scrollable content" at bounding box center [434, 96] width 6 height 6
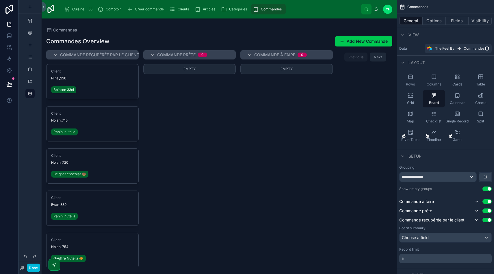
click at [456, 79] on icon "scrollable content" at bounding box center [456, 77] width 1 height 1
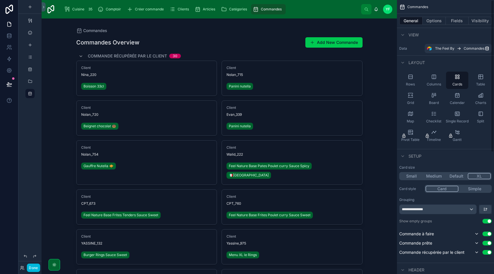
click at [480, 78] on icon "scrollable content" at bounding box center [481, 77] width 6 height 6
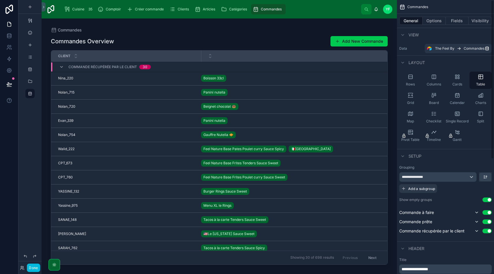
click at [458, 70] on div "Rows Columns Cards Table Grid Board Calendar Charts Map Checklist Single Record…" at bounding box center [445, 107] width 97 height 77
click at [455, 80] on div "Cards" at bounding box center [457, 80] width 22 height 17
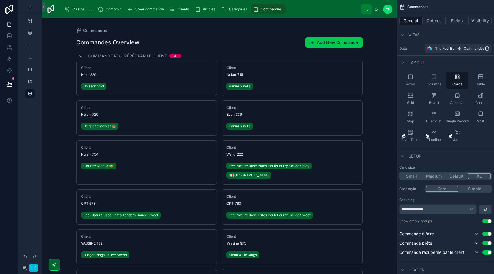
click at [431, 80] on div "Columns" at bounding box center [434, 80] width 22 height 17
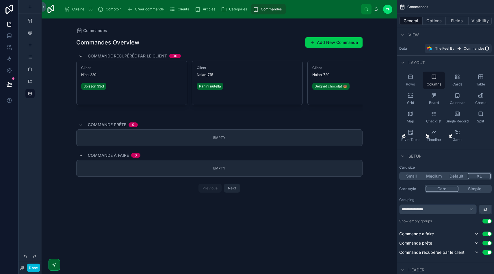
click at [415, 80] on div "Rows" at bounding box center [411, 80] width 22 height 17
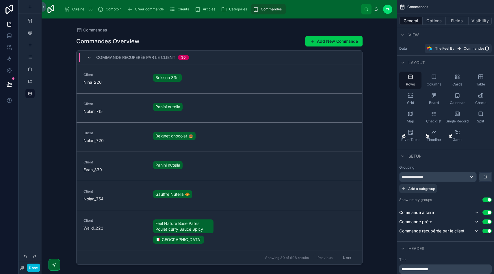
click at [409, 95] on icon "scrollable content" at bounding box center [410, 95] width 2 height 1
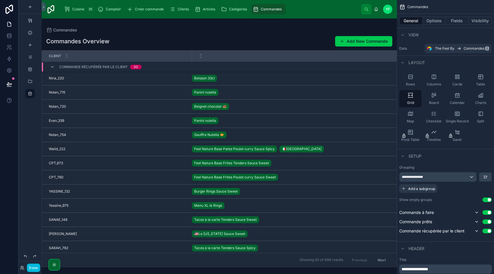
click at [435, 96] on icon "scrollable content" at bounding box center [434, 96] width 6 height 6
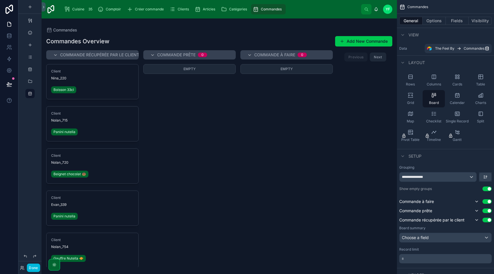
click at [482, 97] on icon "scrollable content" at bounding box center [480, 97] width 3 height 0
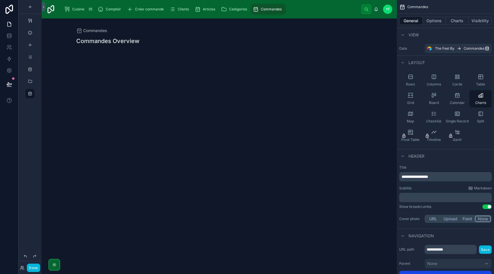
click at [456, 101] on span "Calendar" at bounding box center [457, 103] width 15 height 5
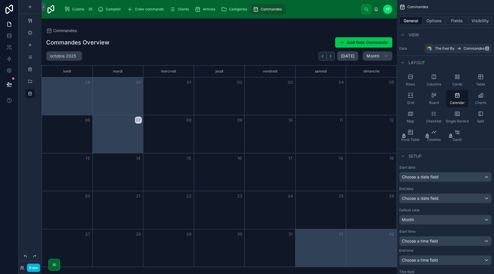
click at [484, 101] on span "Charts" at bounding box center [481, 103] width 11 height 5
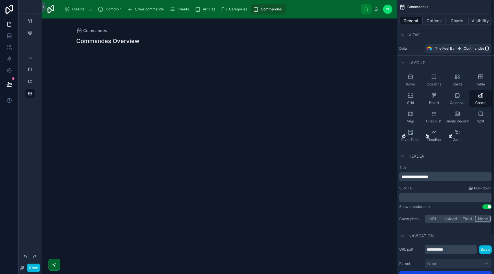
click at [435, 18] on button "Options" at bounding box center [434, 21] width 23 height 8
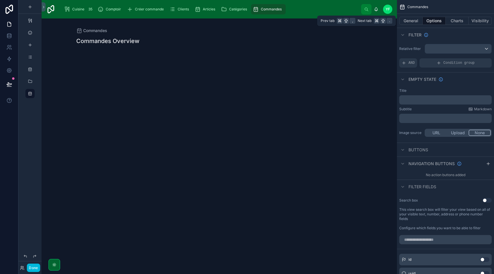
click at [414, 20] on button "General" at bounding box center [411, 21] width 23 height 8
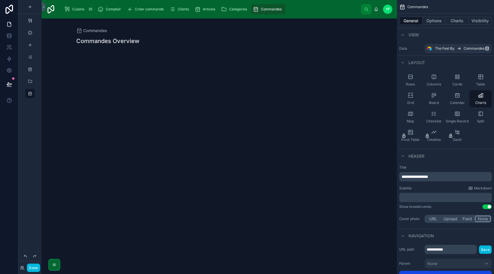
click at [410, 92] on div "Grid" at bounding box center [411, 98] width 22 height 17
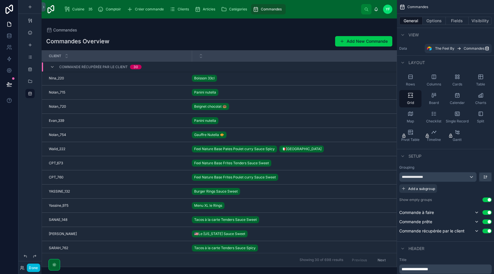
click at [413, 79] on icon "scrollable content" at bounding box center [411, 77] width 4 height 4
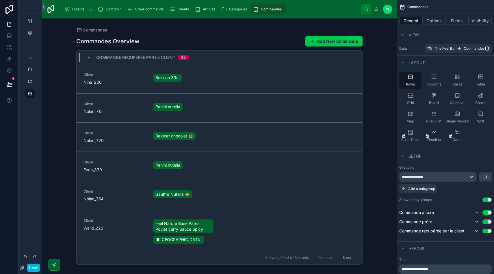
click at [432, 75] on icon "scrollable content" at bounding box center [434, 77] width 6 height 6
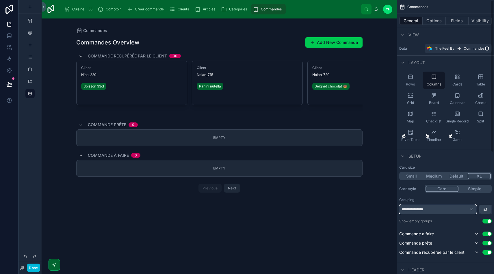
click at [435, 208] on div "**********" at bounding box center [438, 209] width 77 height 9
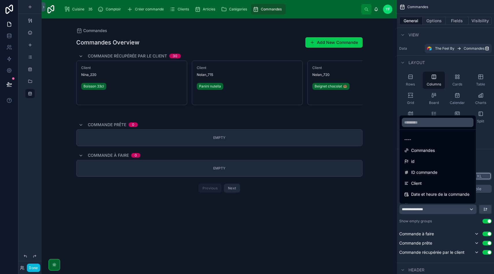
click at [415, 135] on div "----" at bounding box center [438, 139] width 74 height 10
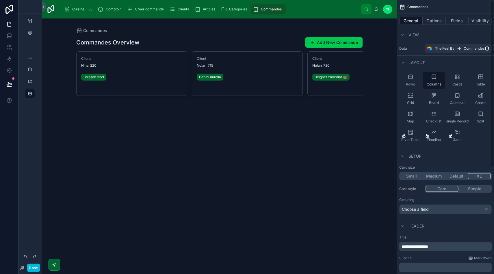
click at [416, 174] on button "Small" at bounding box center [412, 176] width 23 height 6
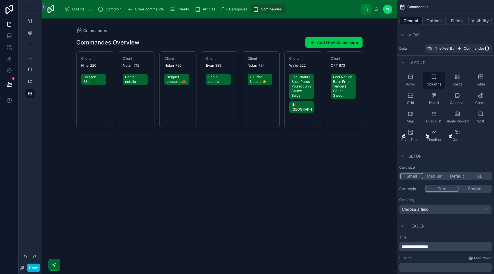
click at [486, 176] on button "XL" at bounding box center [480, 176] width 23 height 6
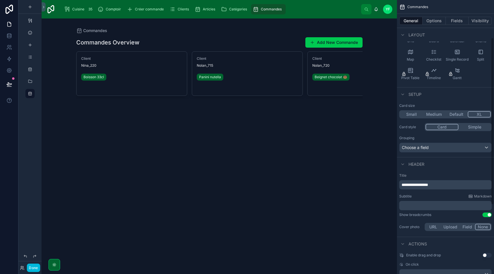
scroll to position [93, 0]
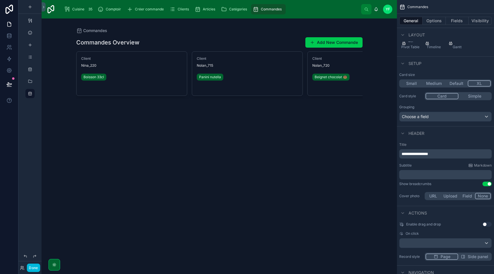
click at [487, 184] on button "Use setting" at bounding box center [487, 184] width 9 height 5
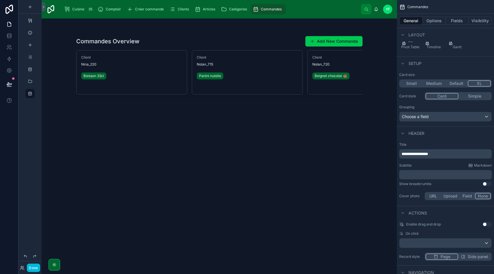
click at [487, 184] on button "Use setting" at bounding box center [487, 184] width 9 height 5
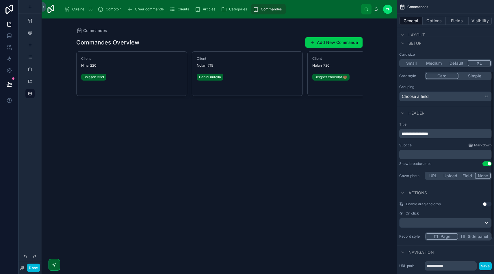
scroll to position [117, 0]
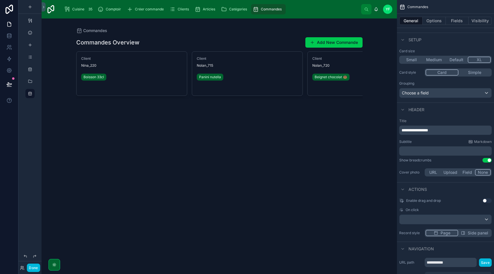
click at [439, 172] on button "URL" at bounding box center [433, 172] width 15 height 6
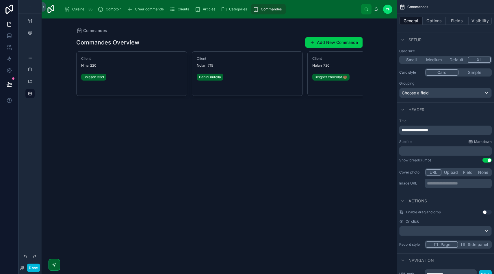
click at [452, 171] on button "Upload" at bounding box center [451, 172] width 19 height 6
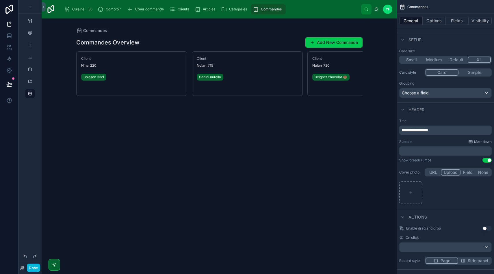
click at [471, 171] on button "Field" at bounding box center [468, 172] width 15 height 6
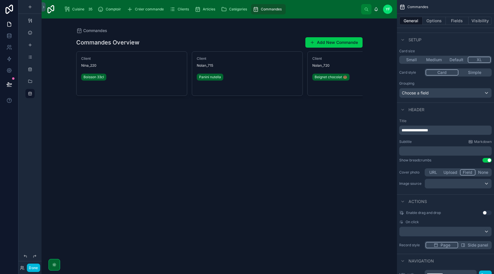
click at [486, 171] on button "None" at bounding box center [483, 172] width 15 height 6
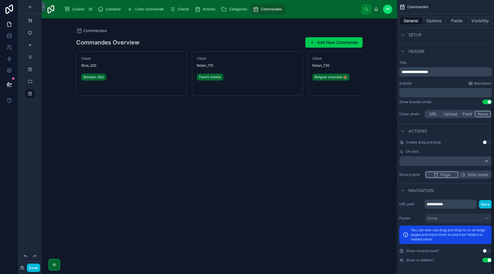
scroll to position [175, 0]
click at [472, 175] on span "Side panel" at bounding box center [478, 175] width 21 height 6
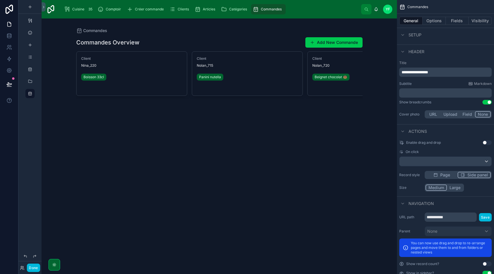
click at [451, 190] on button "Large" at bounding box center [455, 188] width 16 height 6
click at [451, 174] on button "Page" at bounding box center [442, 175] width 32 height 6
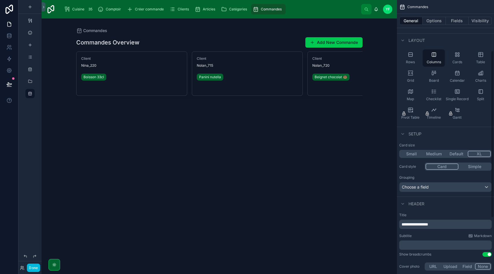
scroll to position [0, 0]
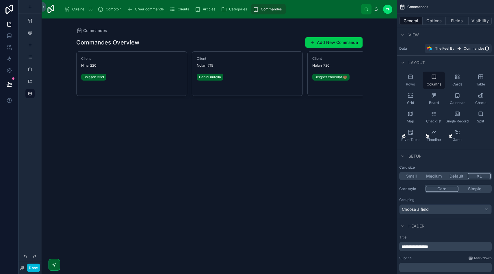
click at [439, 20] on button "Options" at bounding box center [434, 21] width 23 height 8
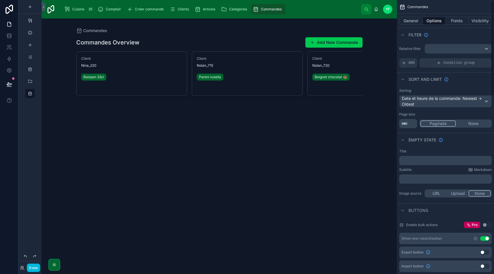
click at [464, 24] on button "Fields" at bounding box center [457, 21] width 23 height 8
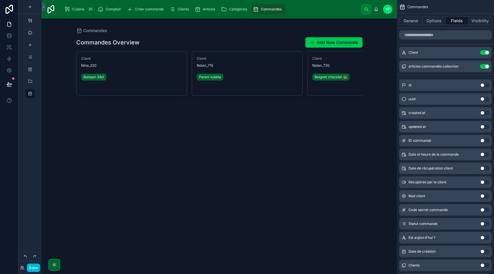
click at [0, 0] on icon "scrollable content" at bounding box center [0, 0] width 0 height 0
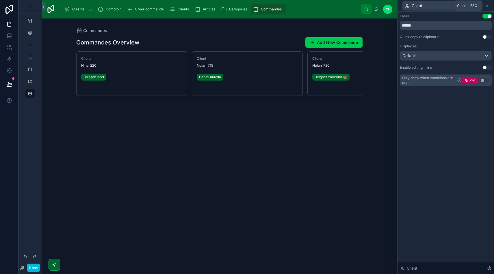
click at [487, 7] on icon at bounding box center [487, 5] width 5 height 5
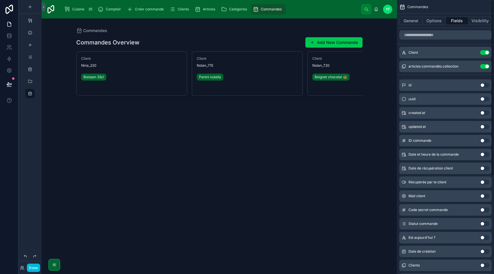
click at [424, 18] on button "Options" at bounding box center [434, 21] width 23 height 8
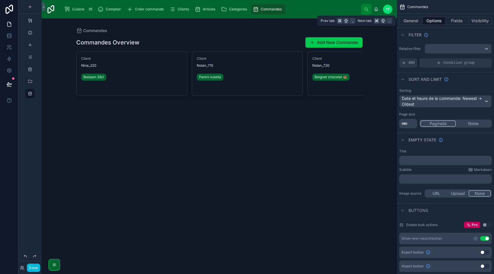
click at [412, 20] on button "General" at bounding box center [411, 21] width 23 height 8
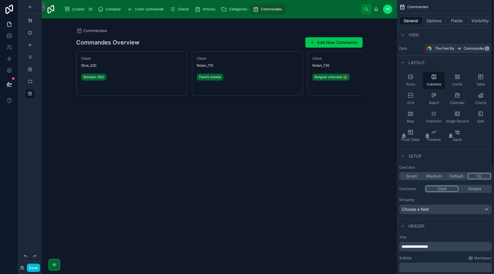
click at [456, 23] on button "Fields" at bounding box center [457, 21] width 23 height 8
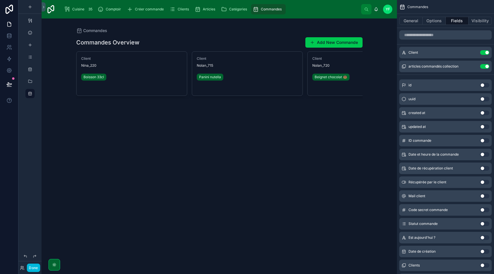
click at [0, 0] on icon "scrollable content" at bounding box center [0, 0] width 0 height 0
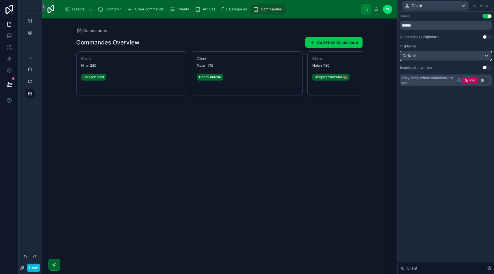
click at [435, 55] on div "Default" at bounding box center [446, 55] width 91 height 9
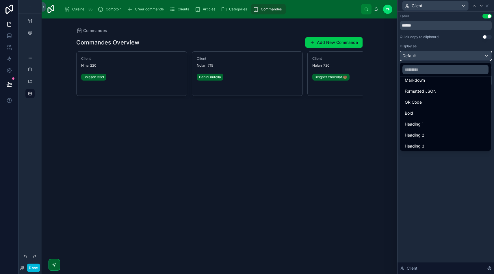
scroll to position [63, 0]
click at [427, 121] on div "Heading 2" at bounding box center [446, 122] width 82 height 7
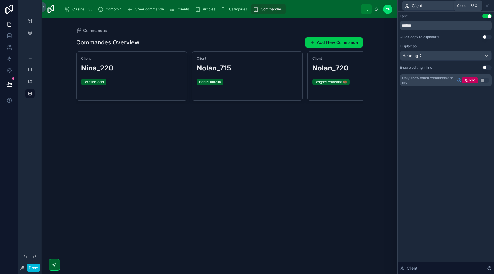
click at [489, 4] on icon at bounding box center [487, 5] width 5 height 5
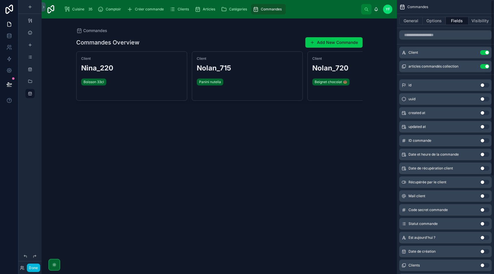
click at [0, 0] on button "scrollable content" at bounding box center [0, 0] width 0 height 0
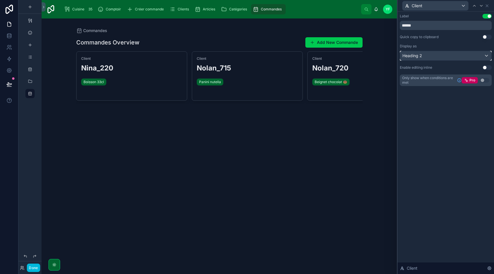
click at [431, 54] on div "Heading 2" at bounding box center [446, 55] width 91 height 9
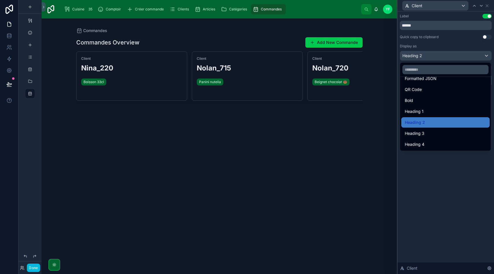
click at [421, 109] on span "Heading 1" at bounding box center [414, 111] width 19 height 7
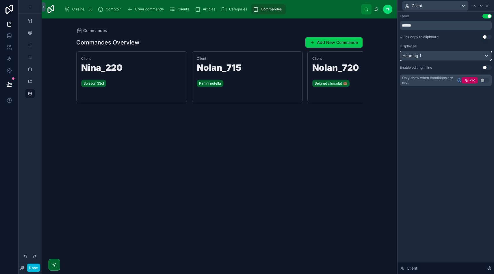
click at [433, 56] on div "Heading 1" at bounding box center [446, 55] width 91 height 9
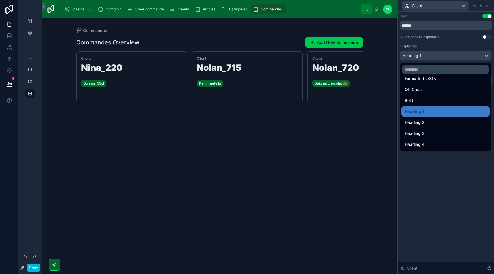
click at [423, 143] on span "Heading 4" at bounding box center [415, 144] width 20 height 7
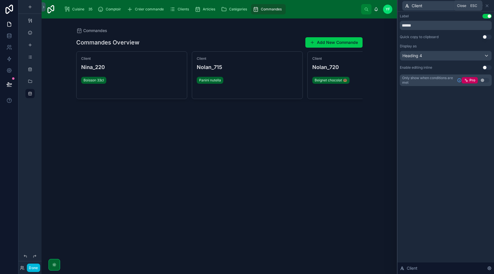
click at [486, 7] on icon at bounding box center [487, 6] width 2 height 2
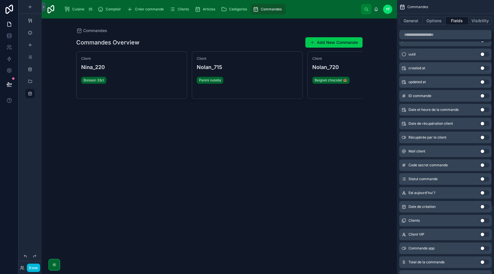
scroll to position [48, 0]
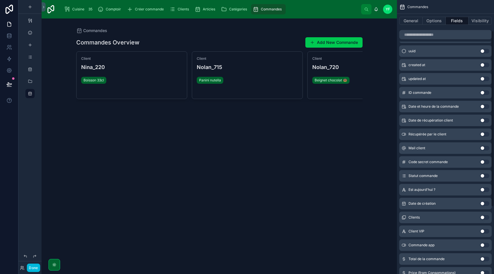
click at [484, 232] on button "Use setting" at bounding box center [485, 231] width 9 height 5
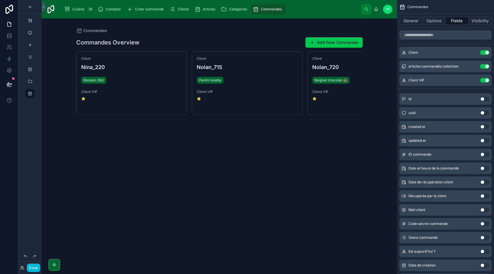
click at [486, 169] on button "Use setting" at bounding box center [485, 168] width 9 height 5
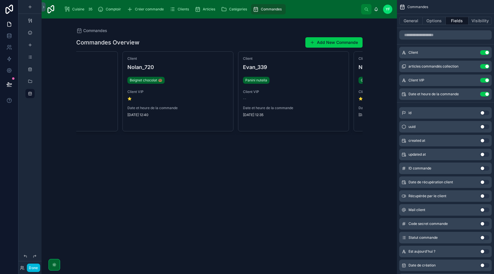
scroll to position [0, 195]
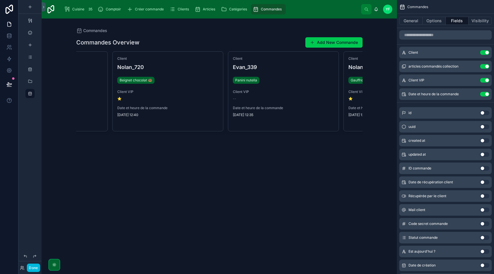
click at [83, 13] on div "Cuisine 35" at bounding box center [79, 9] width 30 height 9
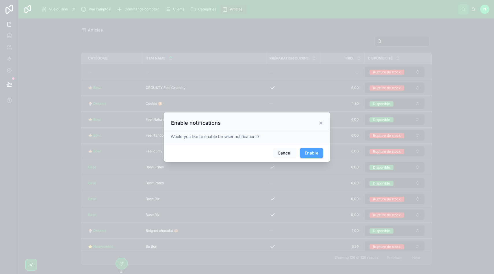
click at [326, 120] on div "Enable notifications" at bounding box center [247, 121] width 167 height 19
click at [320, 122] on icon at bounding box center [321, 123] width 2 height 2
